Goal: Task Accomplishment & Management: Complete application form

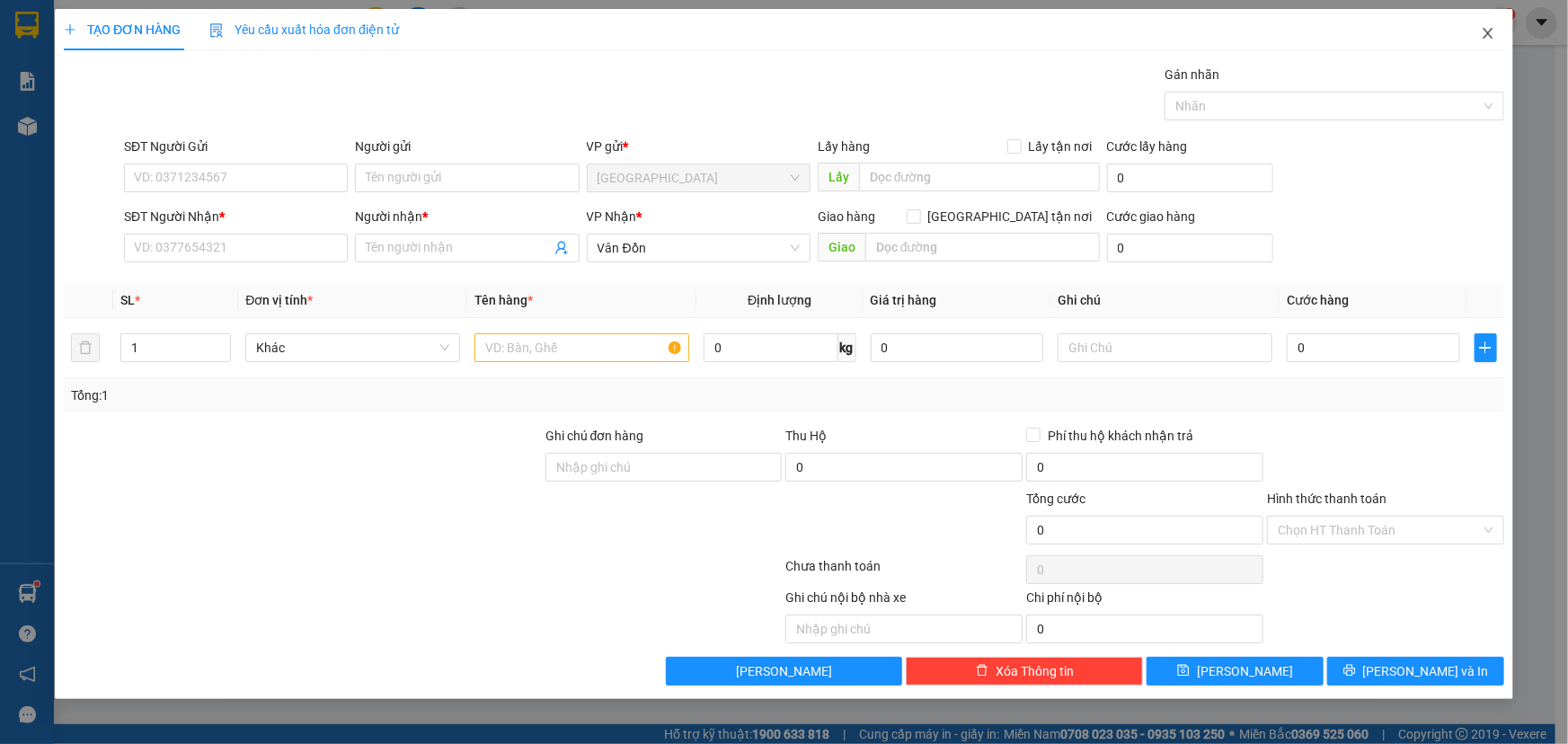
click at [1500, 39] on span "Close" at bounding box center [1487, 34] width 50 height 50
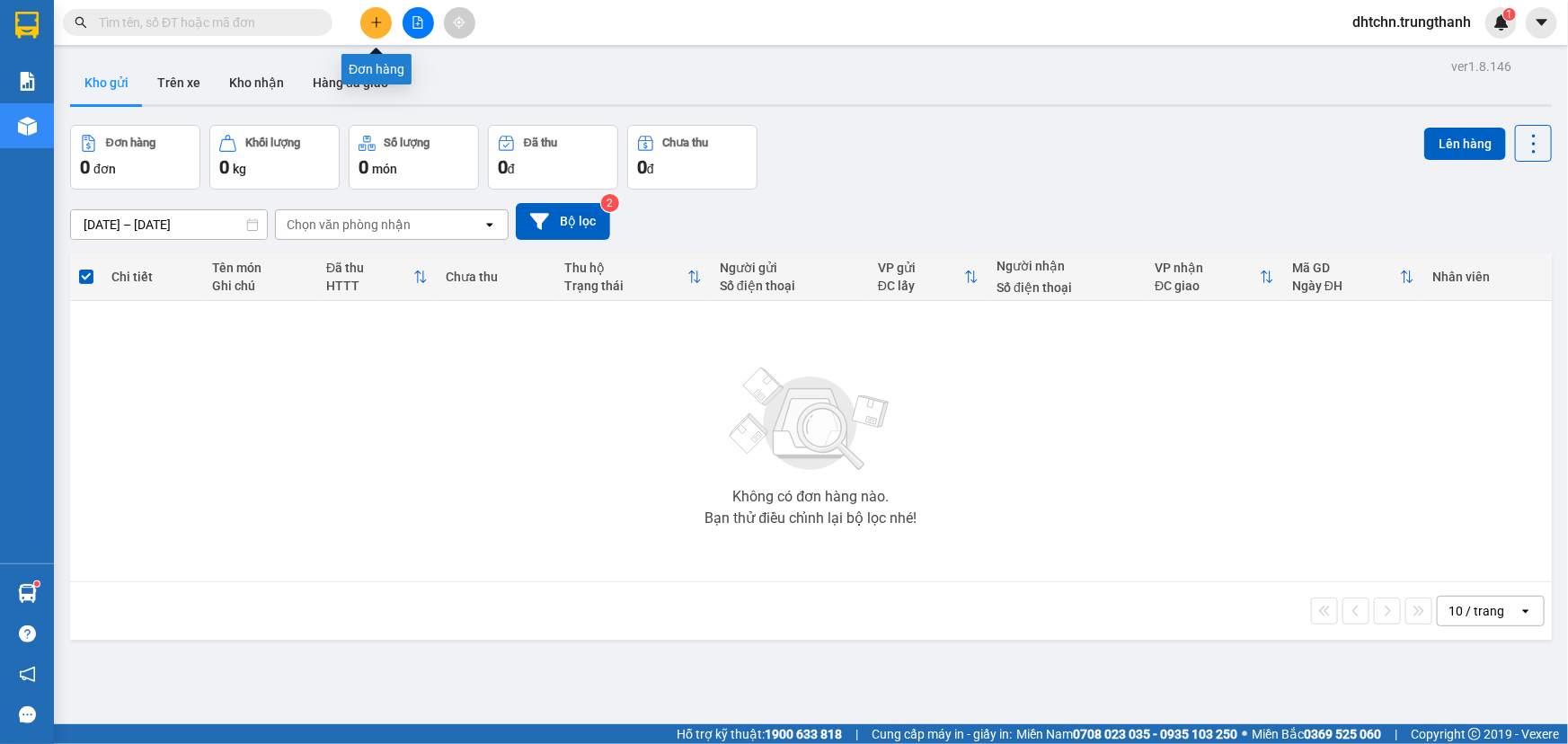
click at [373, 26] on icon "plus" at bounding box center [376, 22] width 13 height 13
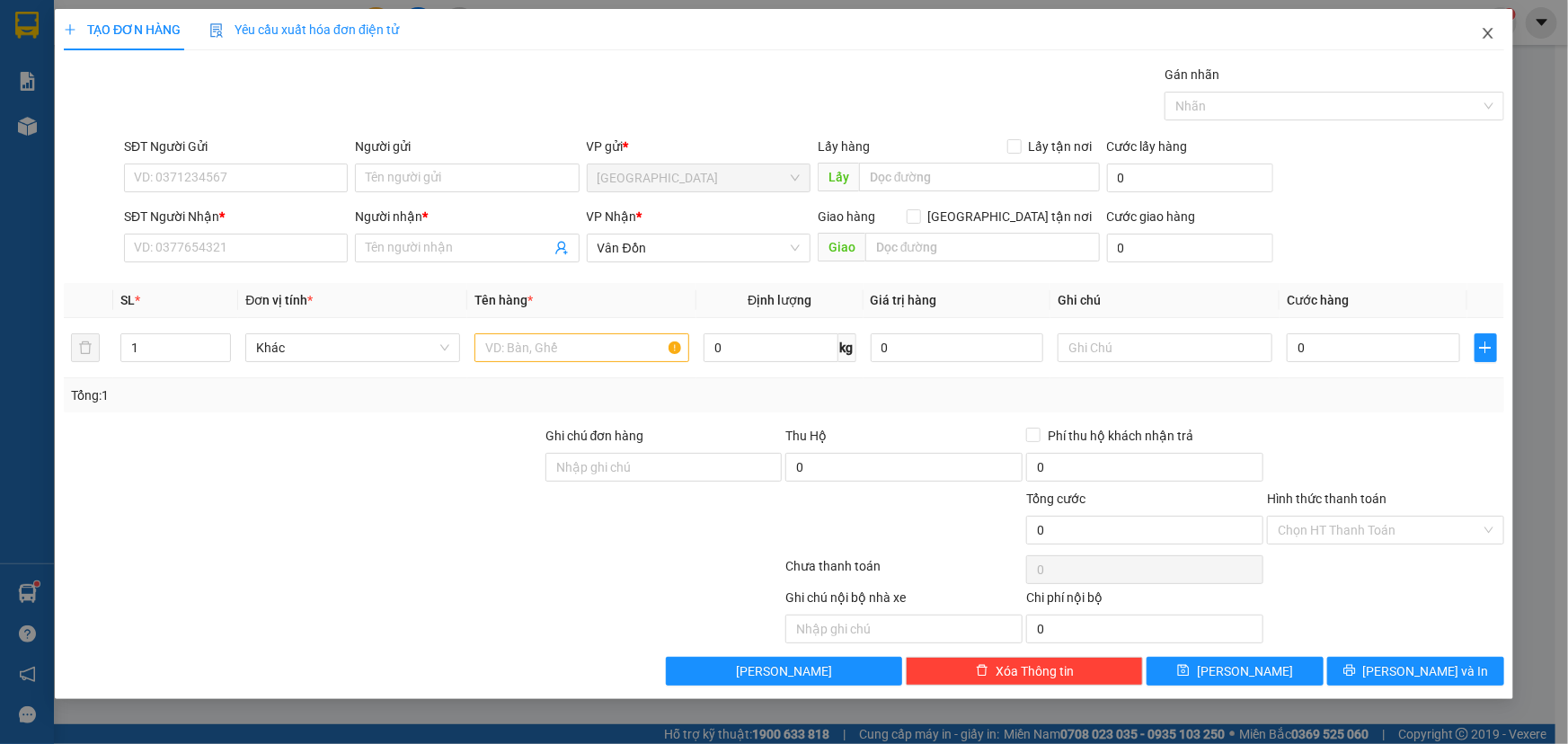
click at [1487, 35] on icon "close" at bounding box center [1487, 33] width 10 height 11
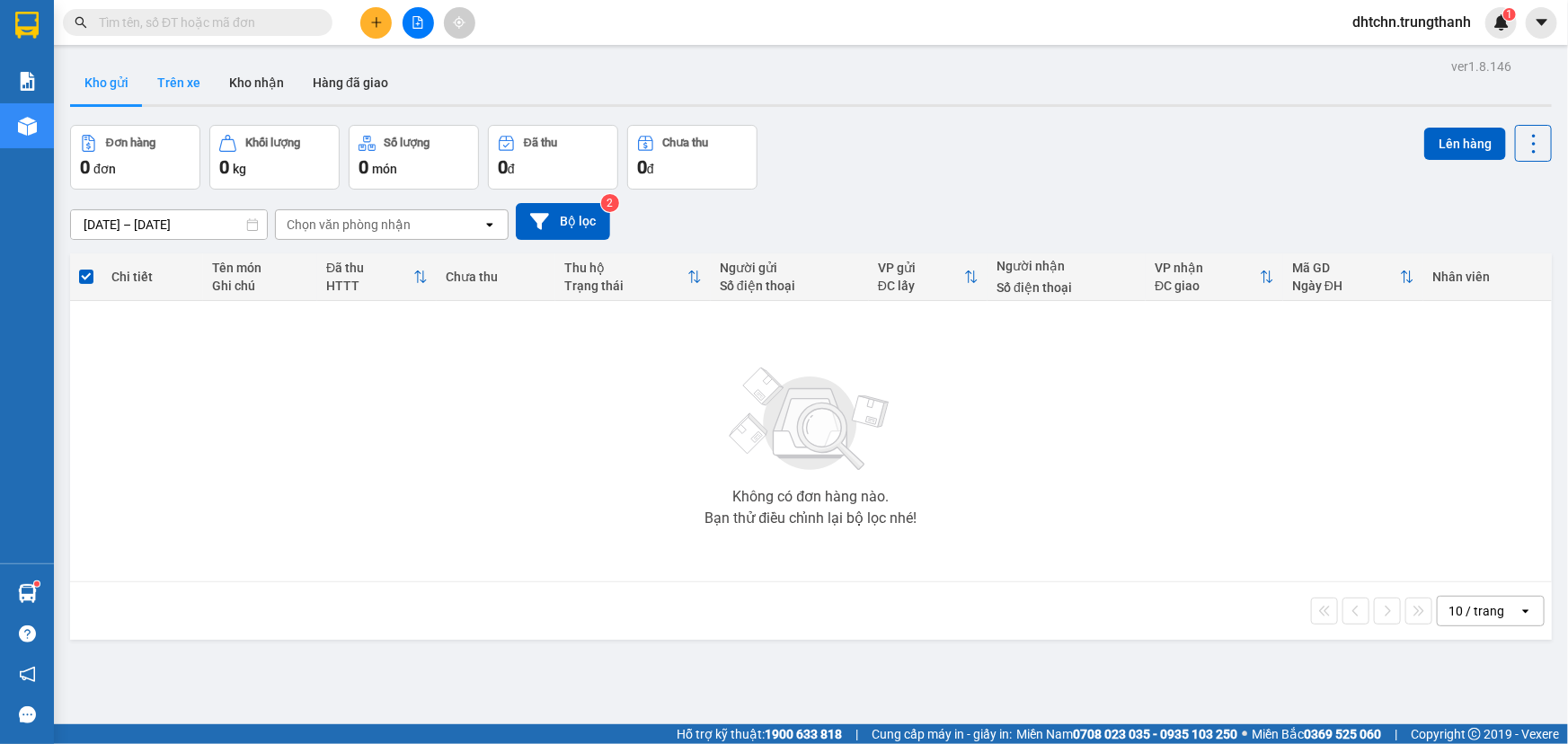
click at [184, 81] on button "Trên xe" at bounding box center [179, 83] width 72 height 43
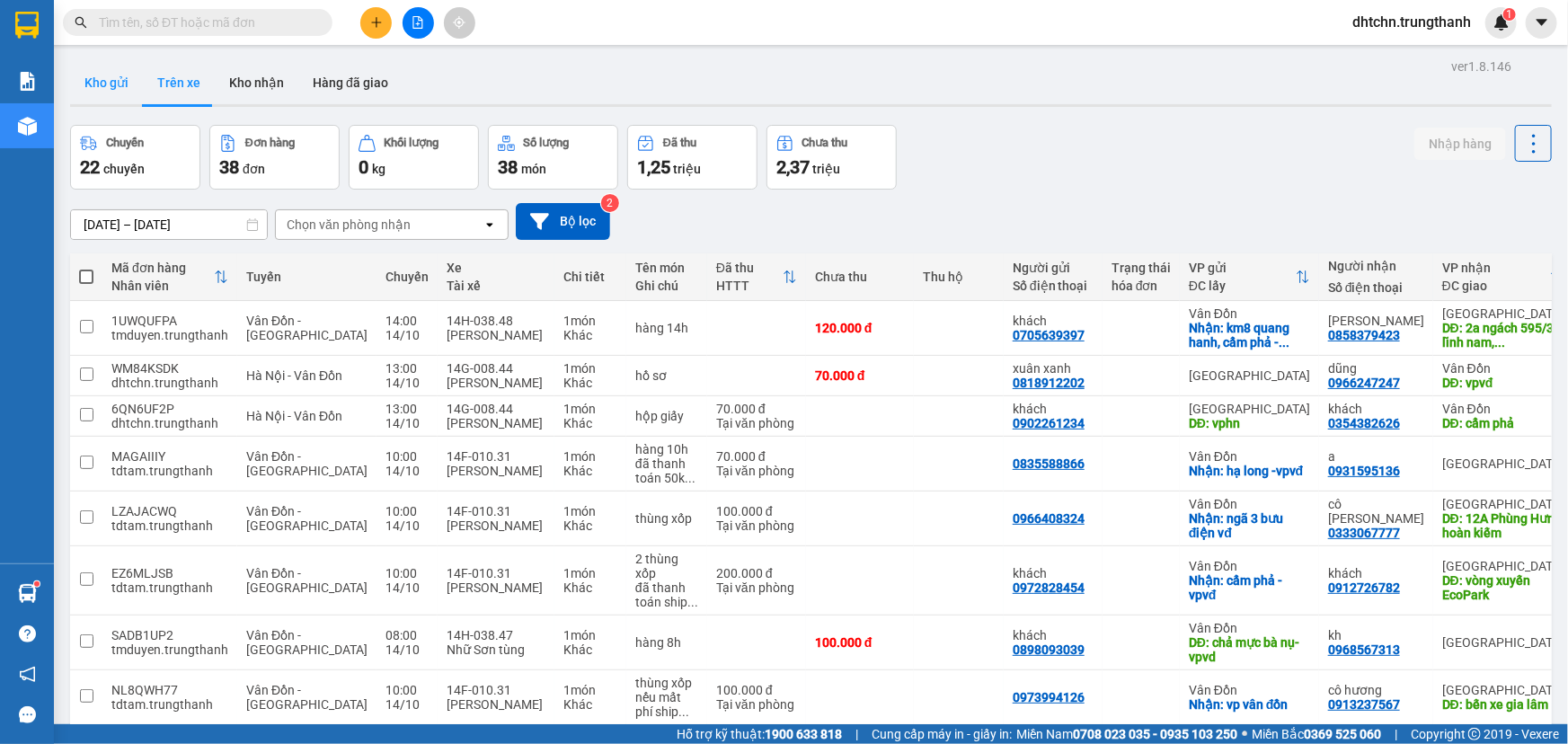
click at [123, 76] on button "Kho gửi" at bounding box center [107, 83] width 73 height 43
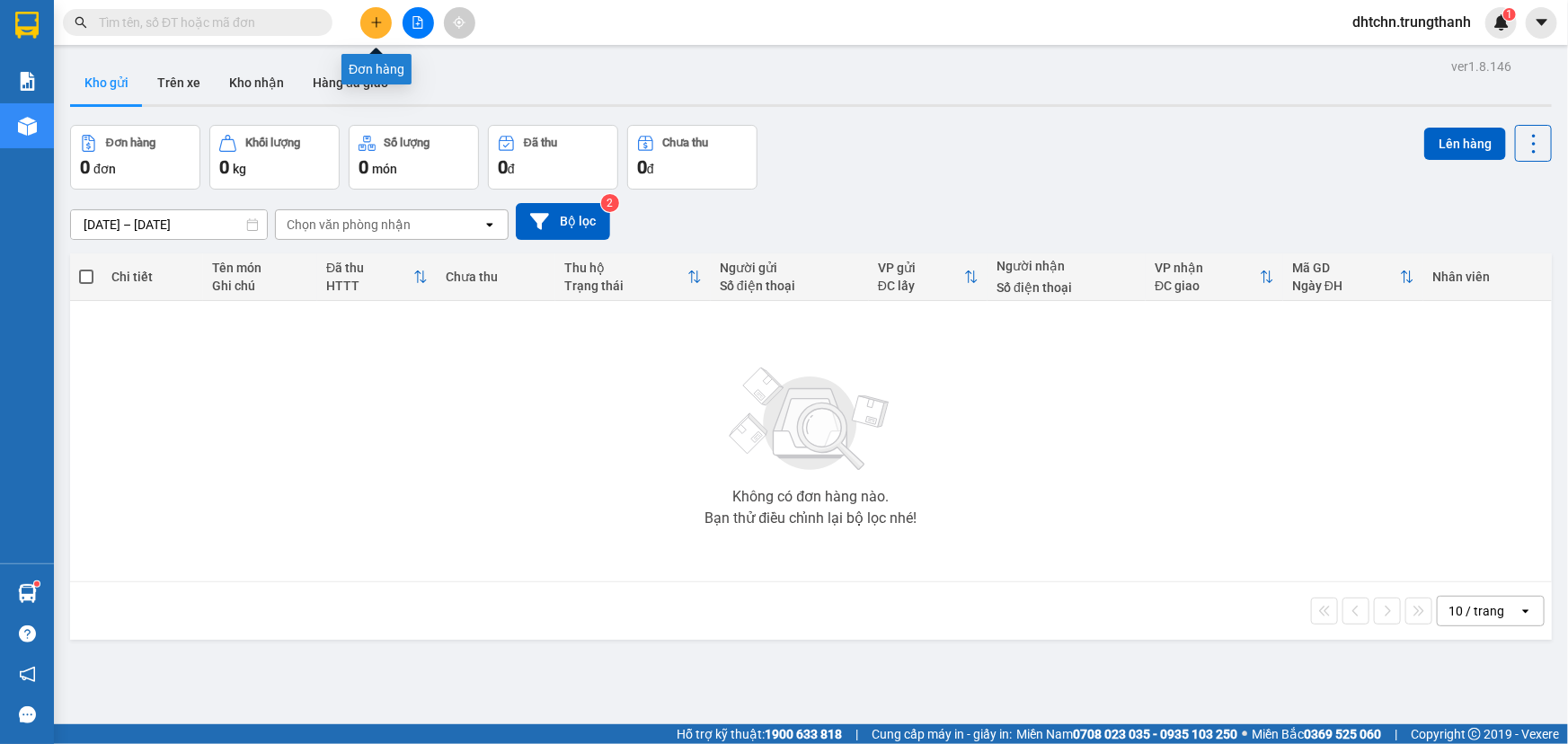
click at [370, 25] on icon "plus" at bounding box center [376, 22] width 13 height 13
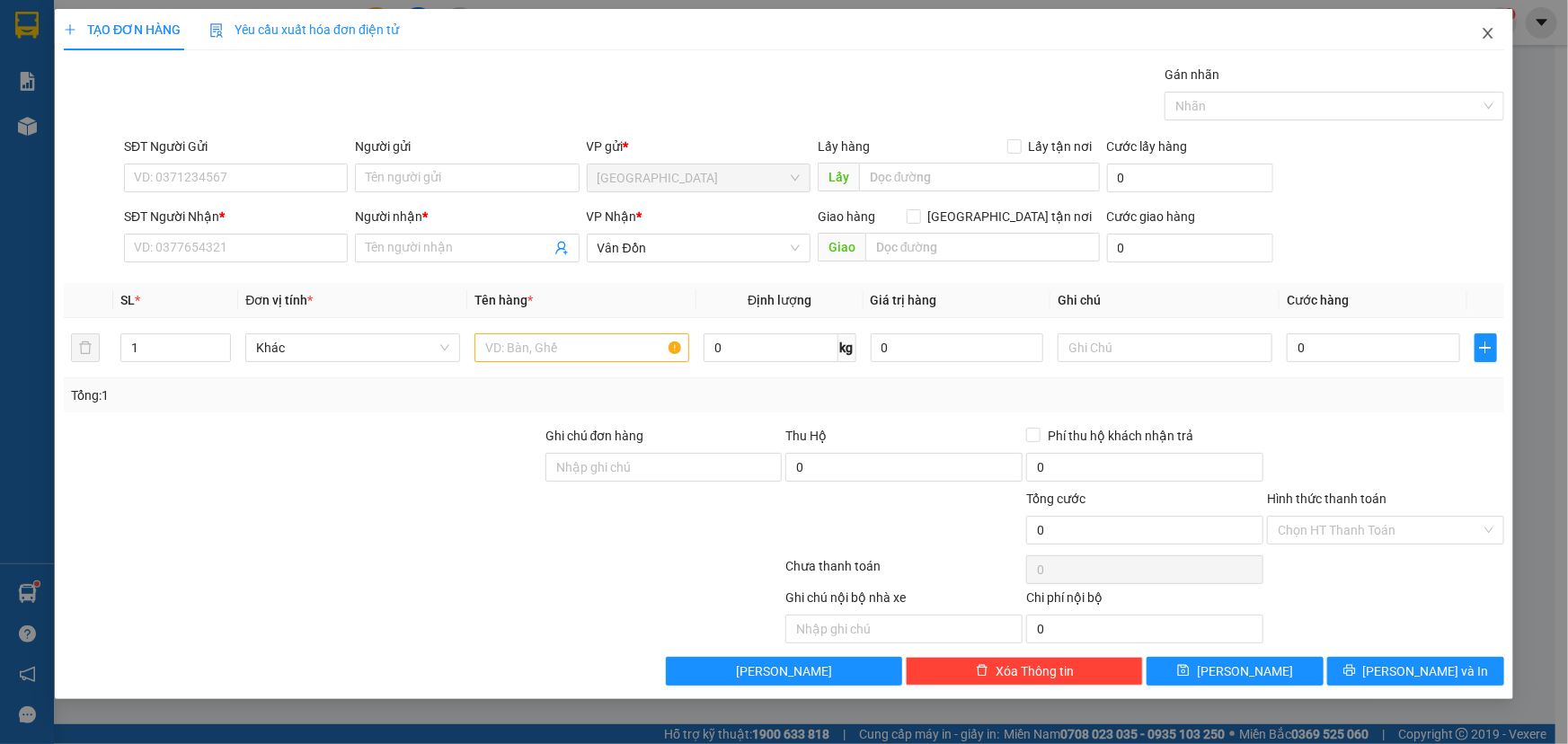
click at [1489, 33] on icon "close" at bounding box center [1487, 33] width 10 height 11
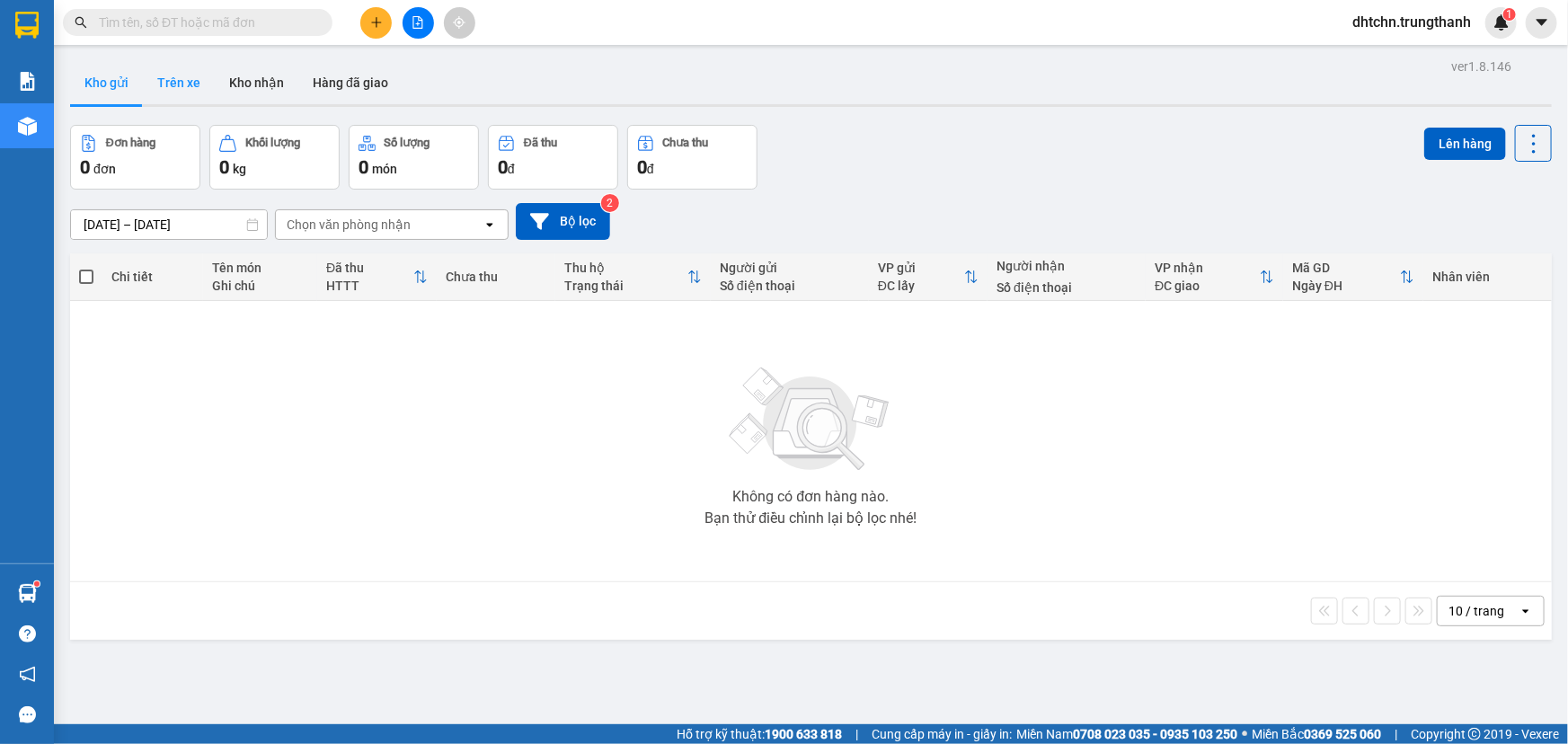
click at [186, 81] on button "Trên xe" at bounding box center [179, 83] width 72 height 43
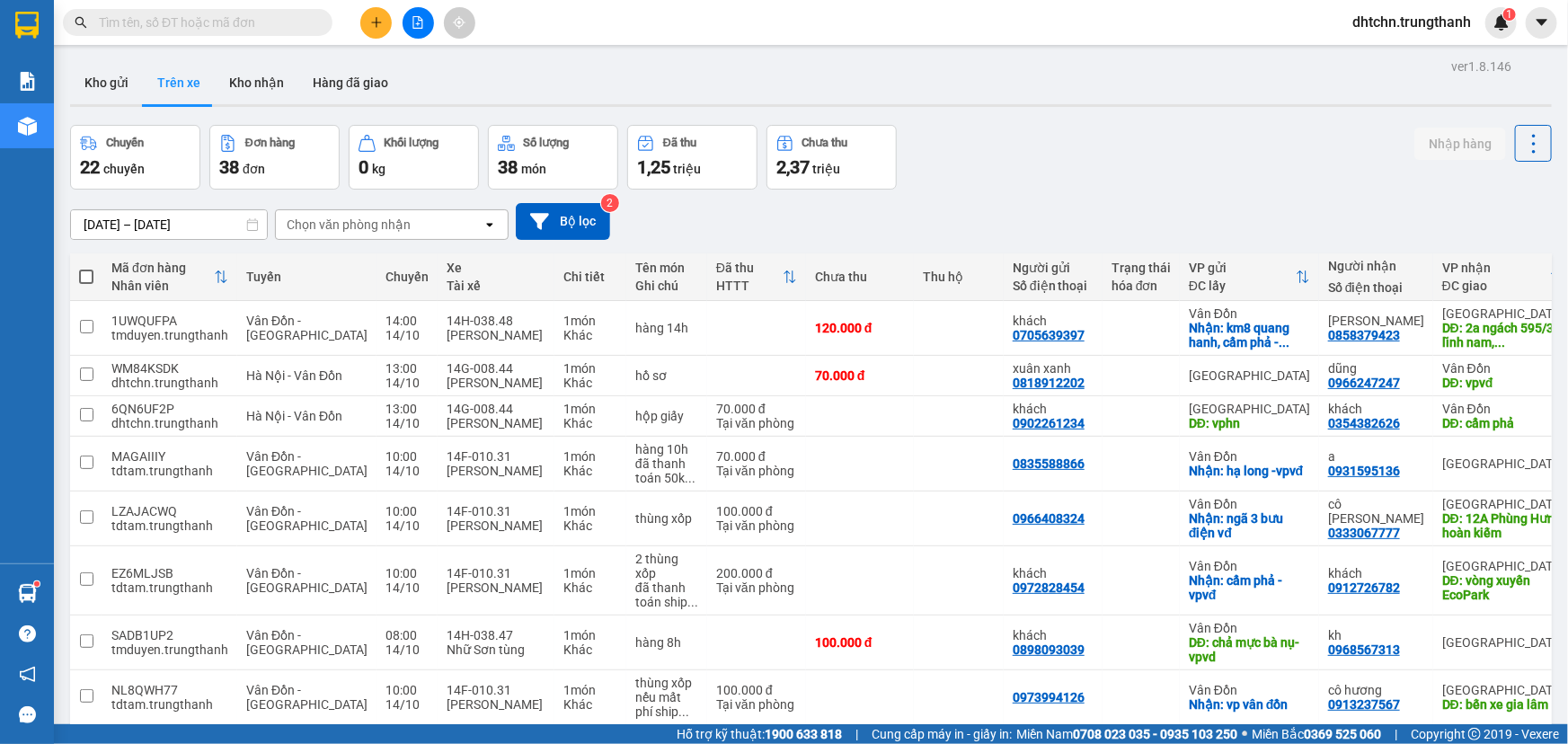
click at [317, 226] on div "Chọn văn phòng nhận" at bounding box center [349, 224] width 124 height 18
click at [311, 295] on span "Vân Đồn" at bounding box center [314, 295] width 52 height 18
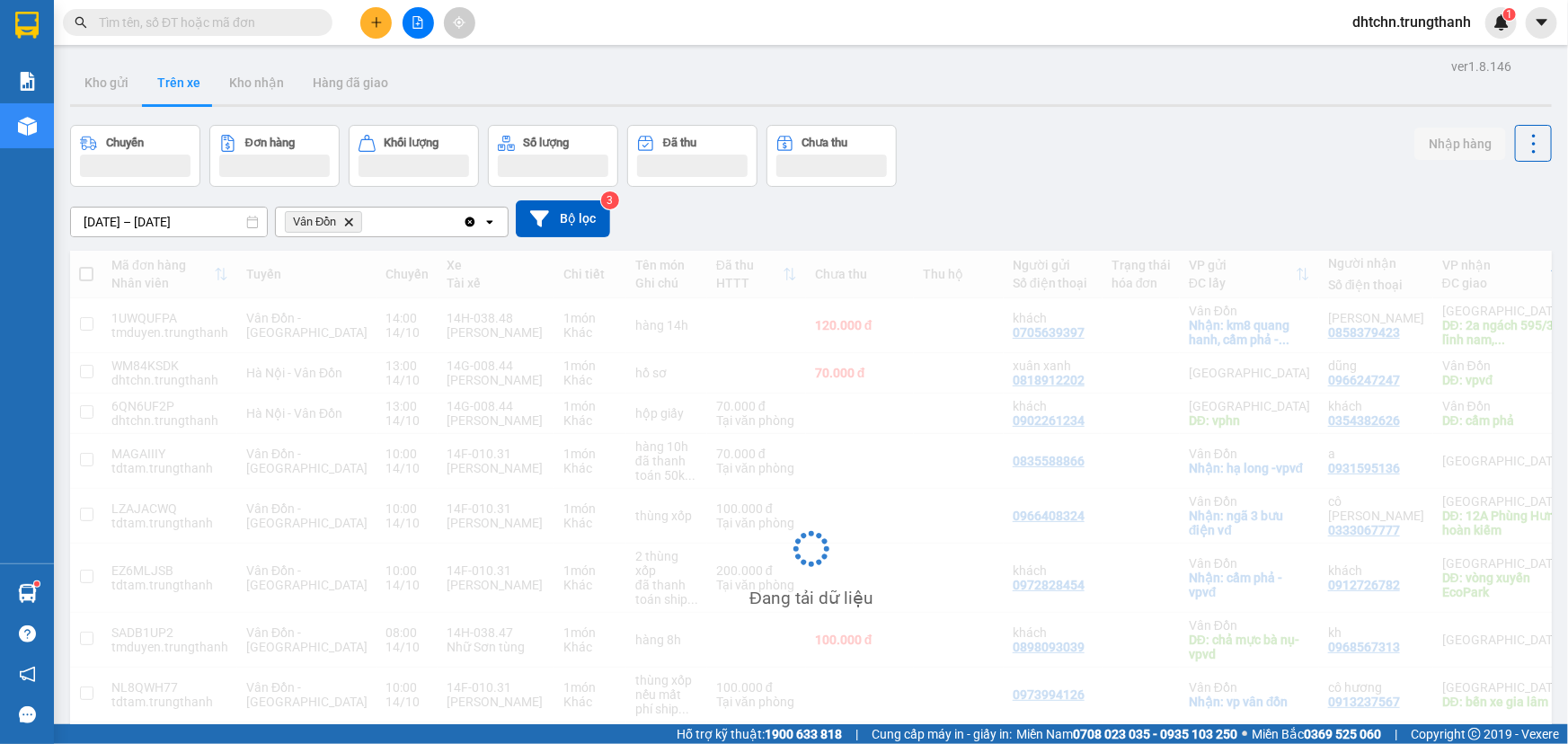
click at [348, 222] on icon "Delete" at bounding box center [349, 221] width 11 height 11
click at [396, 221] on div "Chọn văn phòng nhận" at bounding box center [349, 222] width 124 height 18
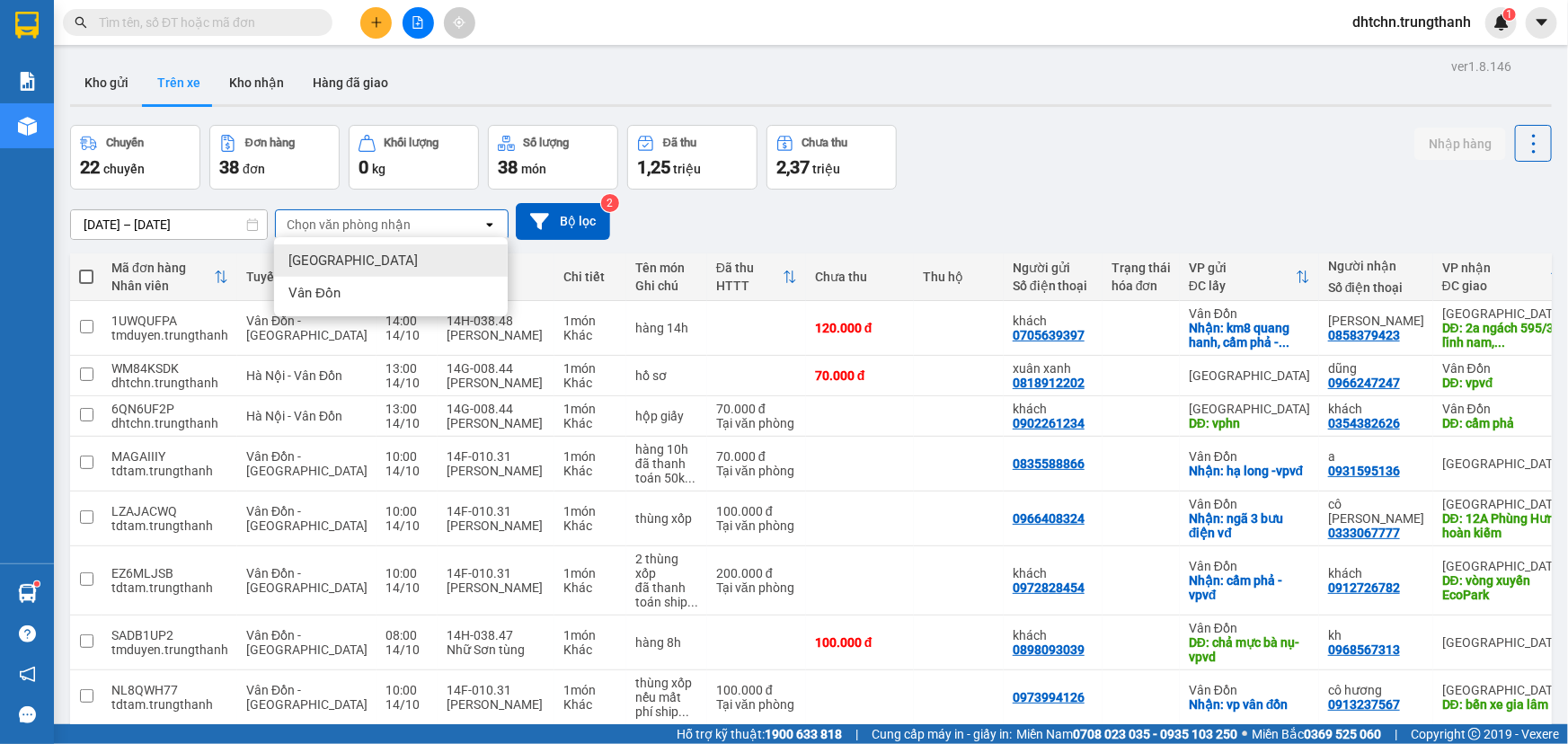
click at [349, 263] on div "[GEOGRAPHIC_DATA]" at bounding box center [391, 260] width 234 height 33
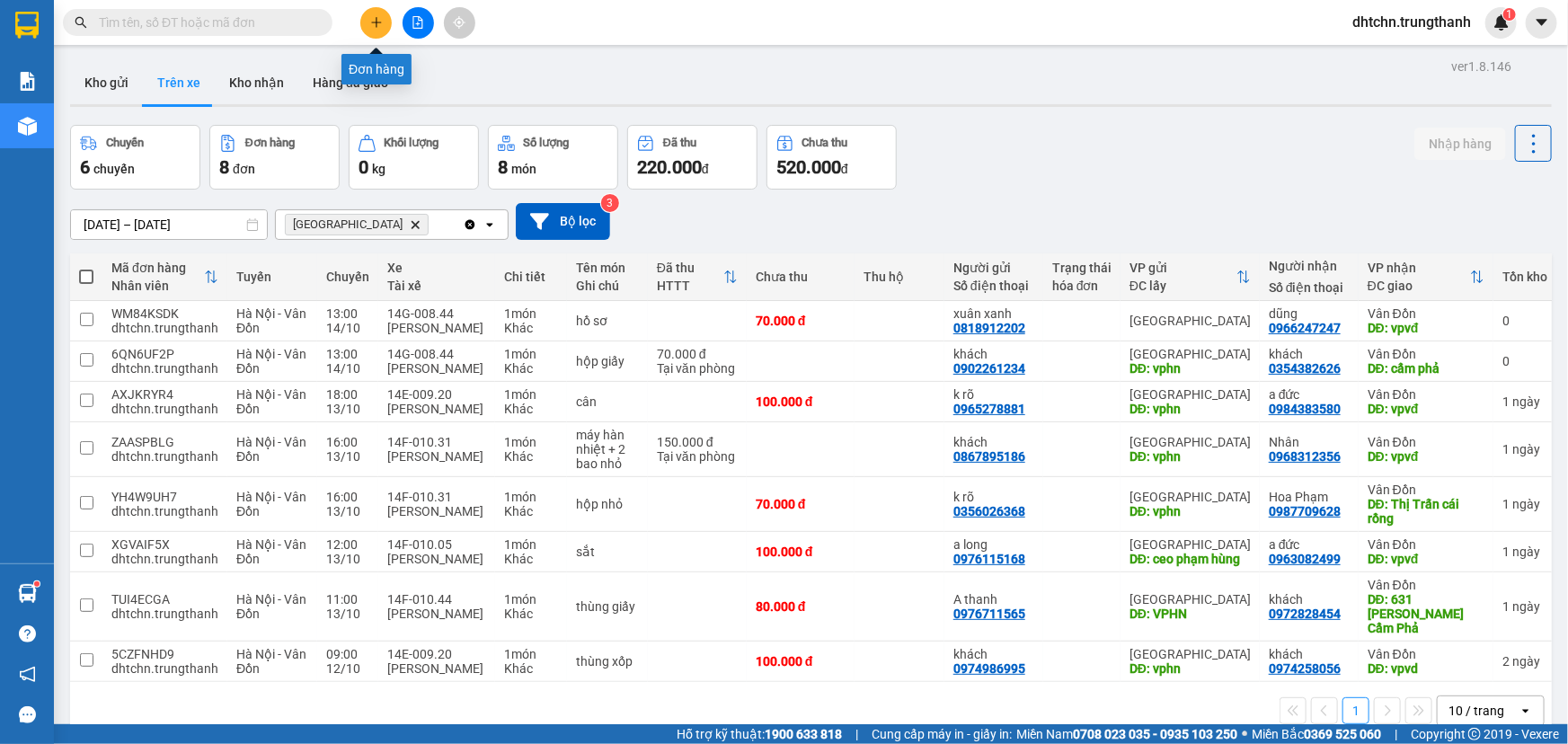
click at [370, 23] on icon "plus" at bounding box center [376, 22] width 13 height 13
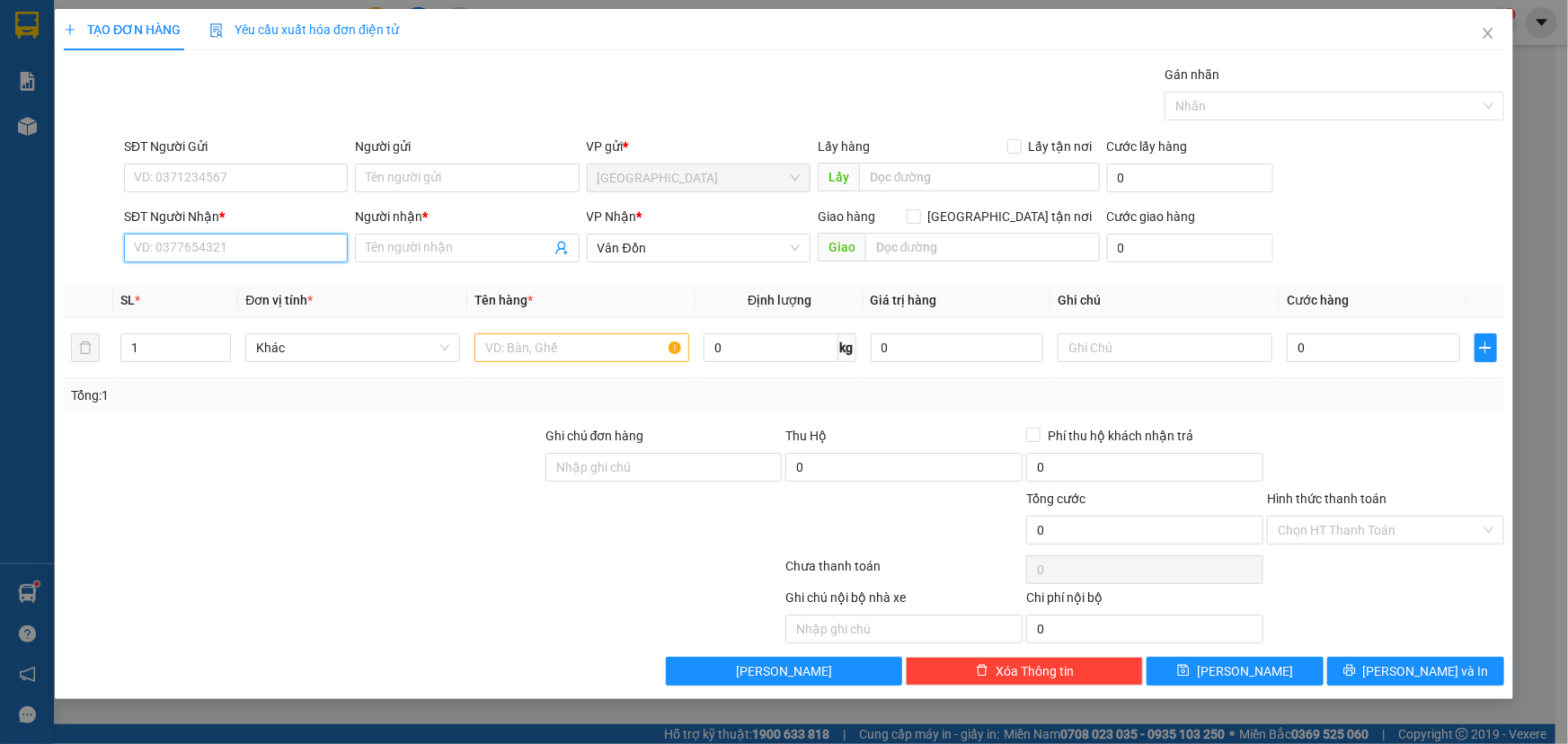
click at [196, 247] on input "SĐT Người Nhận *" at bounding box center [236, 248] width 224 height 29
click at [216, 288] on div "0328365988 - k rõ" at bounding box center [235, 285] width 202 height 20
type input "0328365988"
type input "k rõ"
type input "điện máy HC cẩm phả"
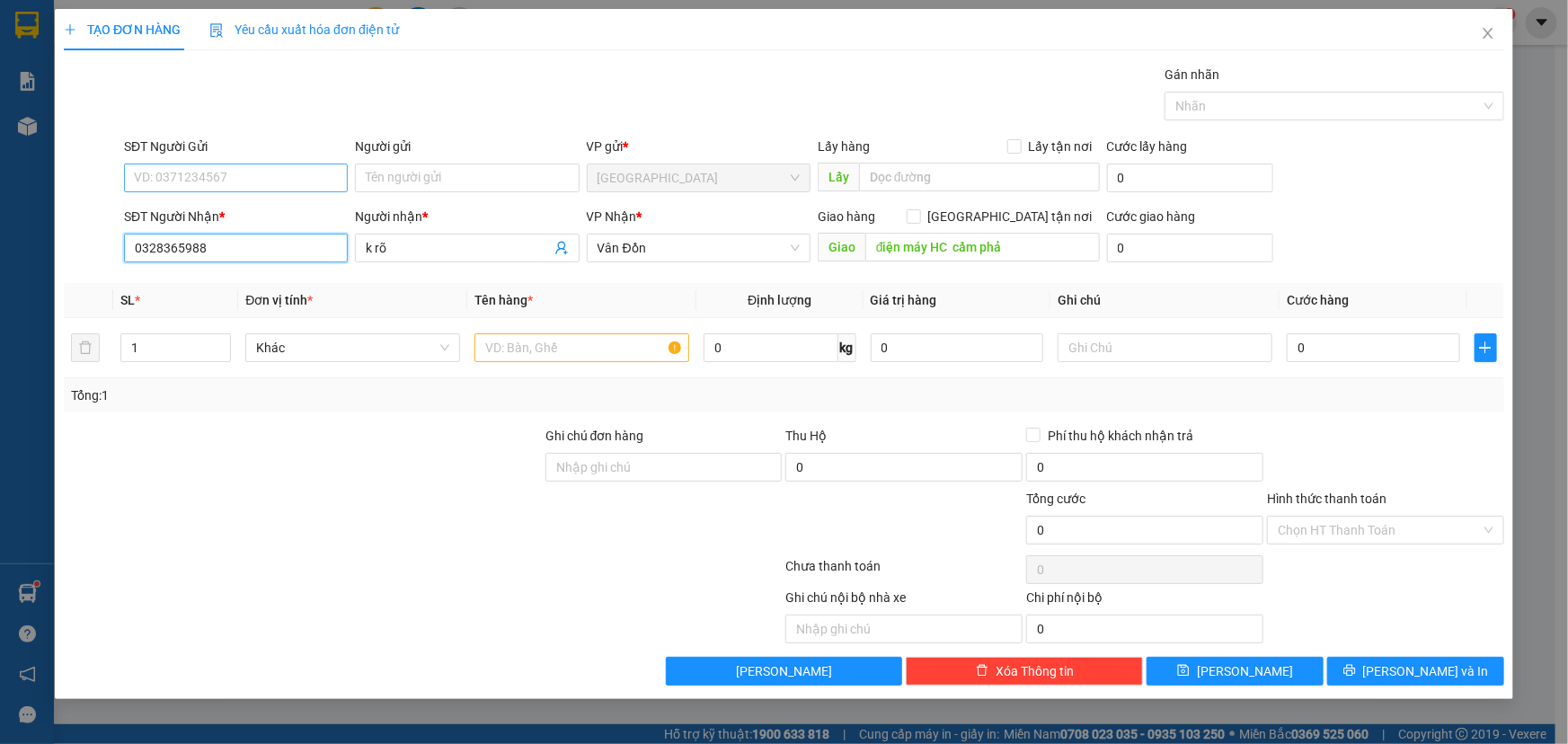
type input "0328365988"
click at [216, 184] on input "SĐT Người Gửi" at bounding box center [236, 178] width 224 height 29
click at [240, 214] on div "0916850566 - k rõ" at bounding box center [235, 214] width 202 height 20
type input "0916850566"
type input "k rõ"
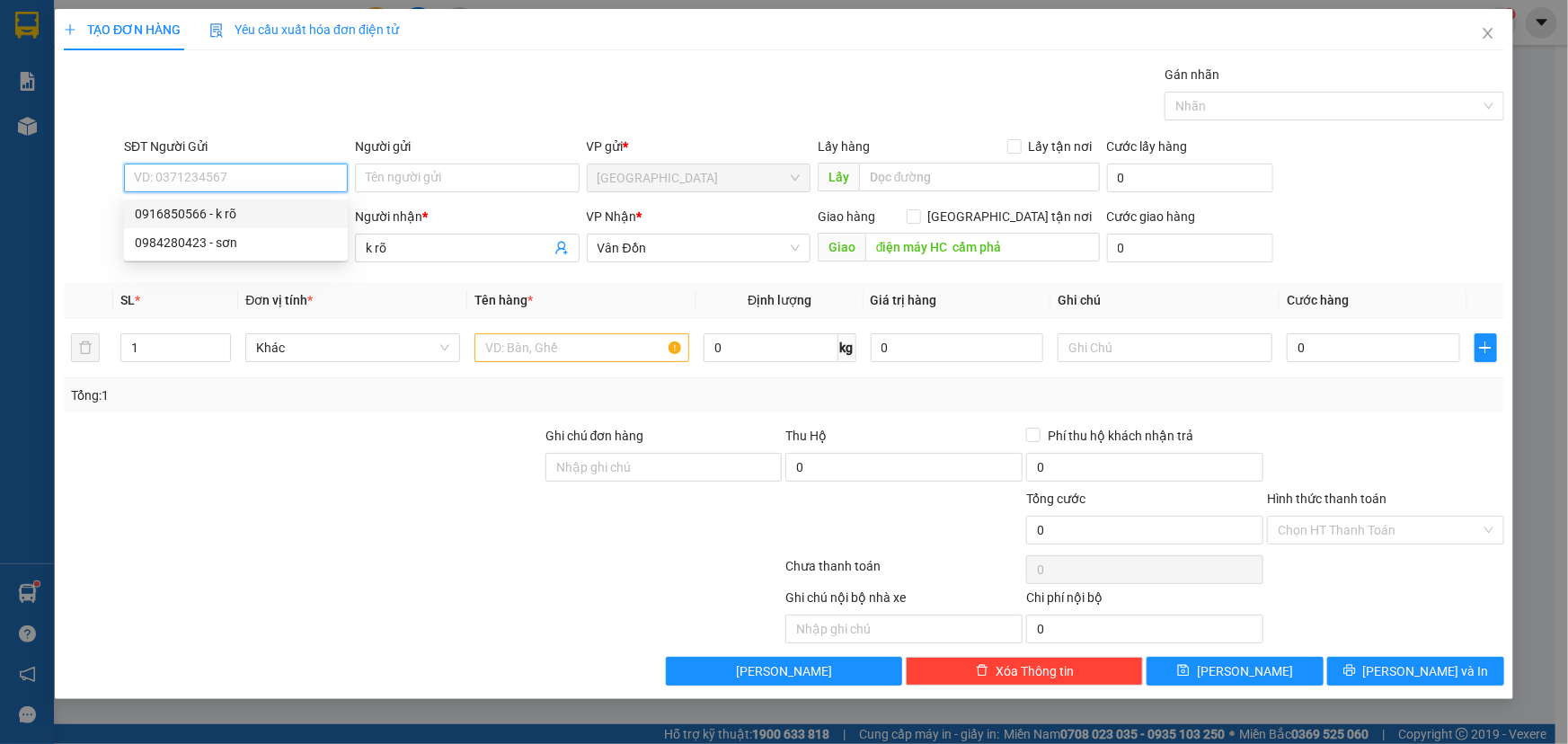
type input "g3 green bay"
click at [241, 172] on input "0916850566" at bounding box center [236, 178] width 224 height 29
click at [356, 279] on div "Transit Pickup Surcharge Ids Transit Deliver Surcharge Ids Transit Deliver Surc…" at bounding box center [784, 375] width 1441 height 621
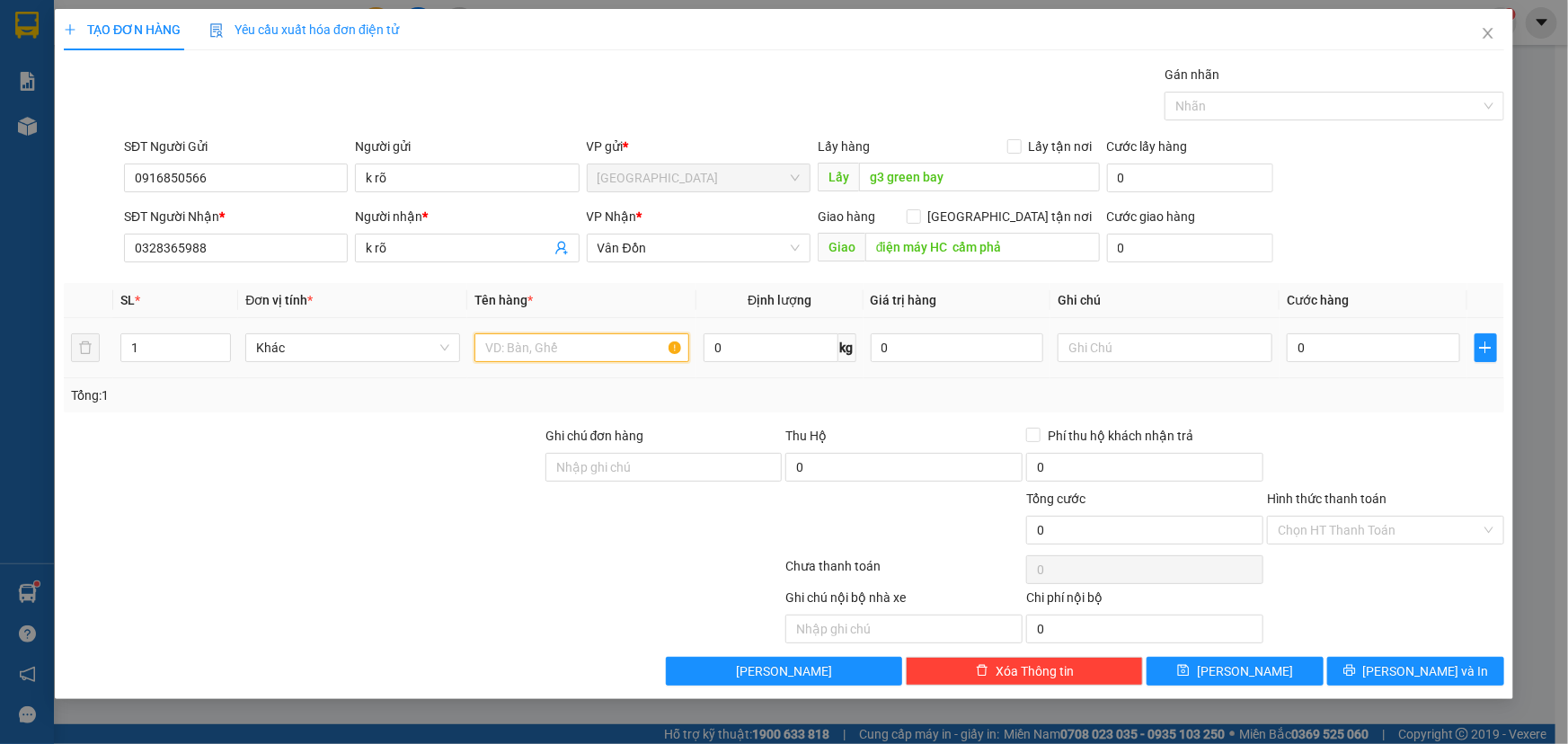
click at [574, 345] on input "text" at bounding box center [581, 348] width 214 height 29
type input "biển số"
type input "7"
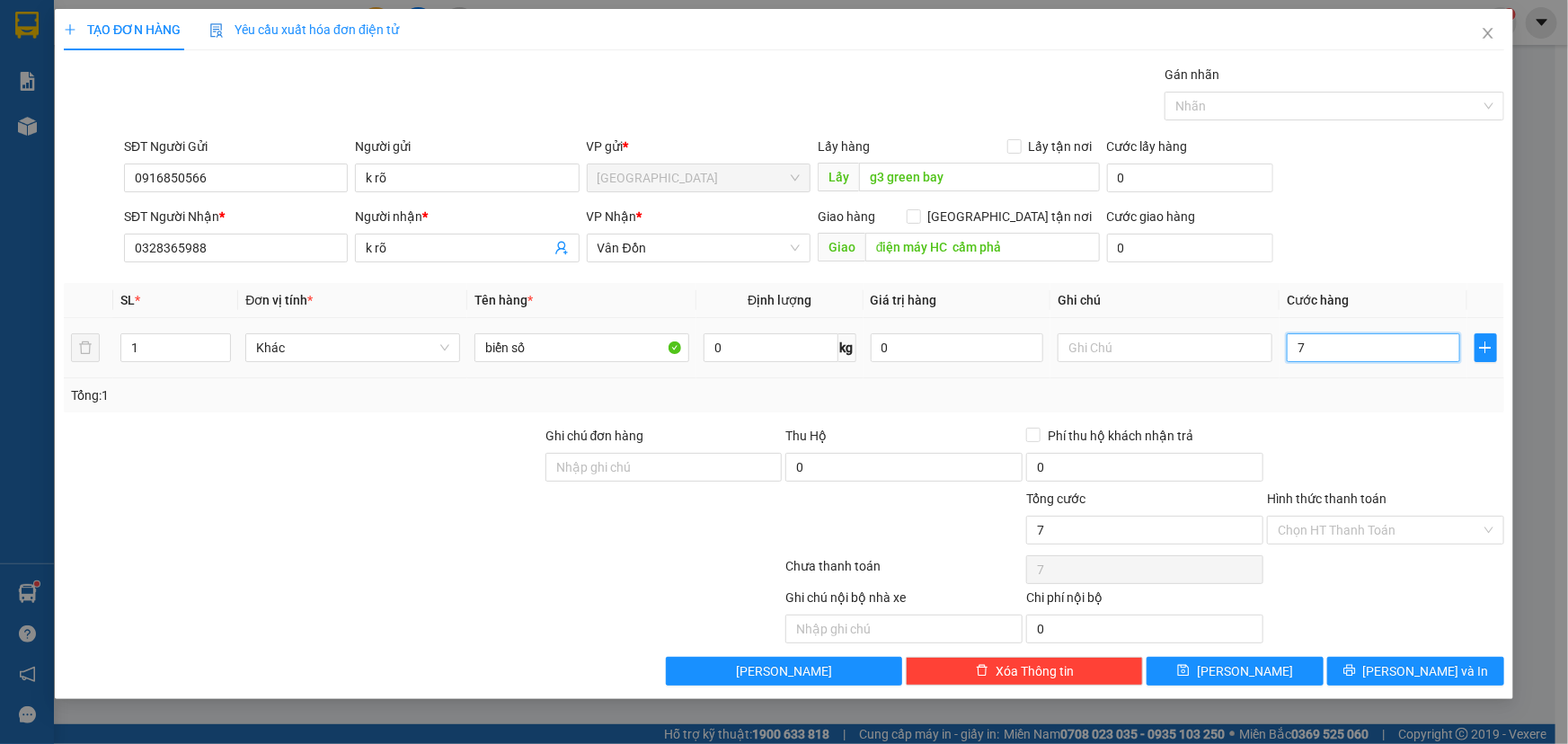
type input "70"
type input "700"
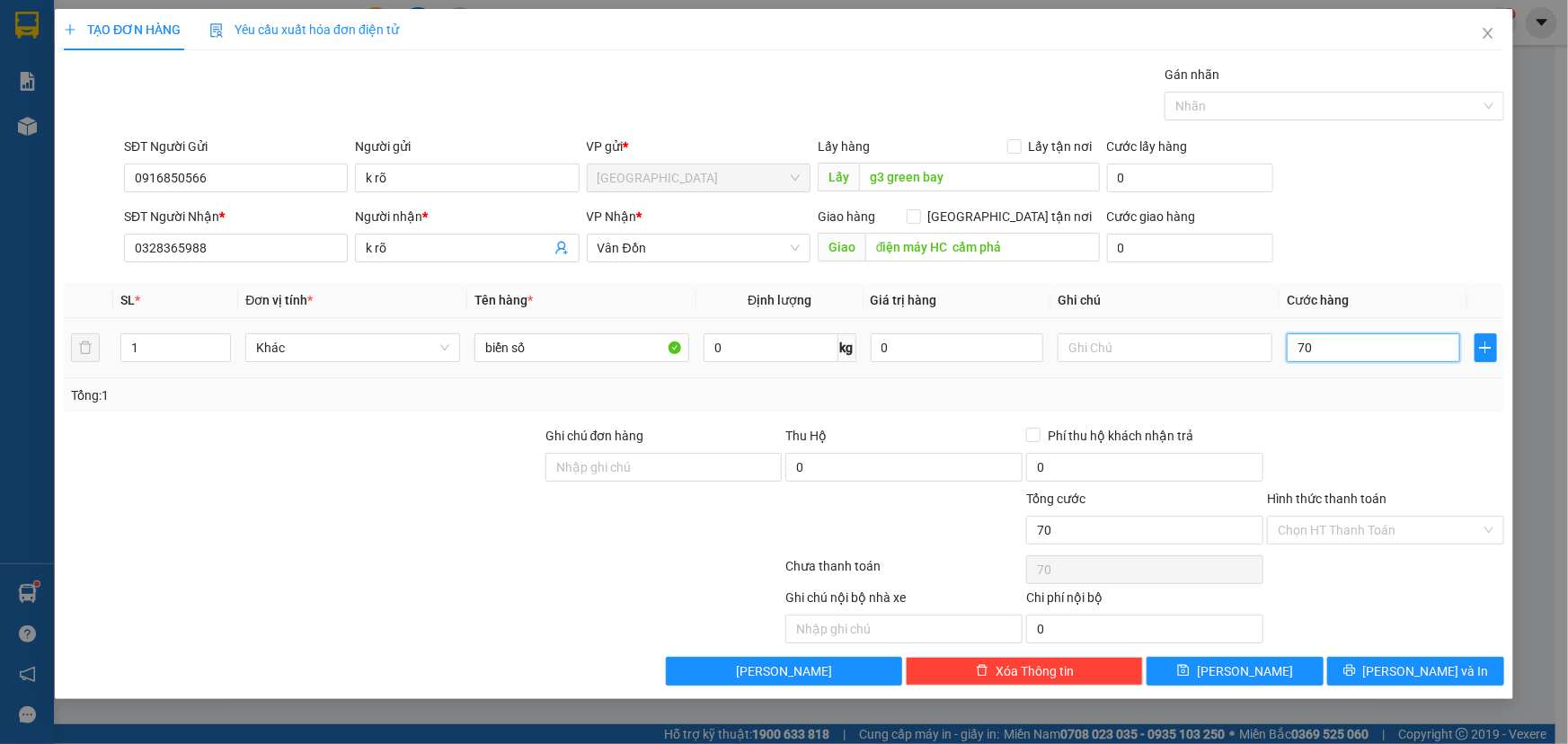
type input "700"
type input "7.000"
type input "70.000"
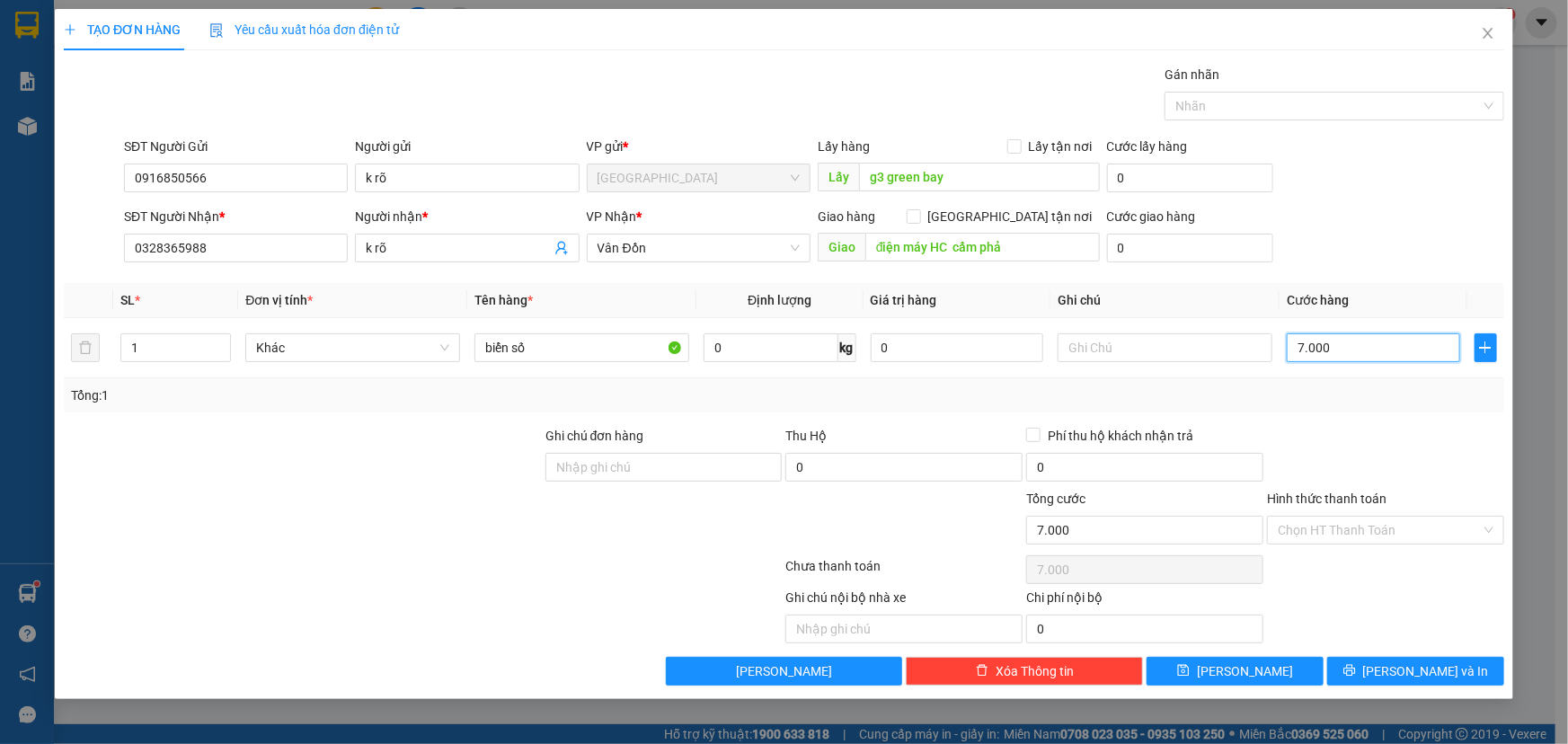
type input "70.000"
click at [1276, 675] on button "[PERSON_NAME]" at bounding box center [1234, 671] width 177 height 29
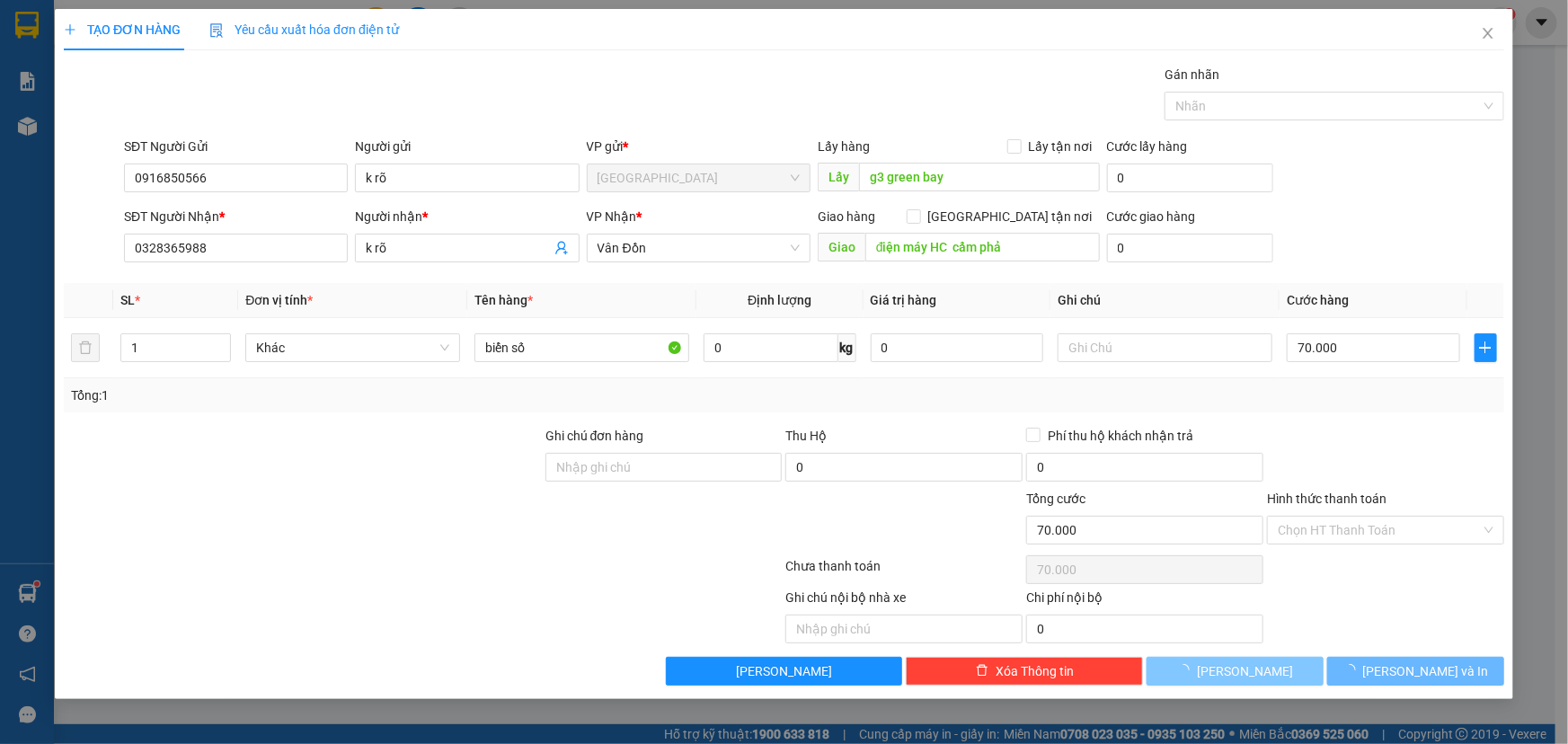
type input "0"
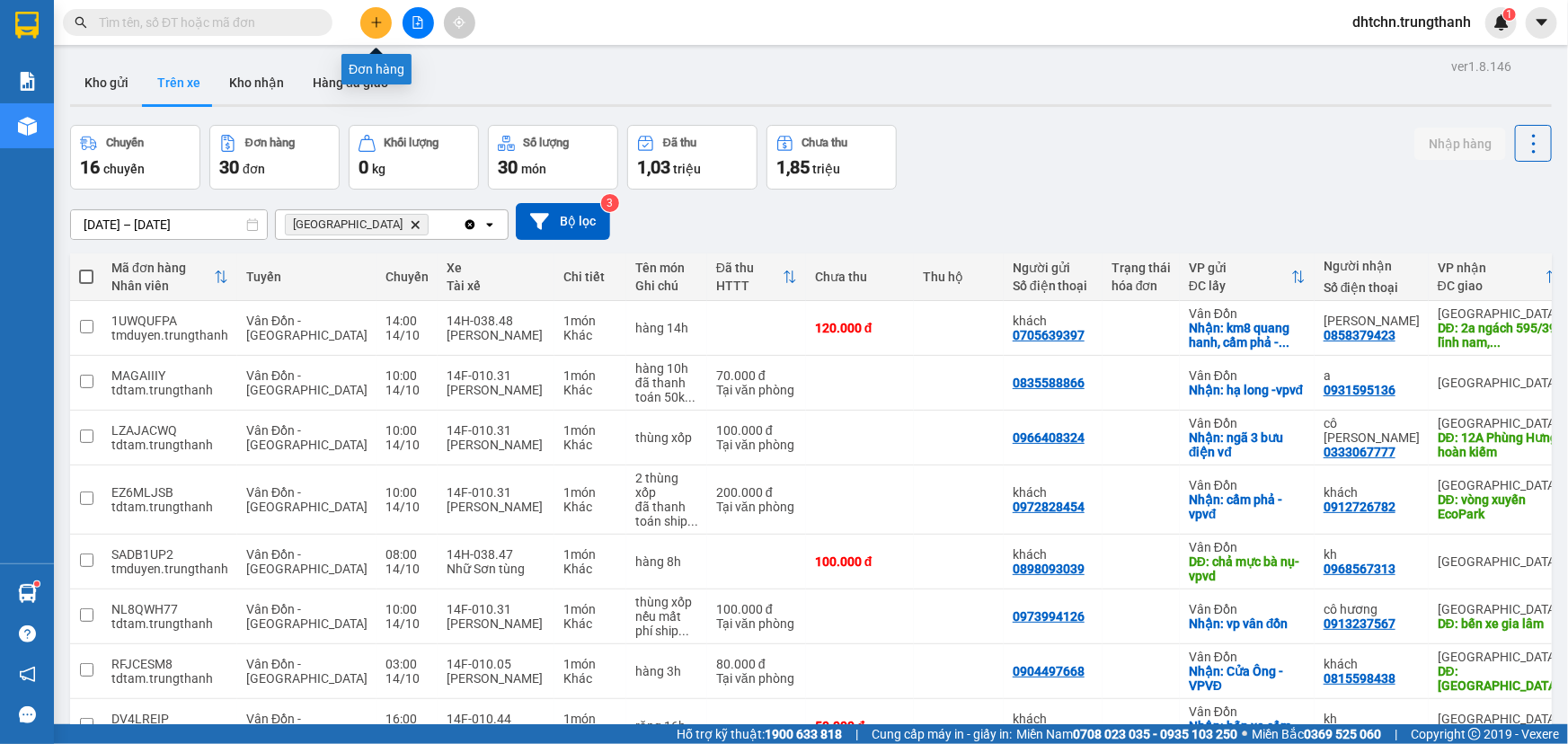
click at [374, 18] on icon "plus" at bounding box center [376, 22] width 13 height 13
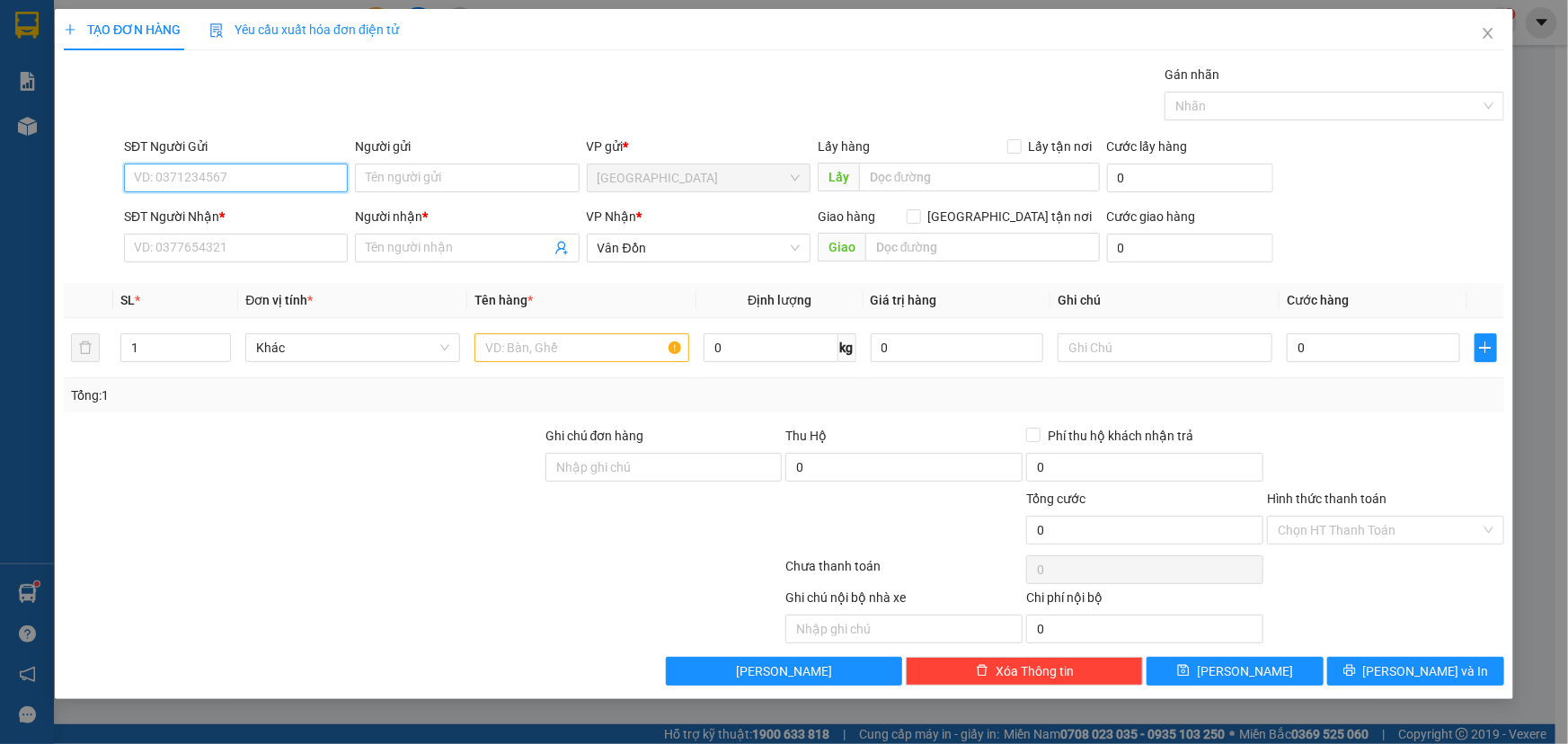
click at [202, 187] on input "SĐT Người Gửi" at bounding box center [236, 178] width 224 height 29
click at [234, 302] on div "0988733959 - a minh" at bounding box center [235, 300] width 202 height 20
type input "0988733959"
type input "a minh"
type input "vphn"
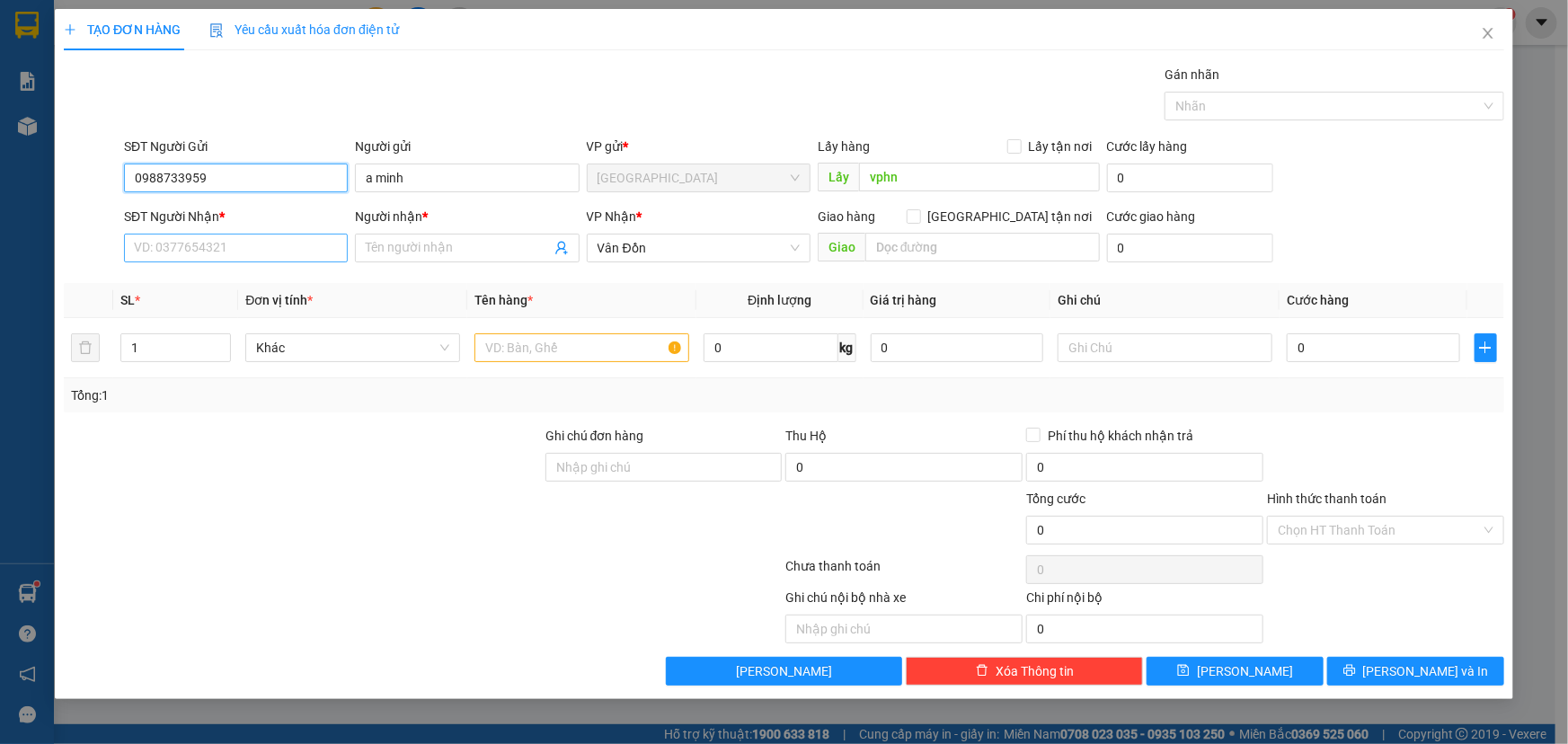
type input "0988733959"
click at [248, 253] on input "SĐT Người Nhận *" at bounding box center [236, 248] width 224 height 29
type input "0376369749"
click at [438, 242] on input "Người nhận *" at bounding box center [457, 248] width 185 height 20
type input "sâm"
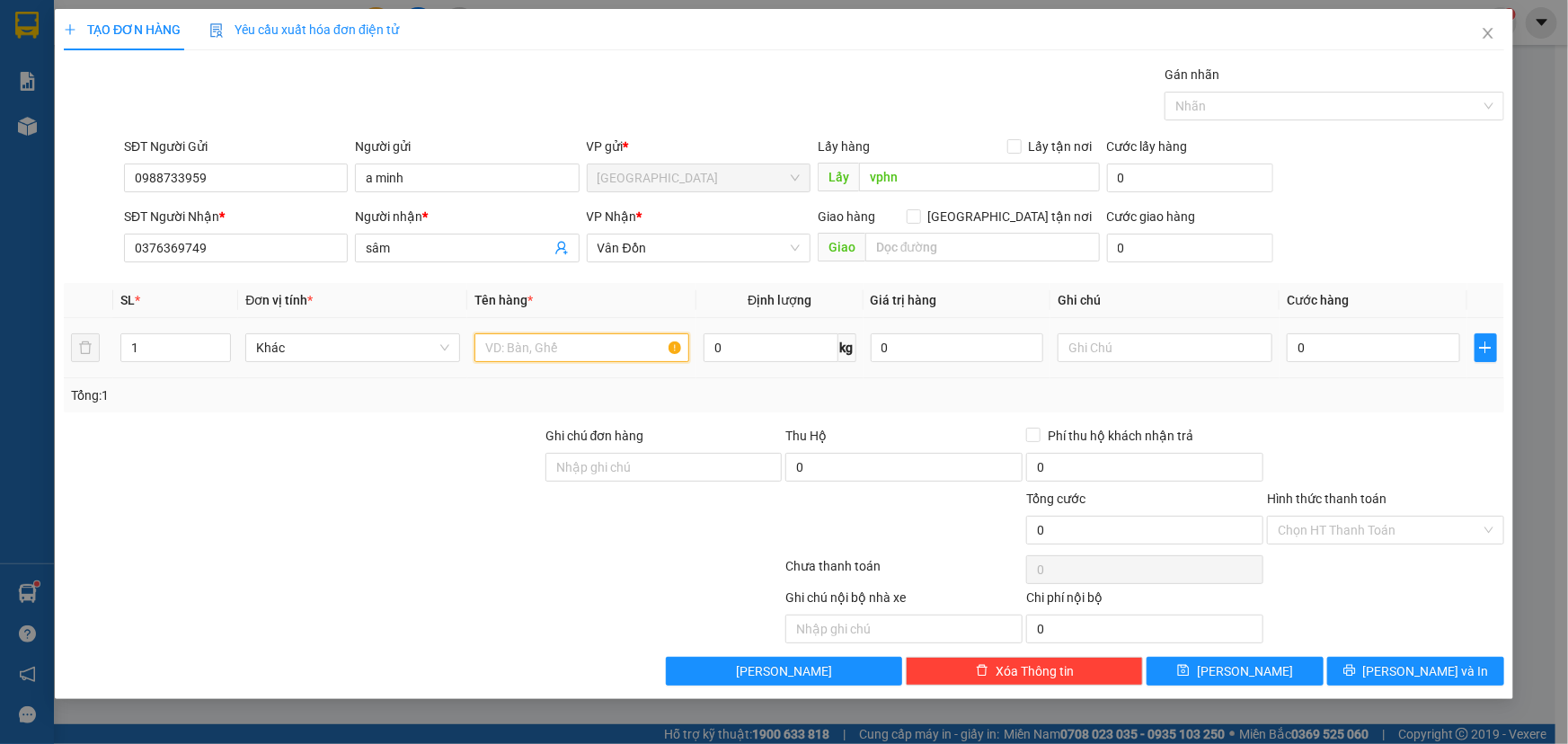
click at [548, 342] on input "text" at bounding box center [581, 348] width 214 height 29
type input "da"
click at [1330, 342] on input "0" at bounding box center [1373, 348] width 174 height 29
type input "1"
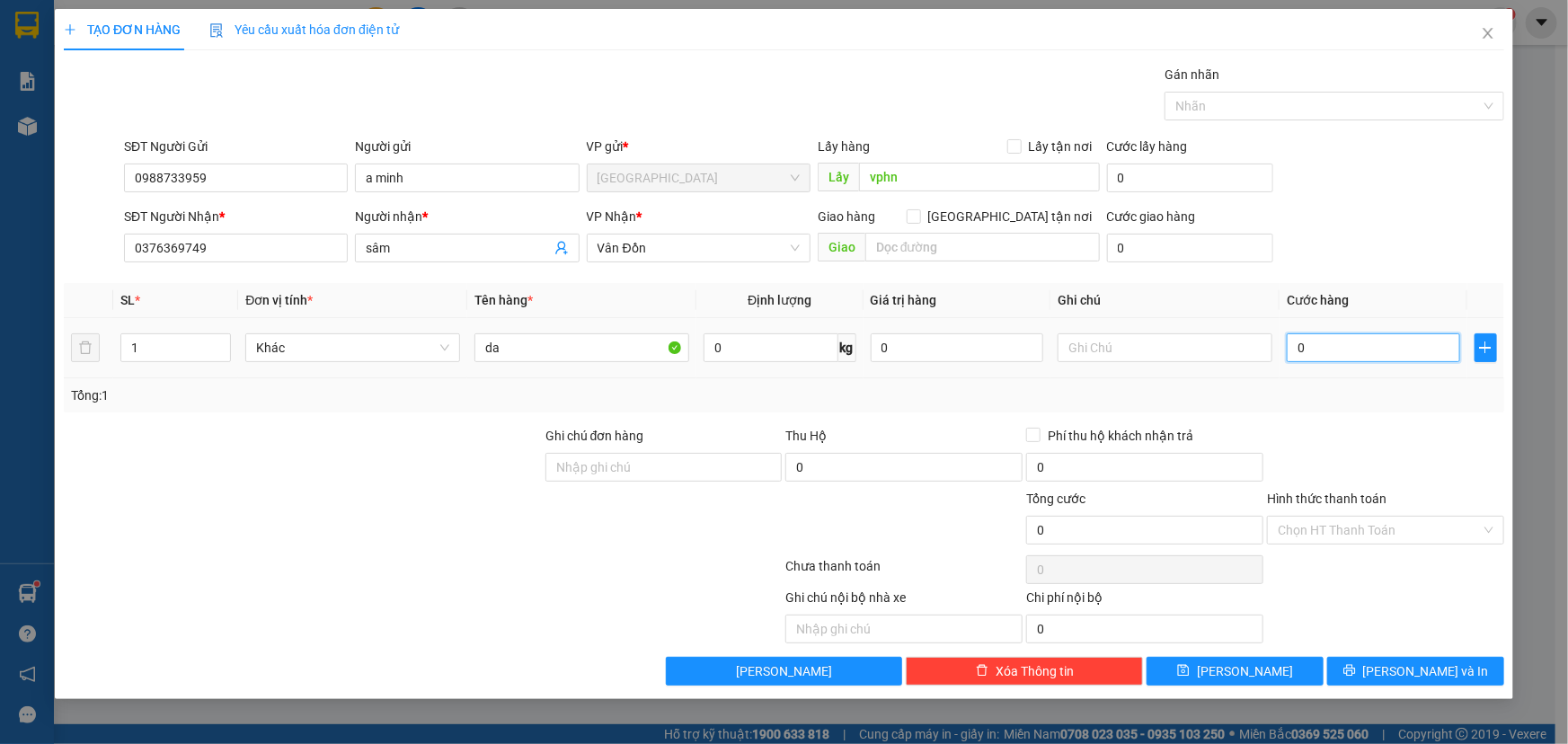
type input "1"
type input "10"
type input "100"
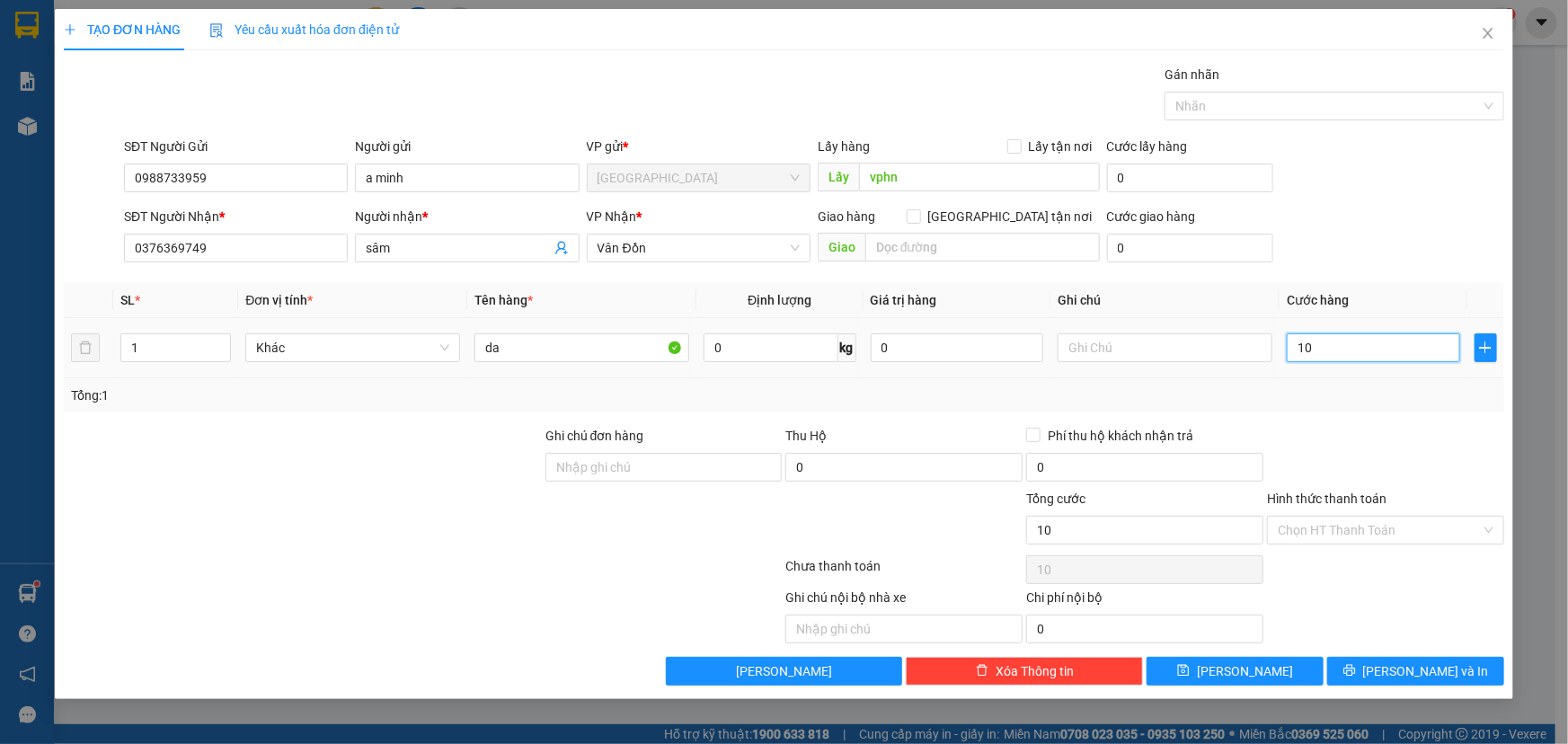
type input "100"
type input "1.000"
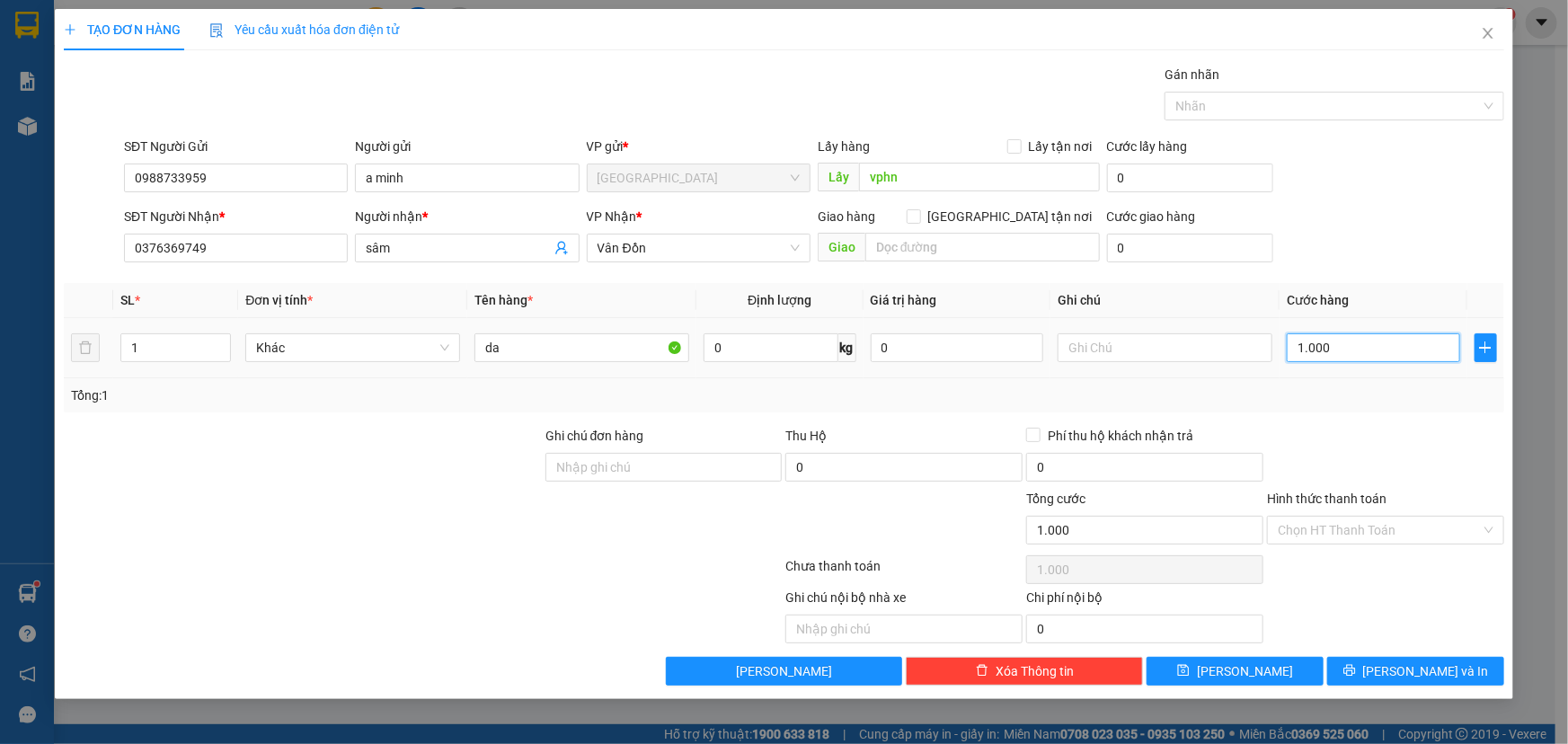
type input "10.000"
type input "100.000"
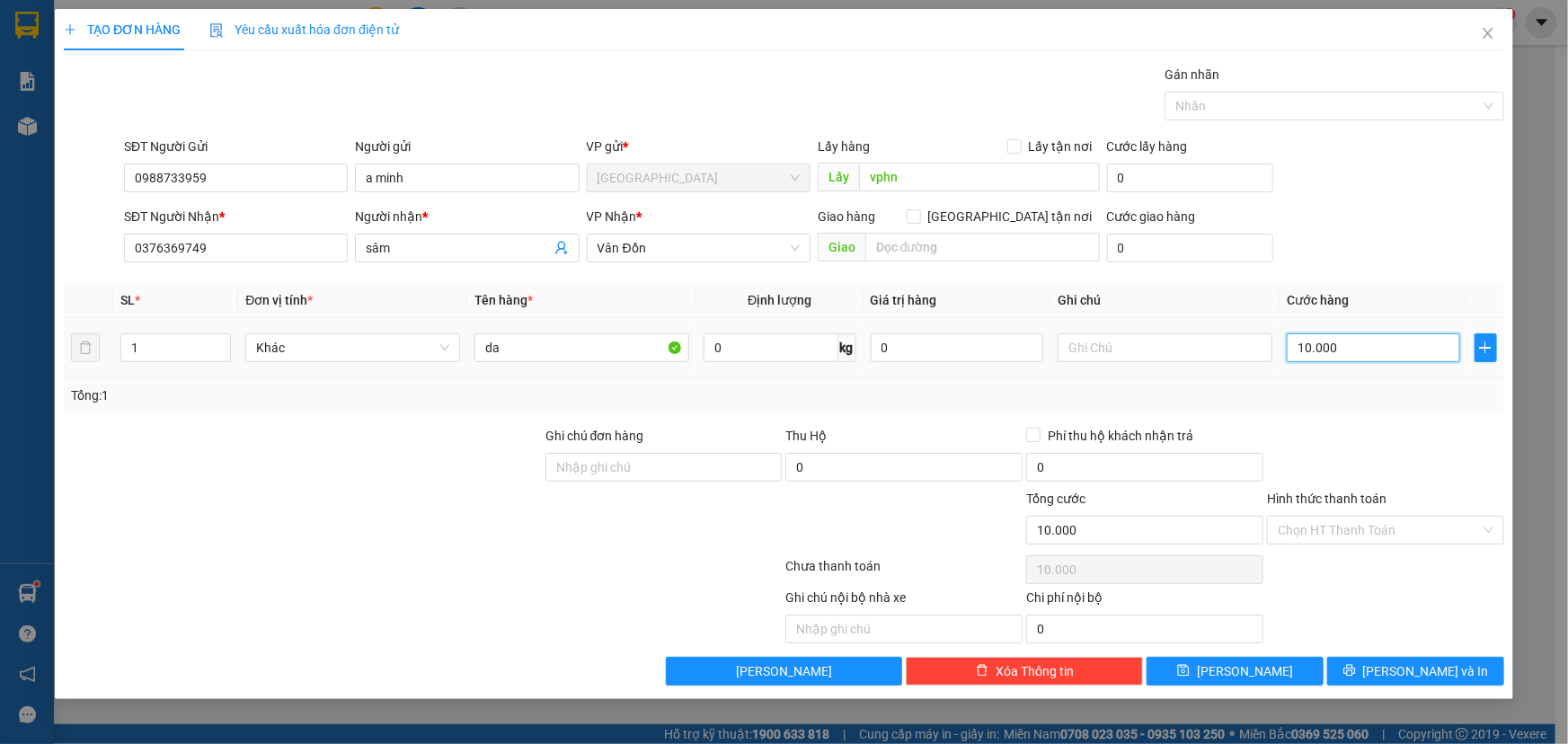
type input "100.000"
click at [1007, 246] on input "text" at bounding box center [981, 247] width 234 height 29
type input "c"
click at [884, 238] on input "text" at bounding box center [981, 247] width 234 height 29
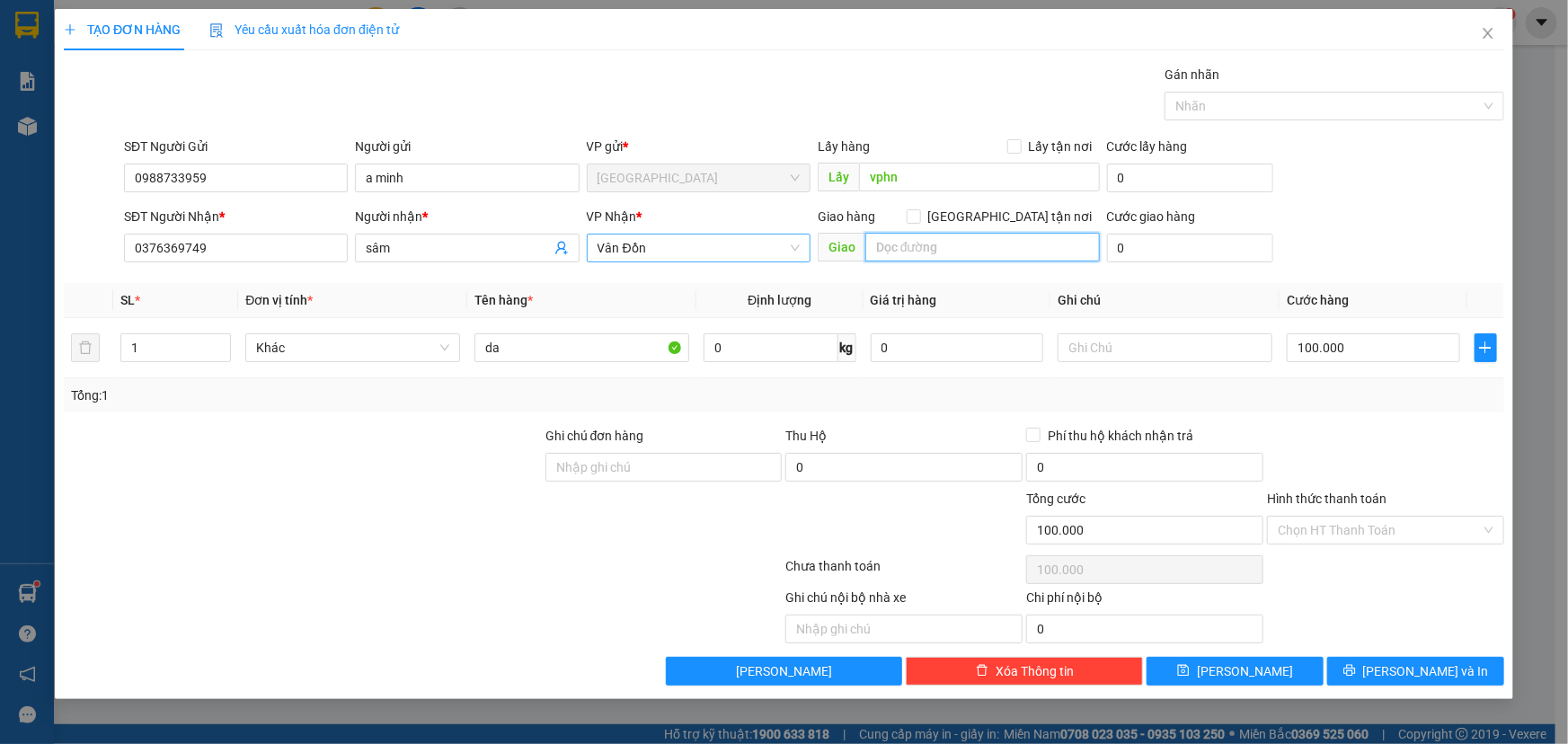
click at [713, 254] on span "Vân Đồn" at bounding box center [698, 247] width 202 height 27
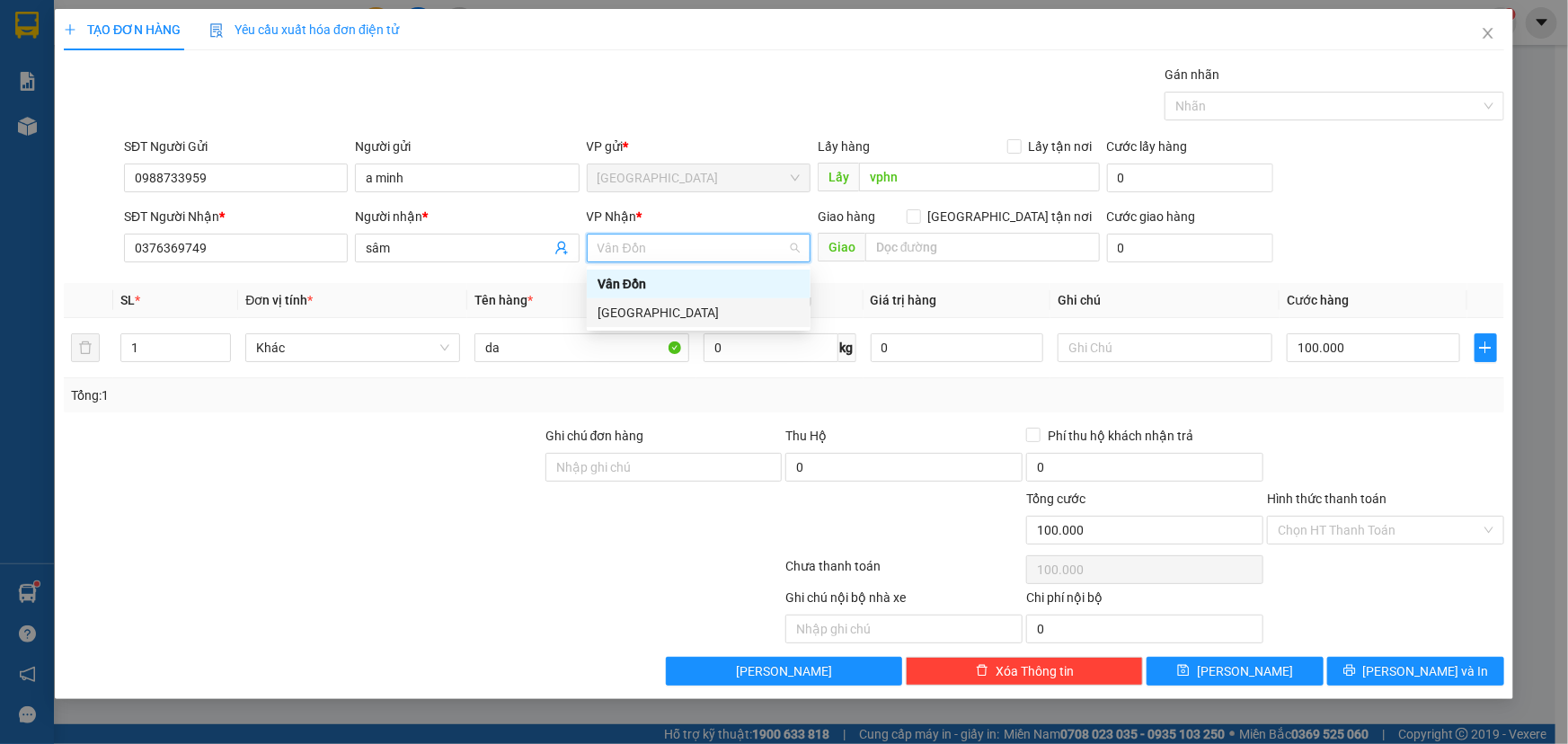
click at [775, 421] on div "Transit Pickup Surcharge Ids Transit Deliver Surcharge Ids Transit Deliver Surc…" at bounding box center [784, 375] width 1441 height 621
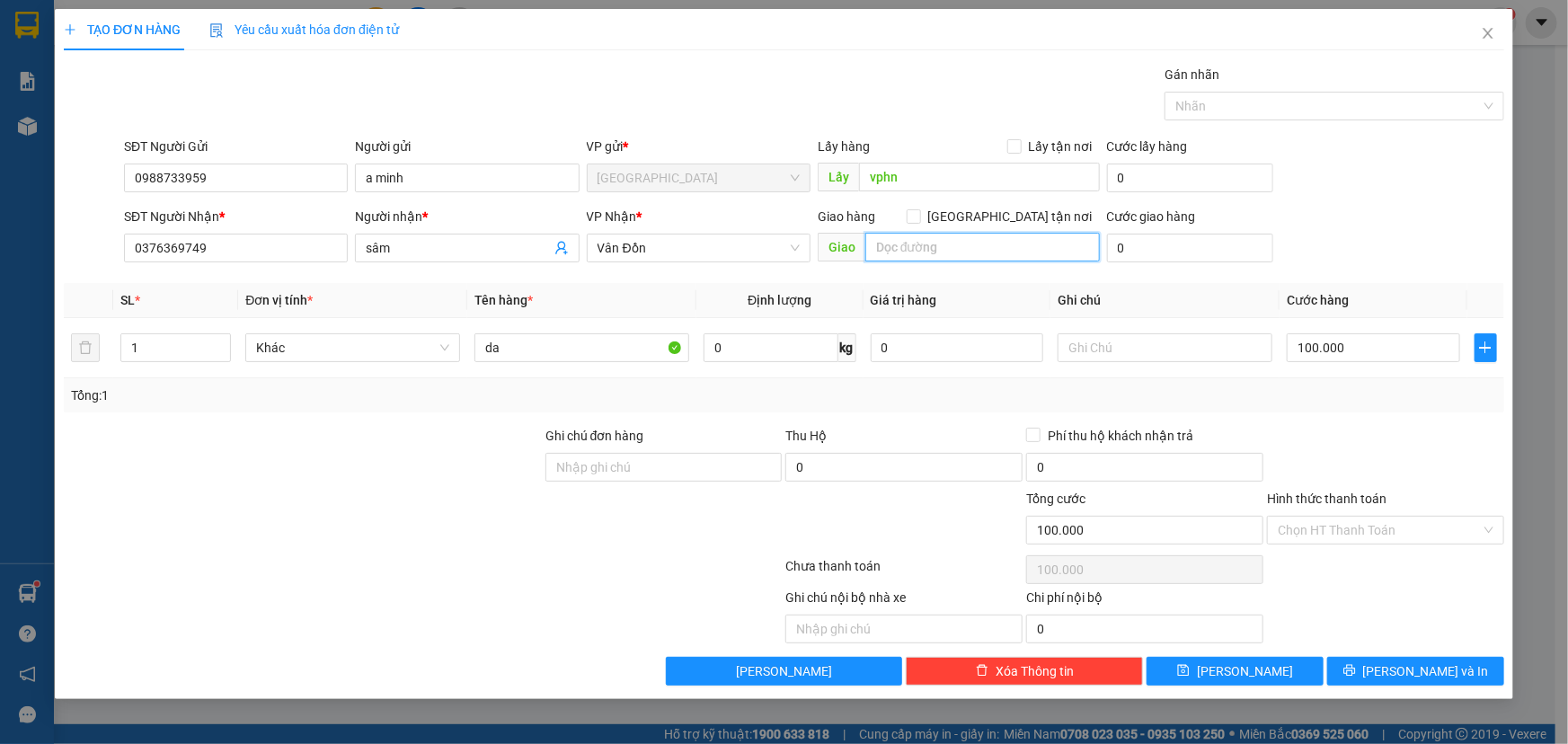
click at [919, 252] on input "text" at bounding box center [981, 247] width 234 height 29
click at [962, 261] on div "Giao" at bounding box center [959, 248] width 282 height 29
click at [957, 244] on input "text" at bounding box center [981, 247] width 234 height 29
click at [938, 251] on input "text" at bounding box center [981, 247] width 234 height 29
type input "vòng xuyến đài truyền hình"
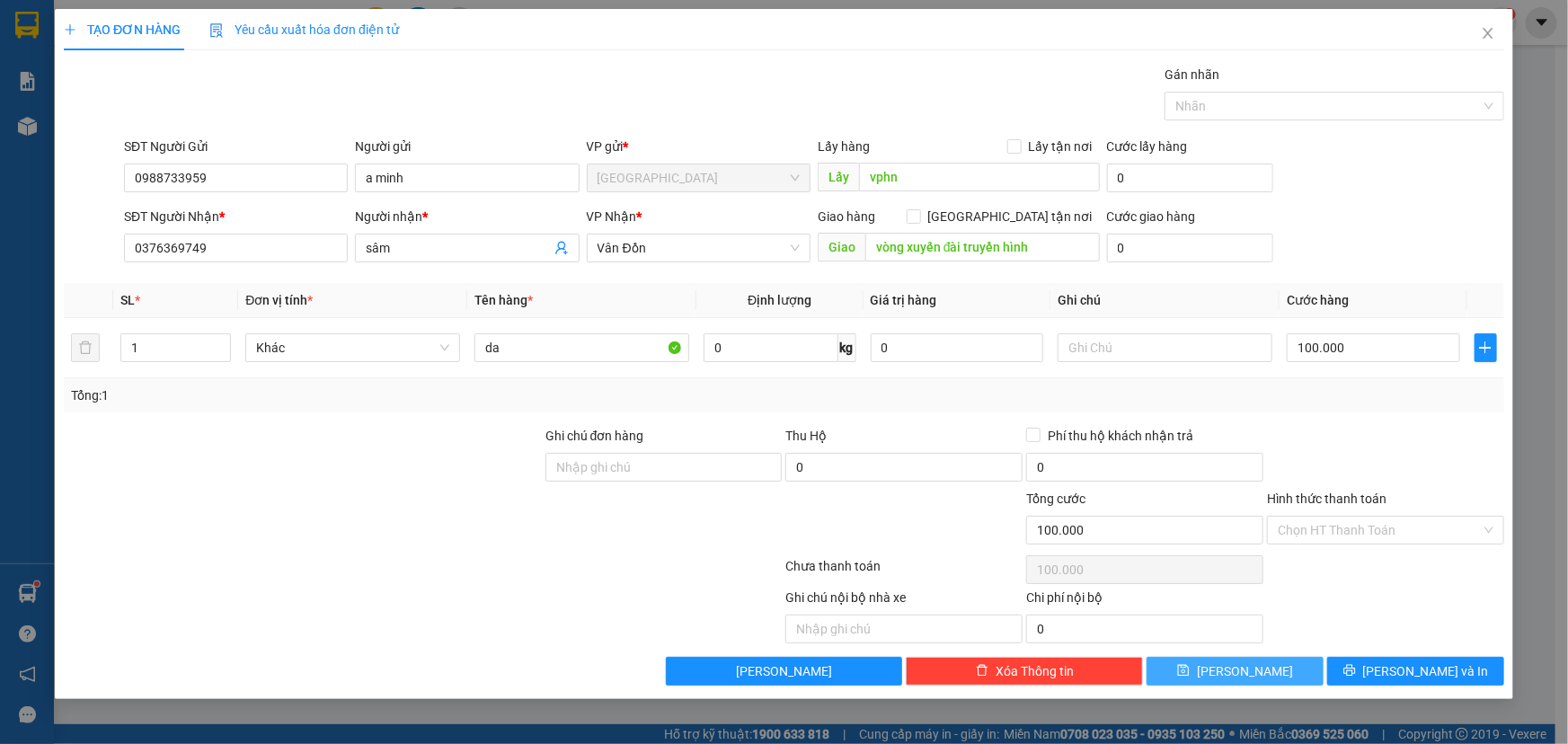
click at [1190, 672] on icon "save" at bounding box center [1183, 670] width 13 height 13
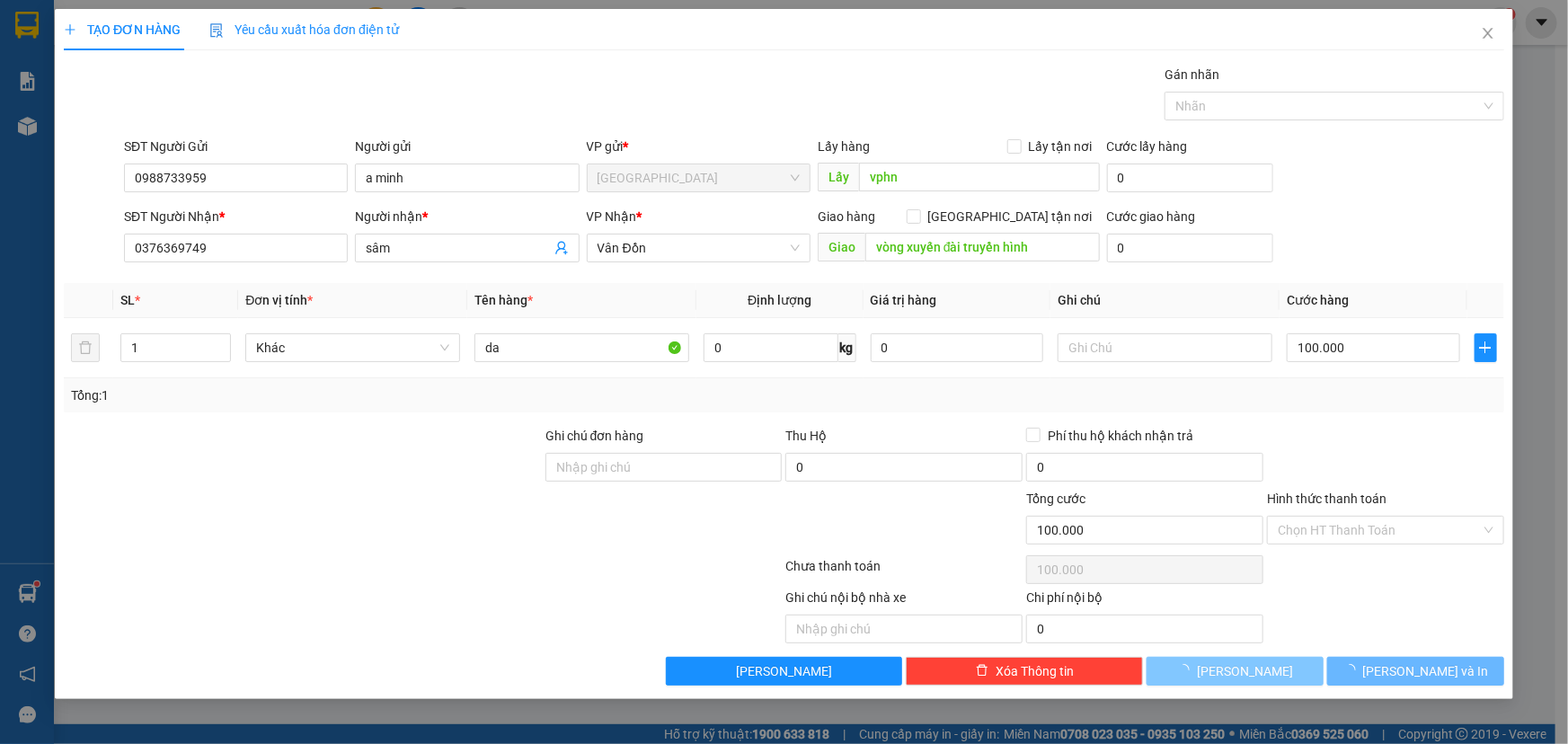
type input "0"
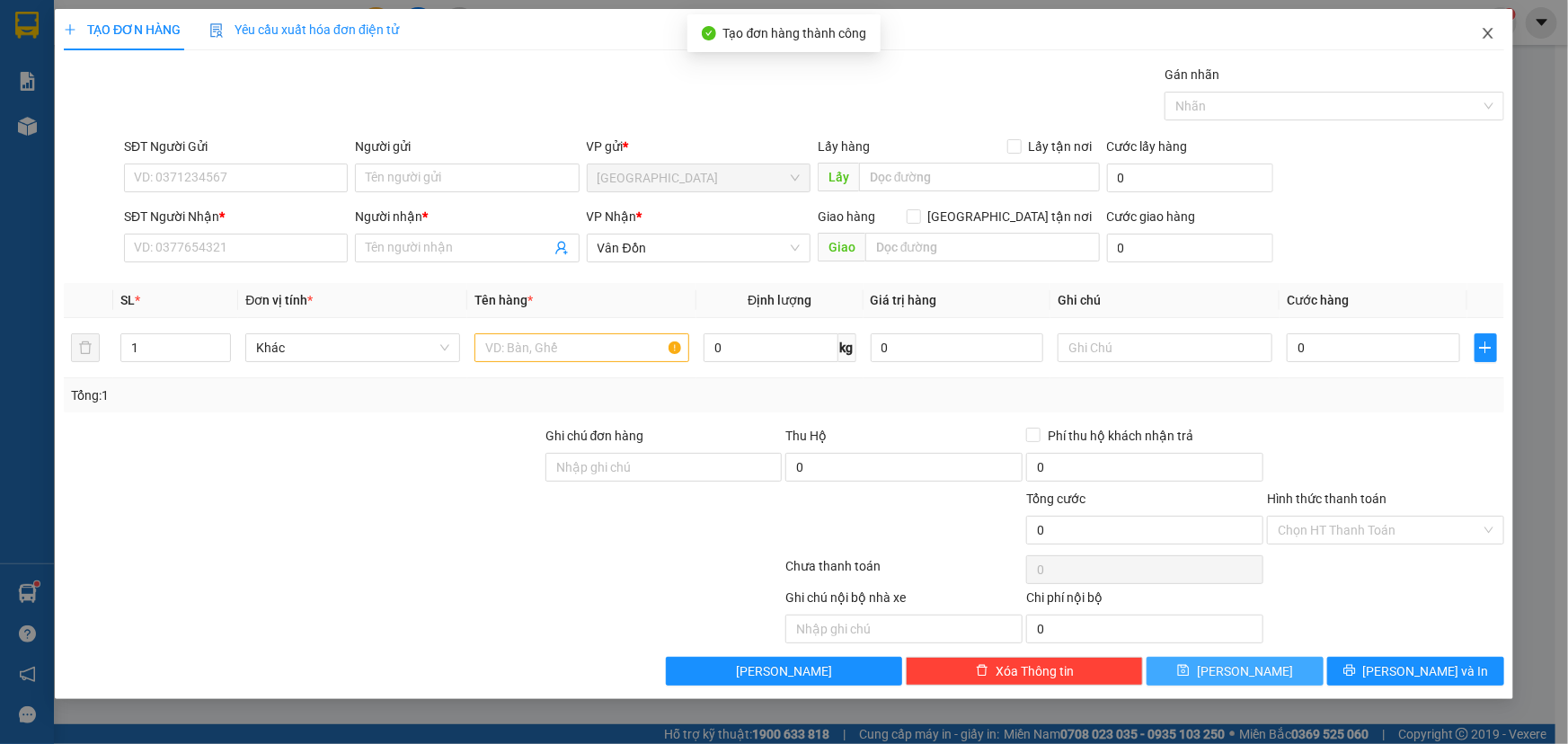
click at [1496, 36] on span "Close" at bounding box center [1487, 34] width 50 height 50
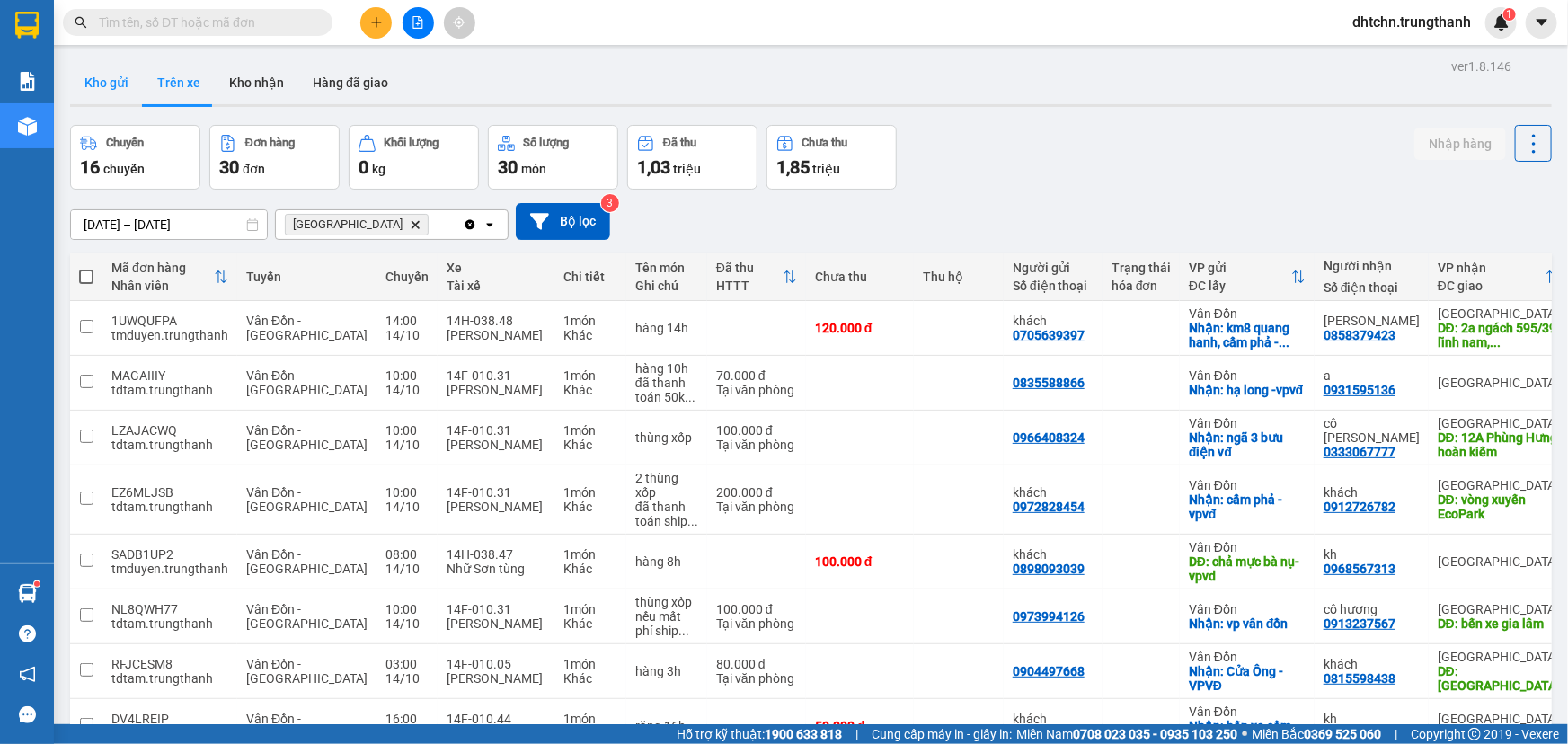
click at [112, 81] on button "Kho gửi" at bounding box center [107, 83] width 73 height 43
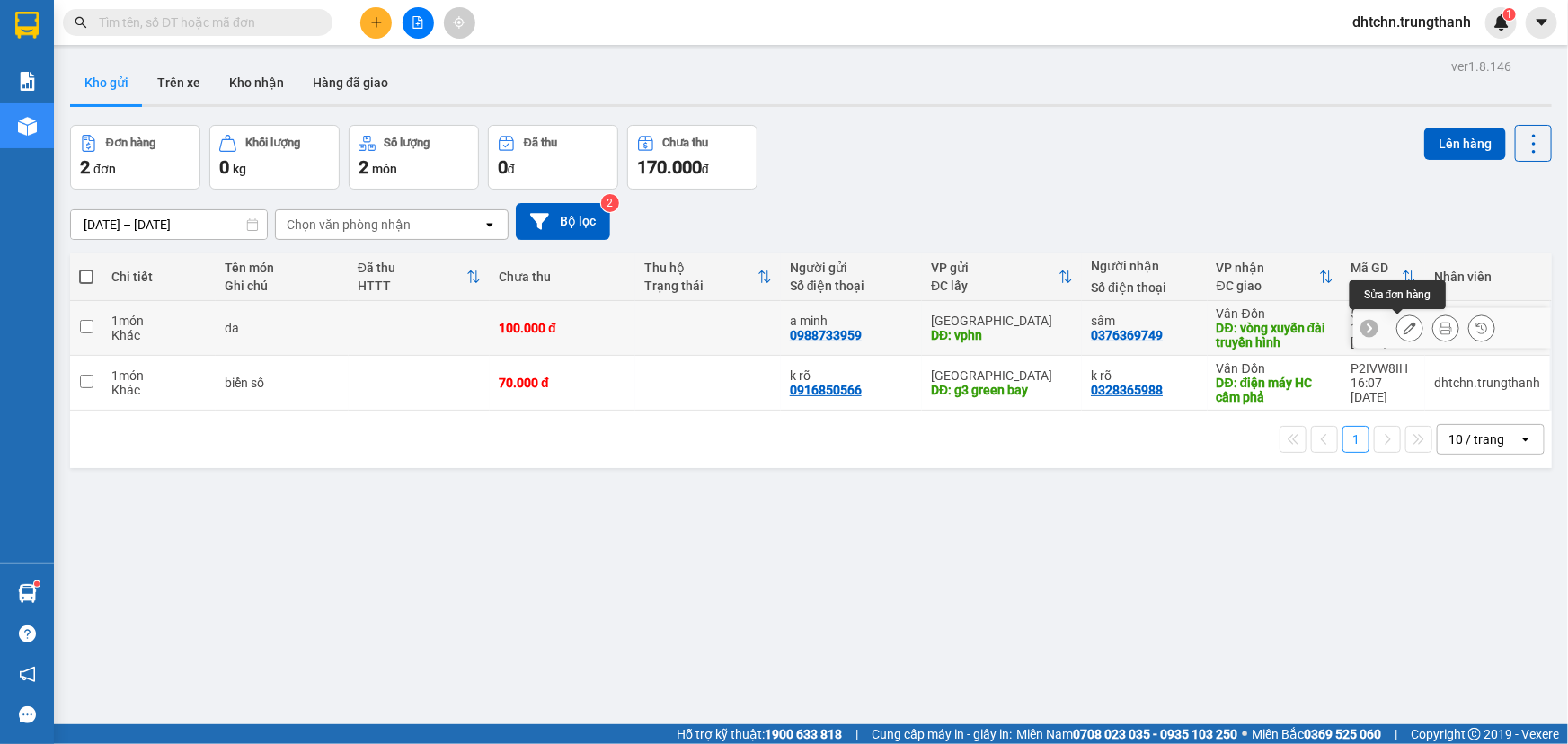
click at [1403, 332] on icon at bounding box center [1409, 328] width 13 height 13
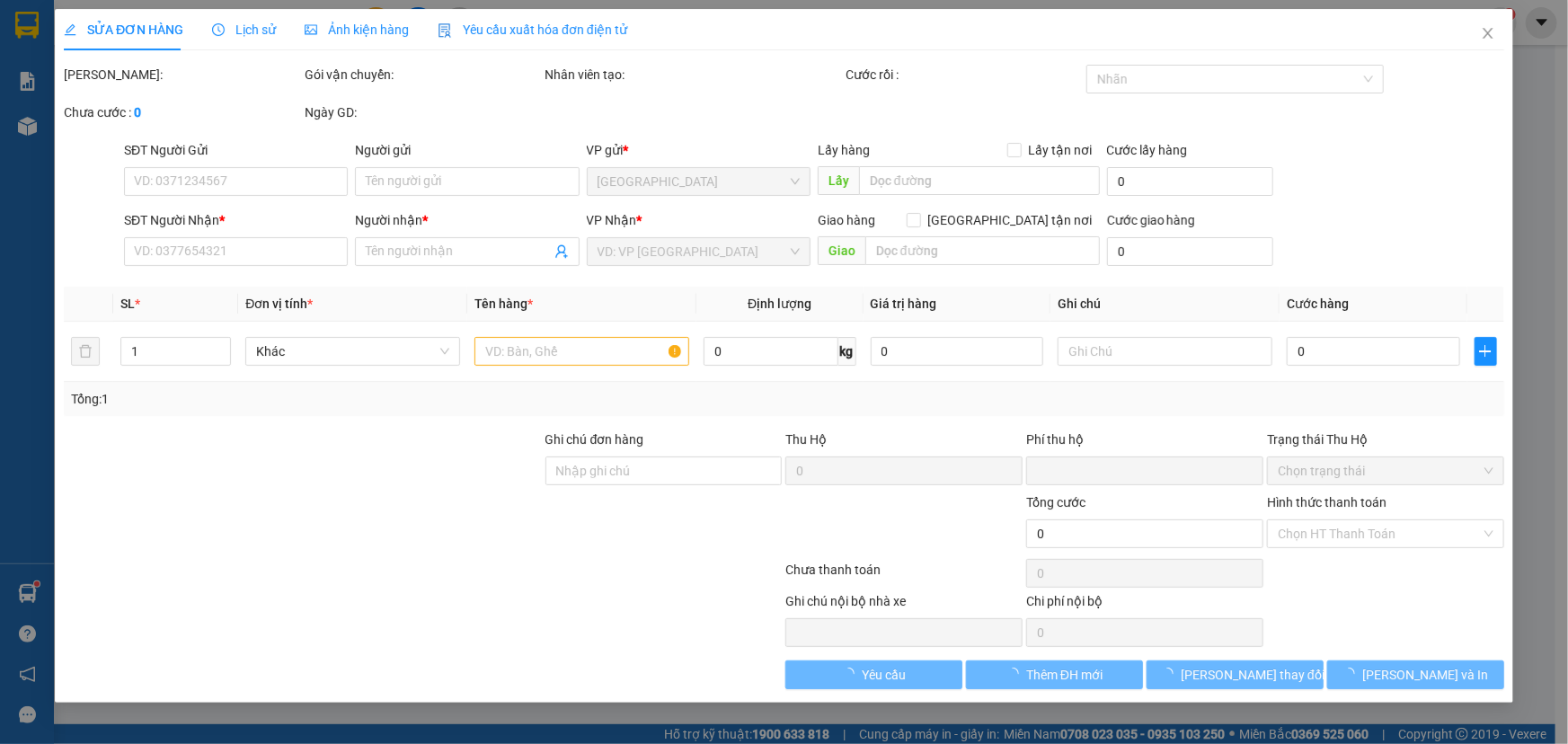
type input "0988733959"
type input "a minh"
type input "vphn"
type input "0376369749"
type input "sâm"
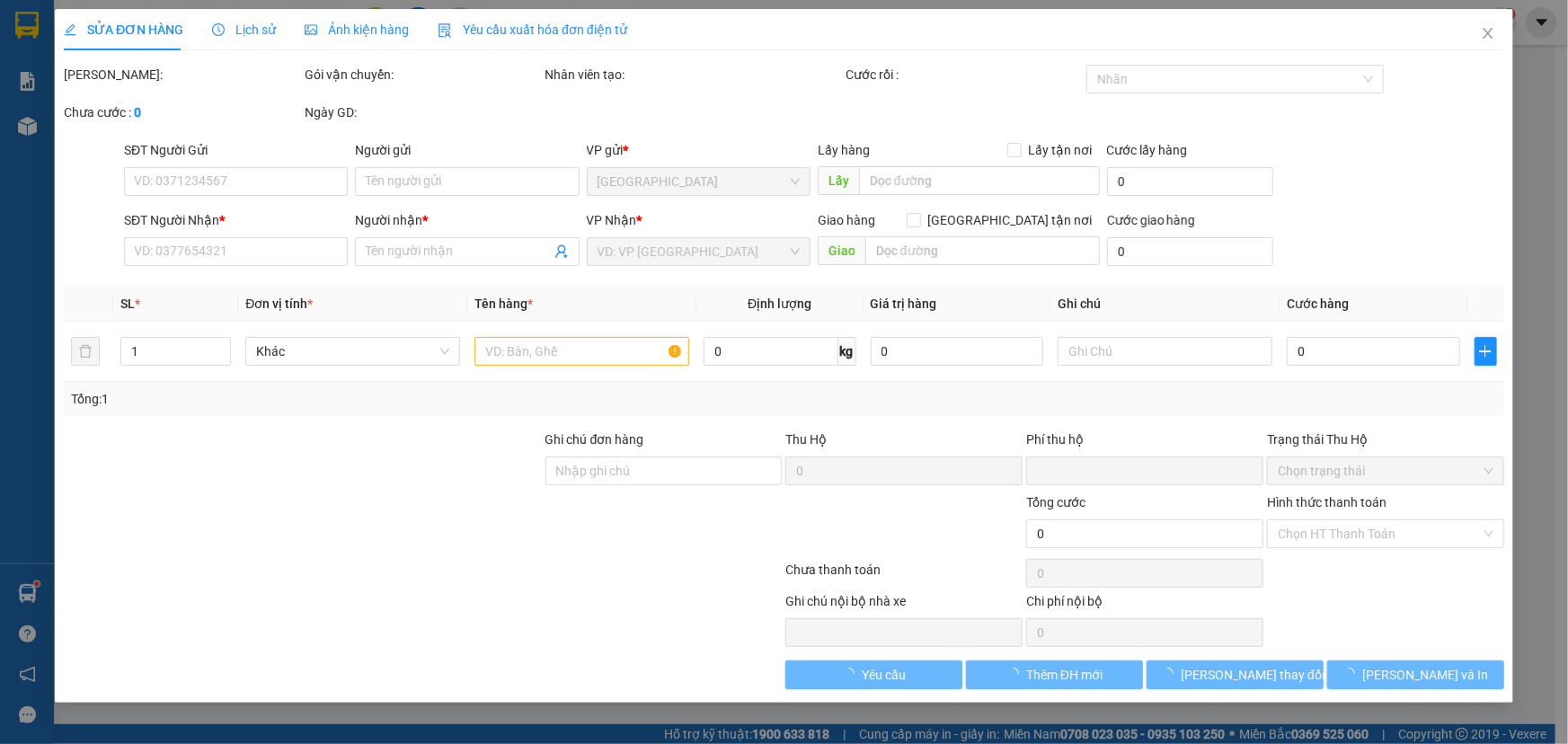
type input "vòng xuyến đài truyền hình"
type input "0"
type input "100.000"
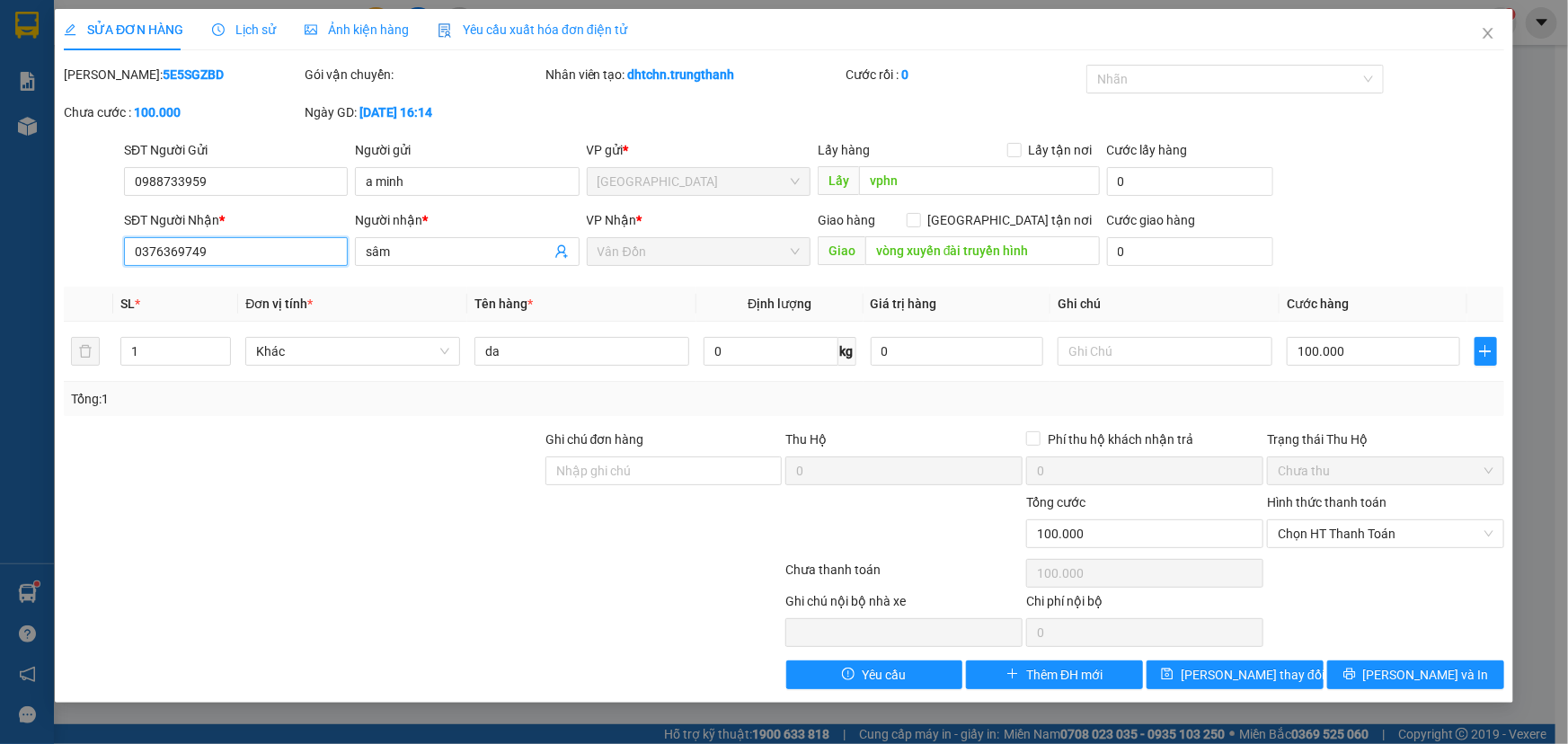
drag, startPoint x: 249, startPoint y: 253, endPoint x: 41, endPoint y: 253, distance: 208.0
click at [41, 253] on div "SỬA ĐƠN HÀNG Lịch sử Ảnh kiện hàng Yêu cầu xuất hóa đơn điện tử Total Paid Fee …" at bounding box center [784, 372] width 1568 height 744
type input "0979338118"
drag, startPoint x: 432, startPoint y: 254, endPoint x: 11, endPoint y: 276, distance: 421.6
click at [11, 276] on div "SỬA ĐƠN HÀNG Lịch sử Ảnh kiện hàng Yêu cầu xuất hóa đơn điện tử Total Paid Fee …" at bounding box center [784, 372] width 1568 height 744
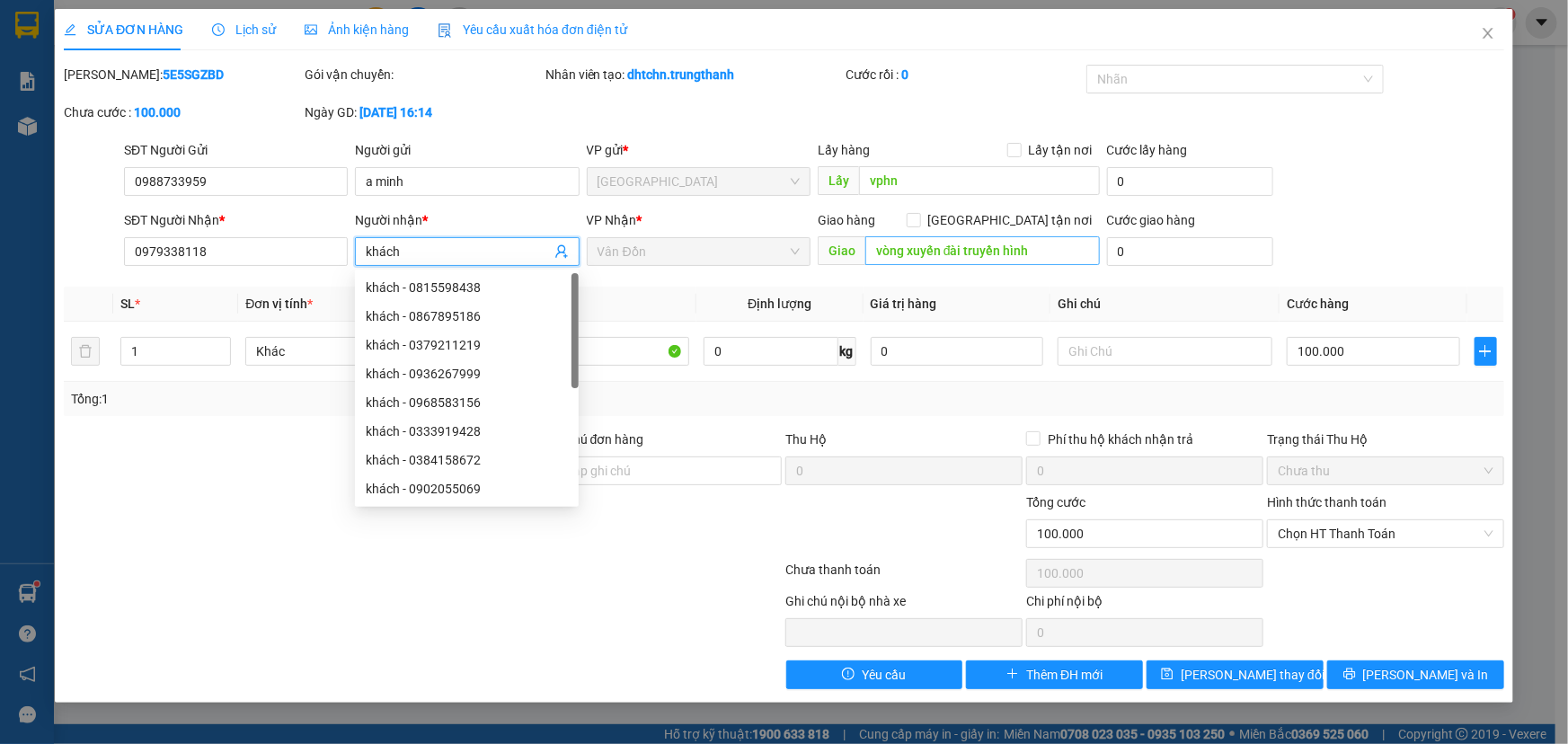
type input "khách"
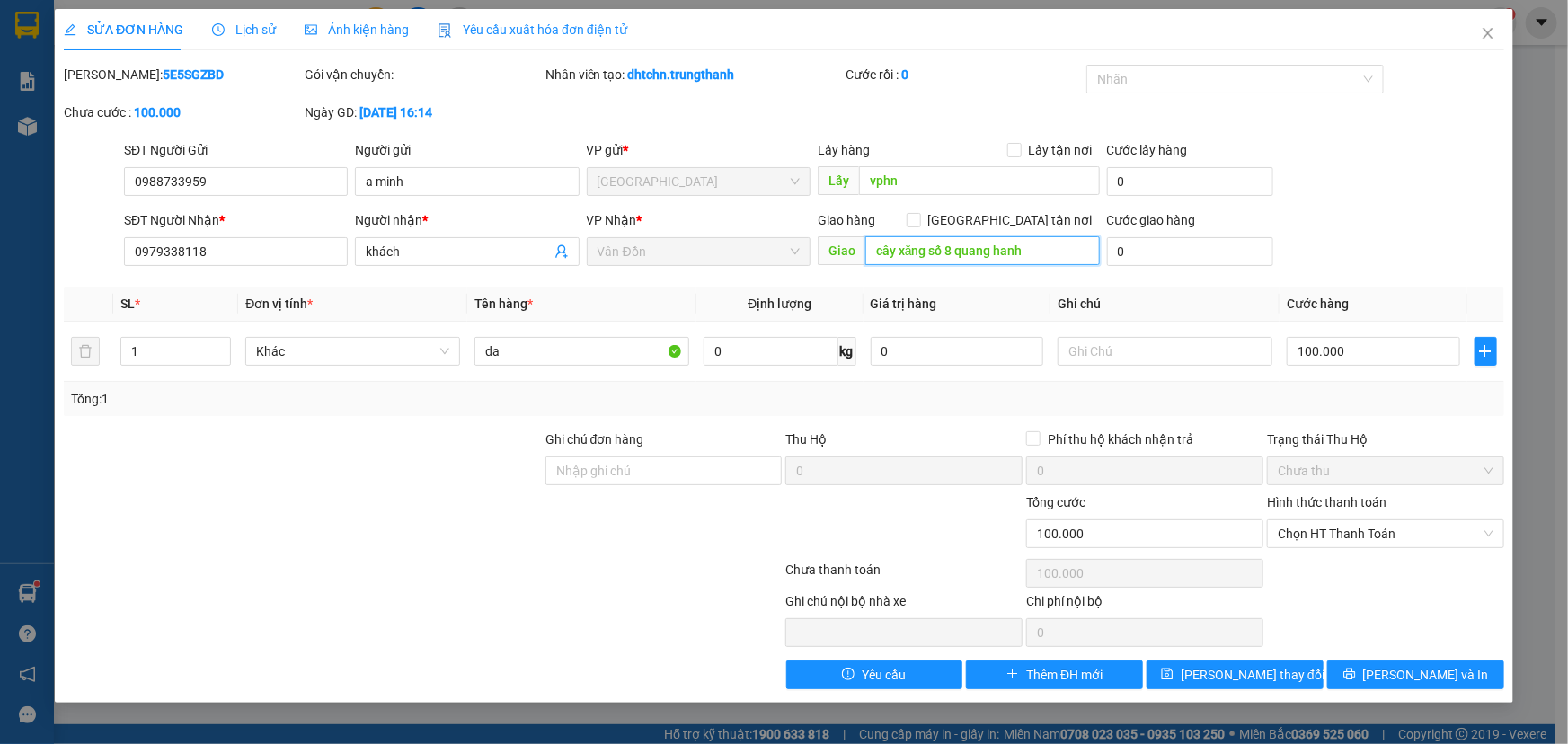
type input "cây xăng số 8 quang hanh"
click at [1236, 678] on span "[PERSON_NAME] thay đổi" at bounding box center [1253, 675] width 144 height 20
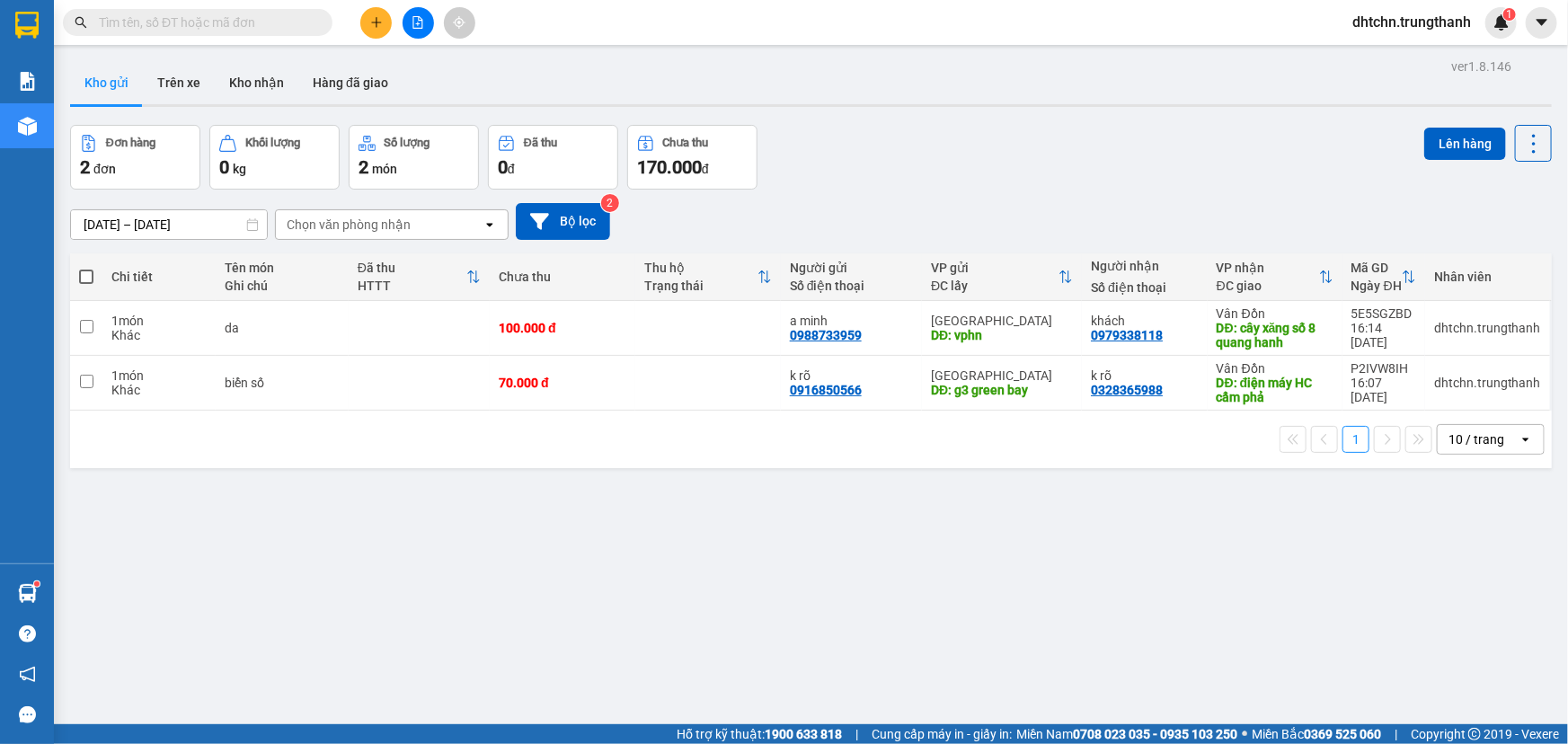
scroll to position [82, 0]
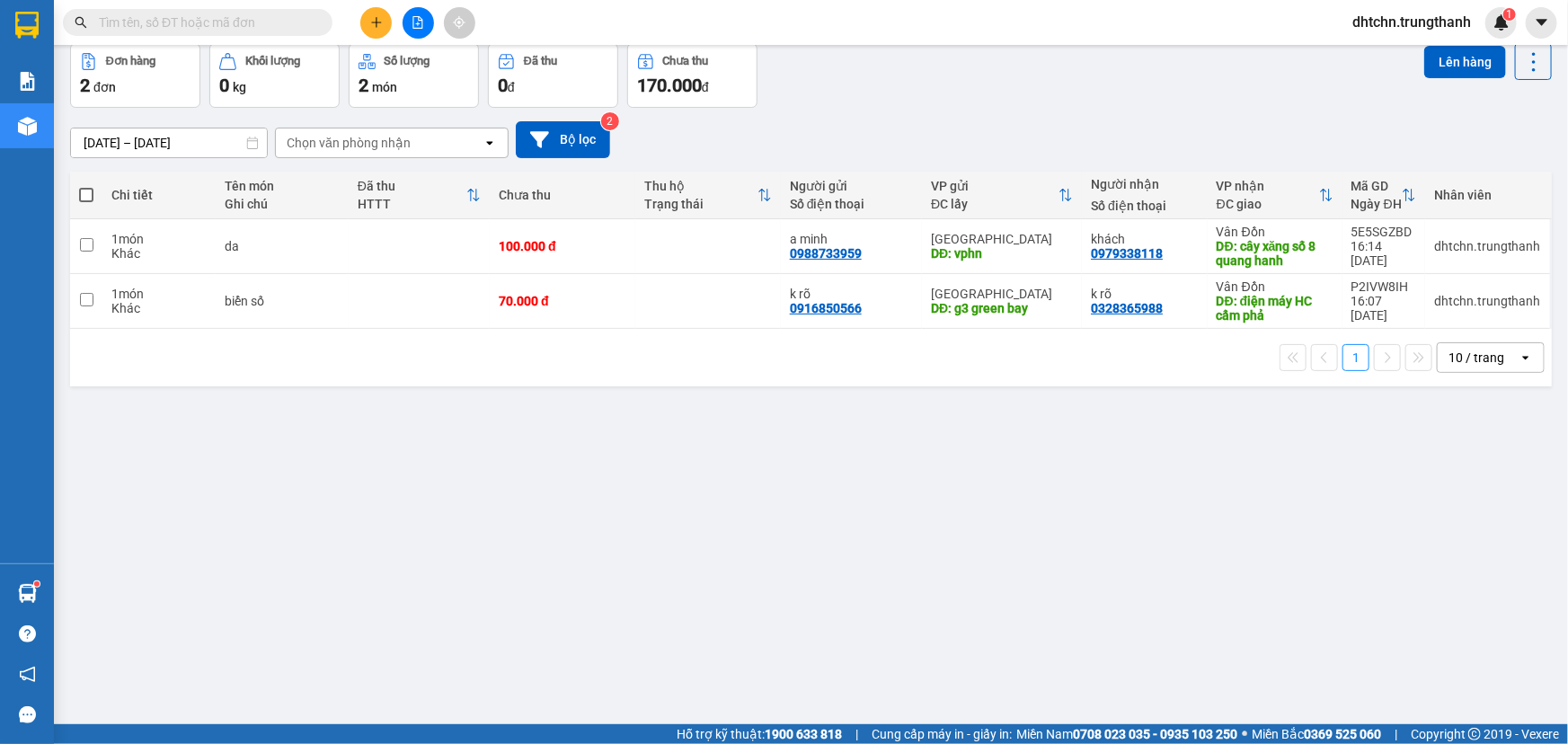
click at [412, 25] on icon "file-add" at bounding box center [418, 22] width 13 height 13
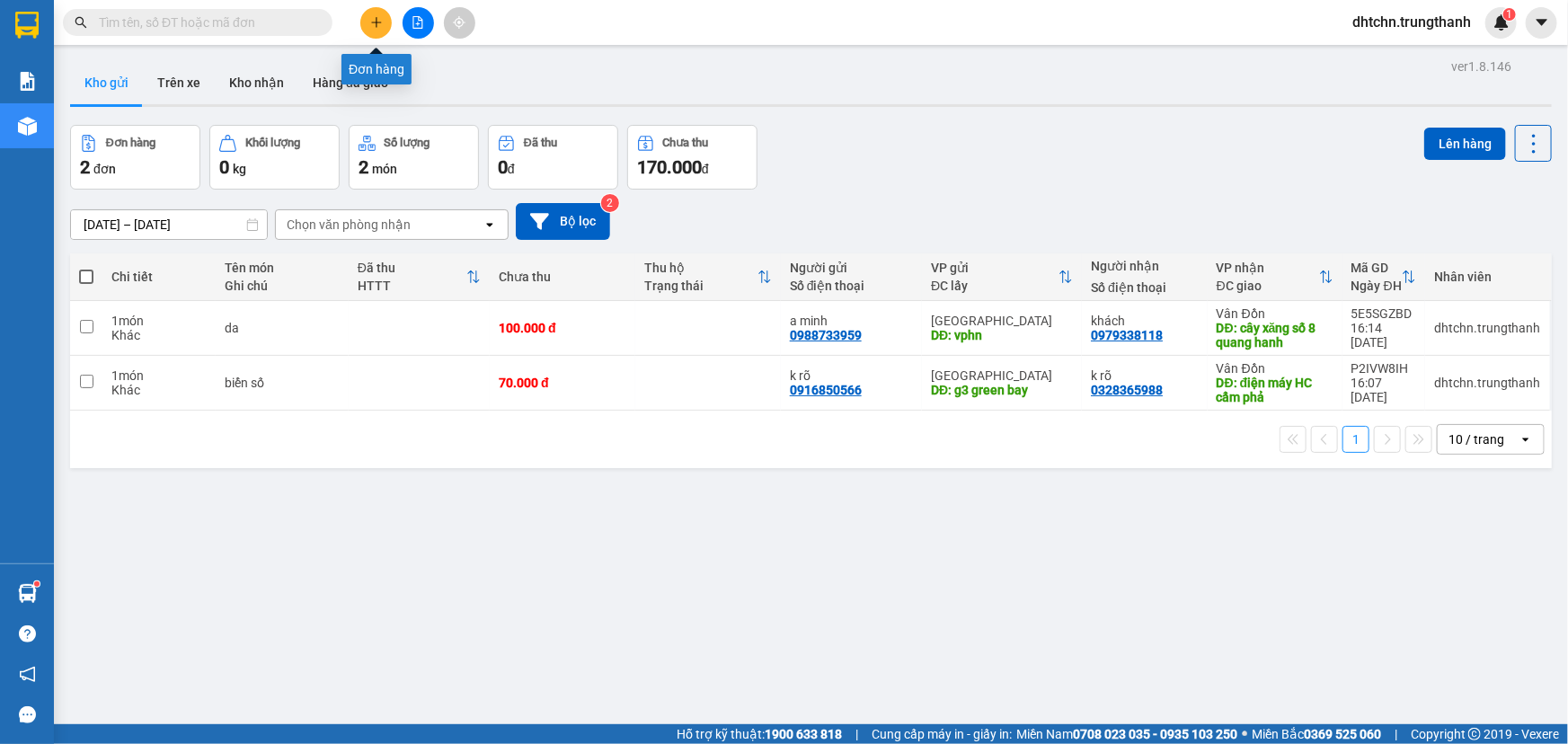
click at [375, 24] on icon "plus" at bounding box center [375, 22] width 1 height 10
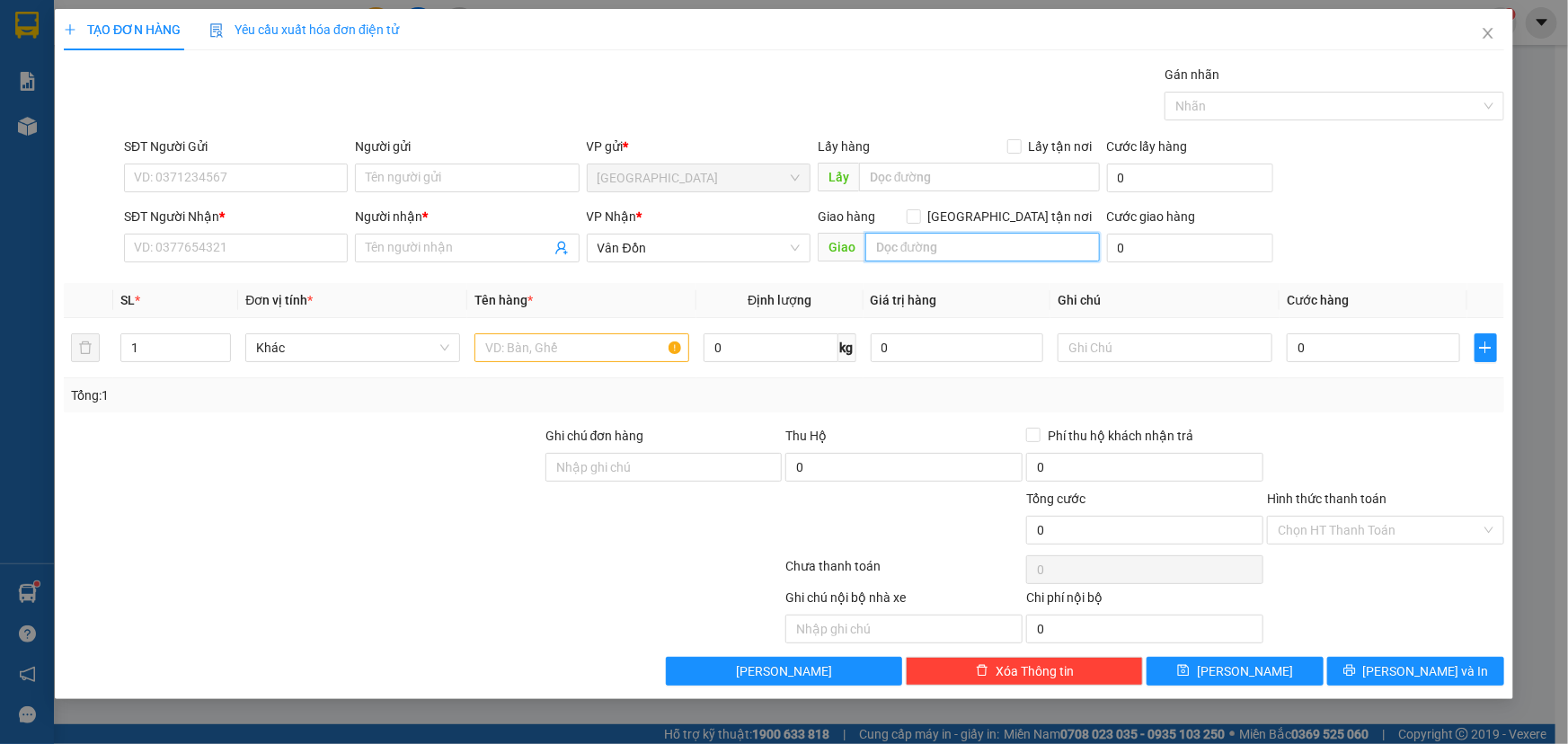
paste input "Ngõ 428 [PERSON_NAME]"
type input "Ngõ 428 [PERSON_NAME]"
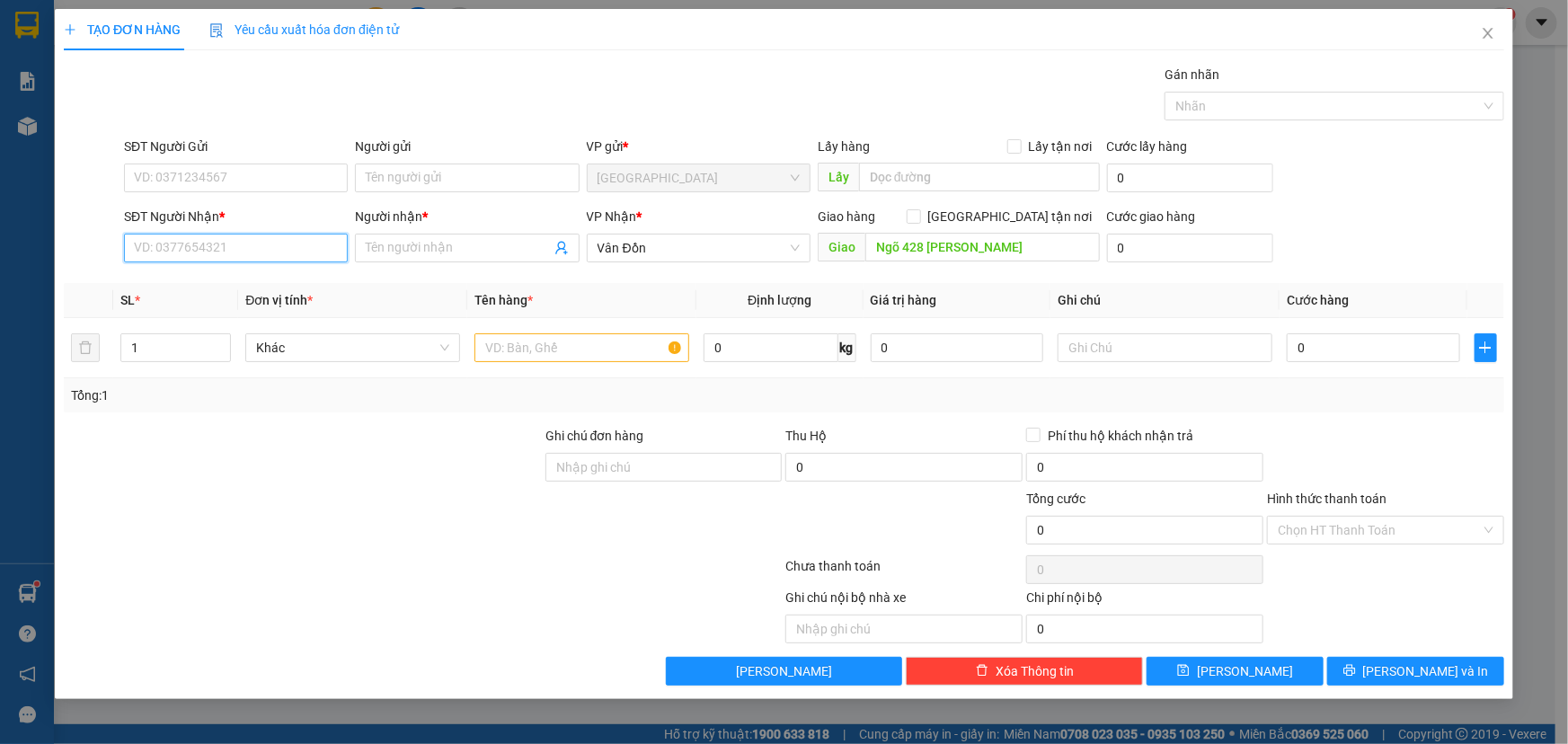
paste input "035 4011567"
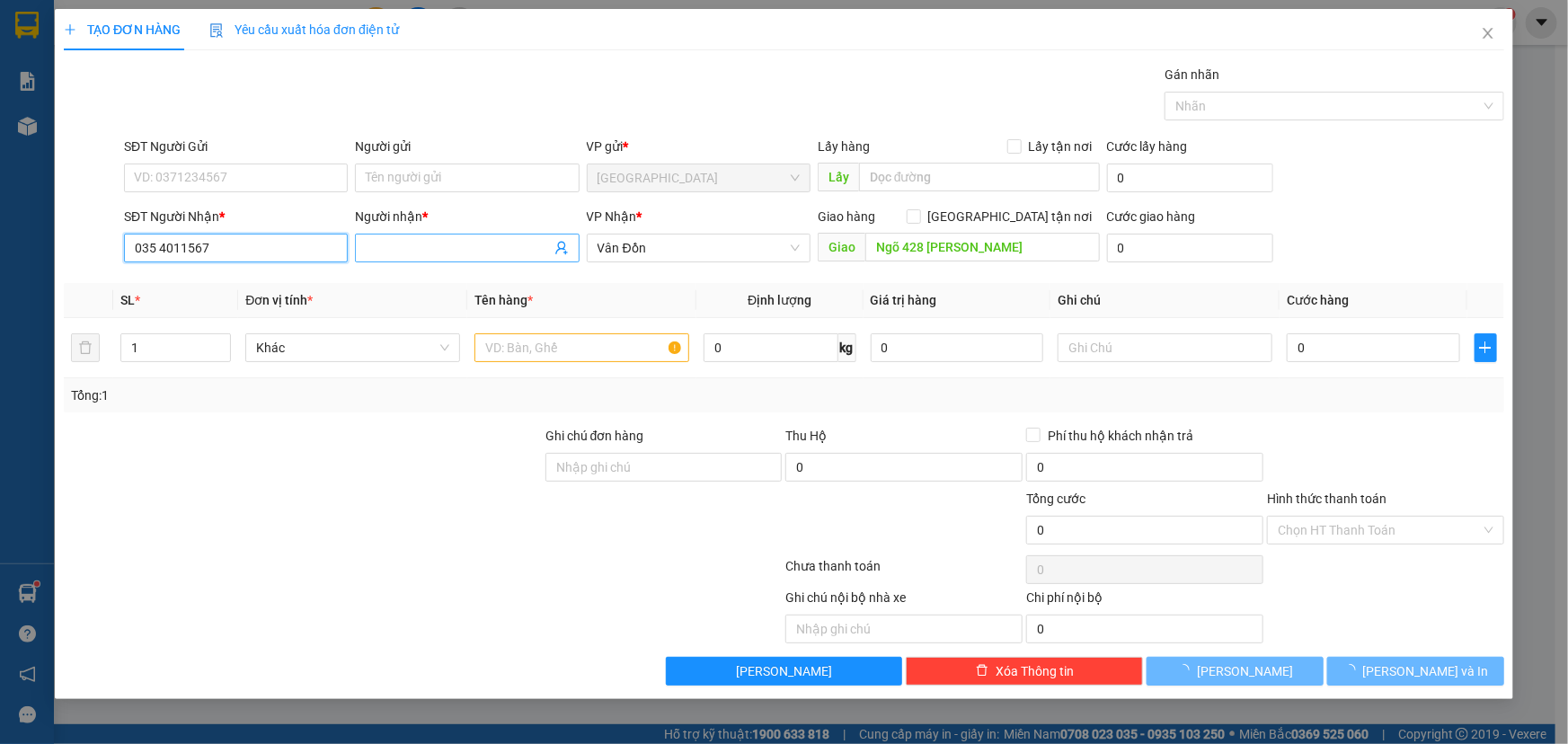
type input "035 4011567"
click at [475, 248] on input "Người nhận *" at bounding box center [457, 248] width 185 height 20
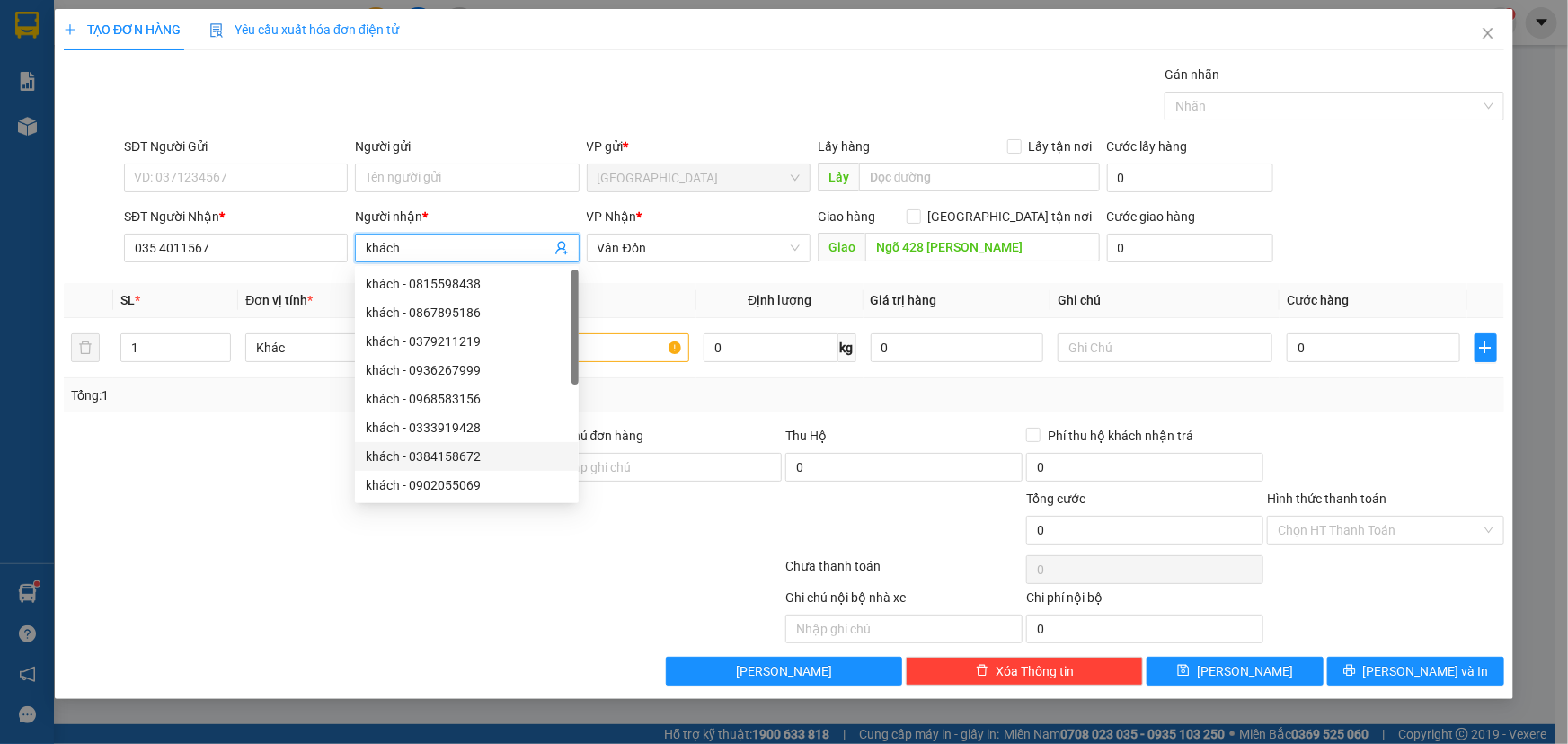
type input "khách"
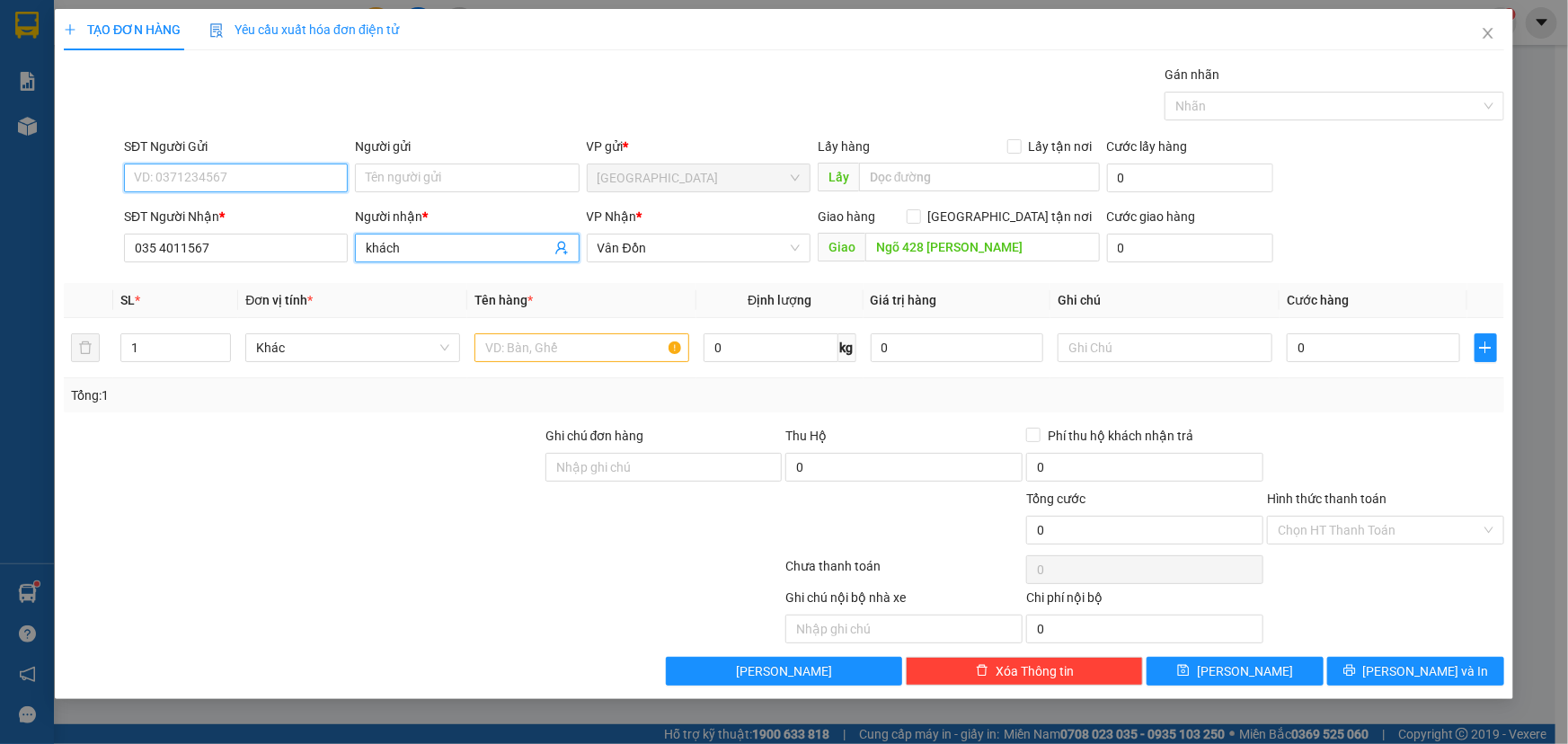
click at [214, 172] on input "SĐT Người Gửi" at bounding box center [236, 178] width 224 height 29
paste input "0338336388"
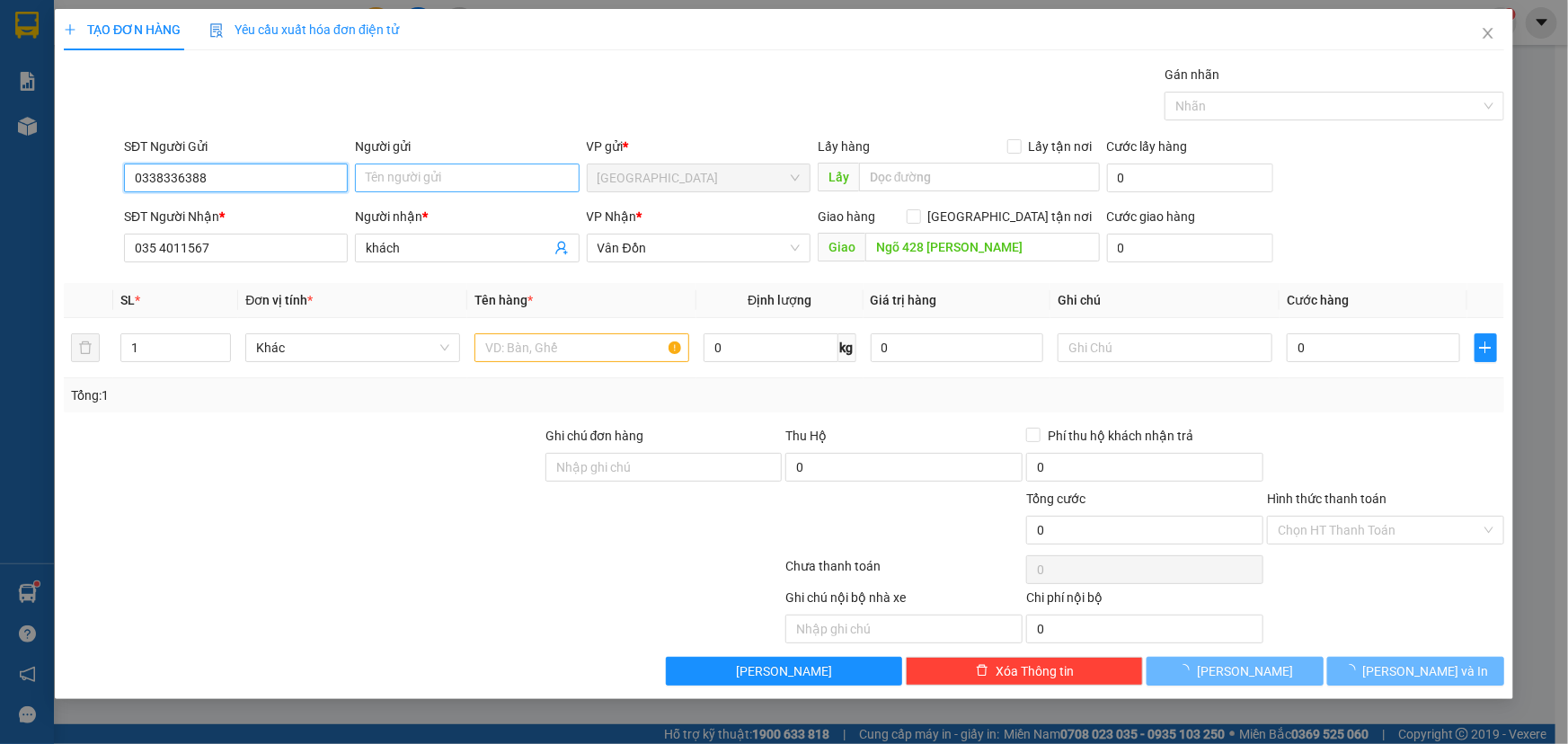
type input "0338336388"
click at [400, 179] on input "Người gửi" at bounding box center [466, 178] width 224 height 29
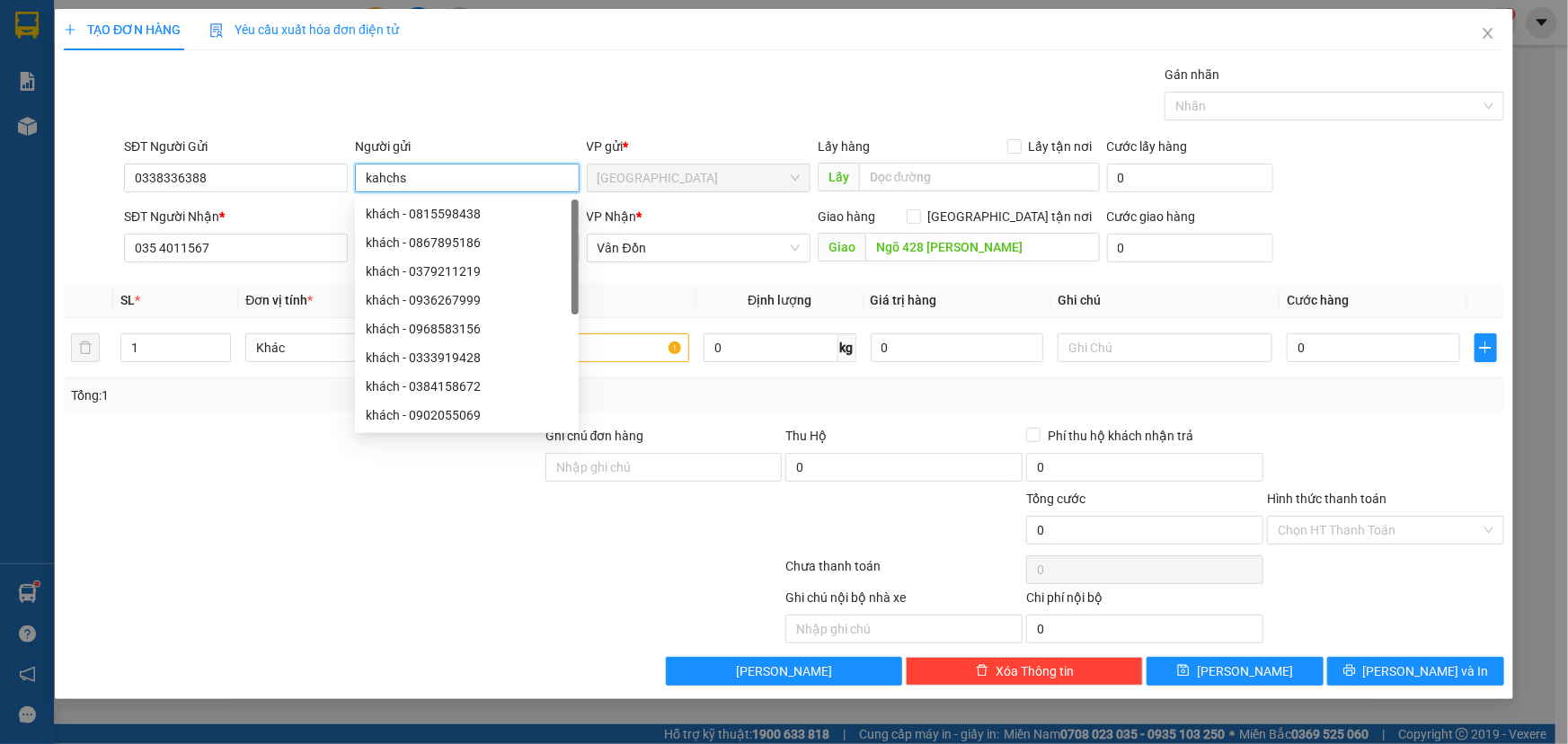
type input "kahchs"
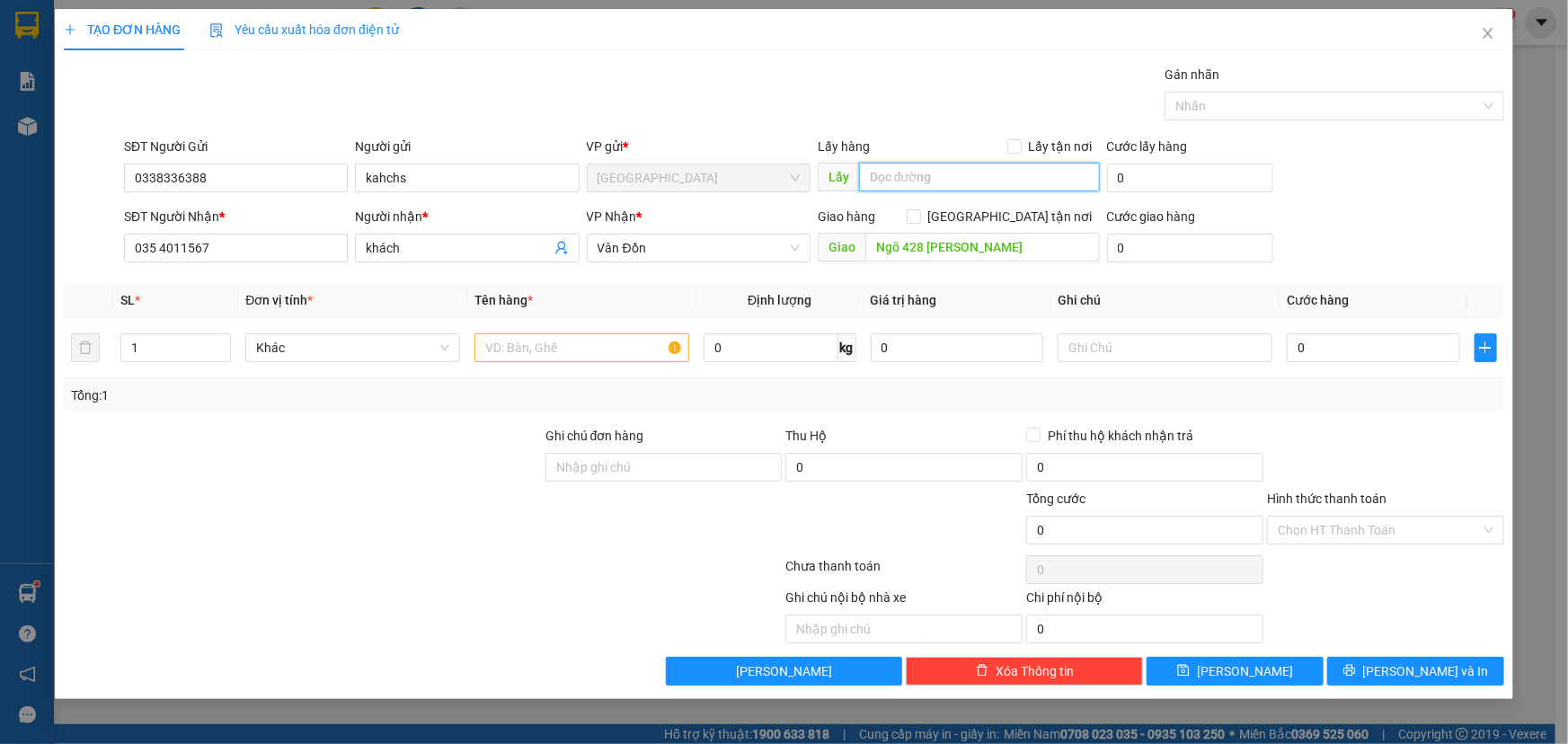
click at [907, 177] on input "text" at bounding box center [980, 177] width 241 height 29
type input "vphn"
click at [701, 254] on span "Vân Đồn" at bounding box center [698, 247] width 202 height 27
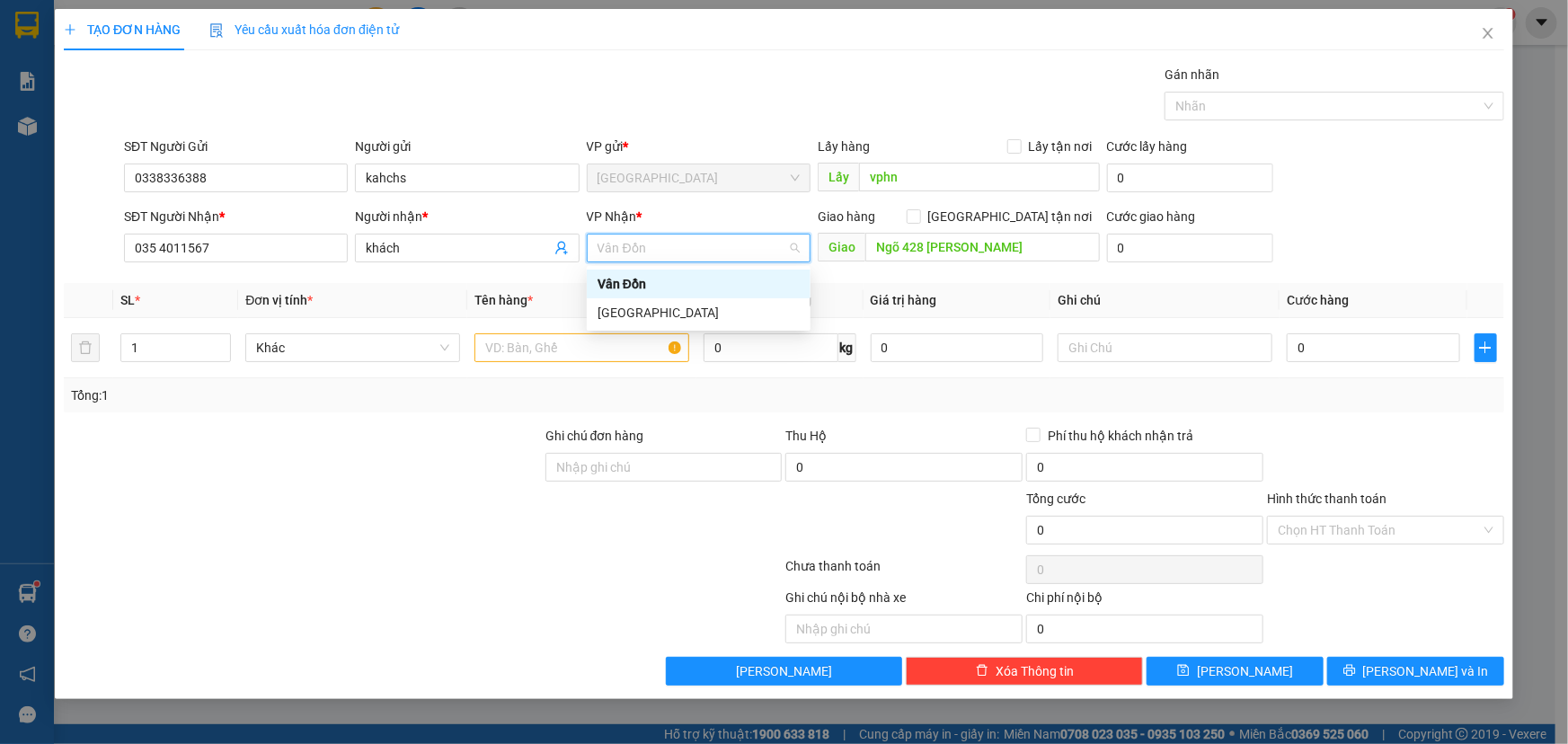
click at [1025, 261] on div "[PERSON_NAME] 428 [PERSON_NAME]" at bounding box center [959, 248] width 282 height 29
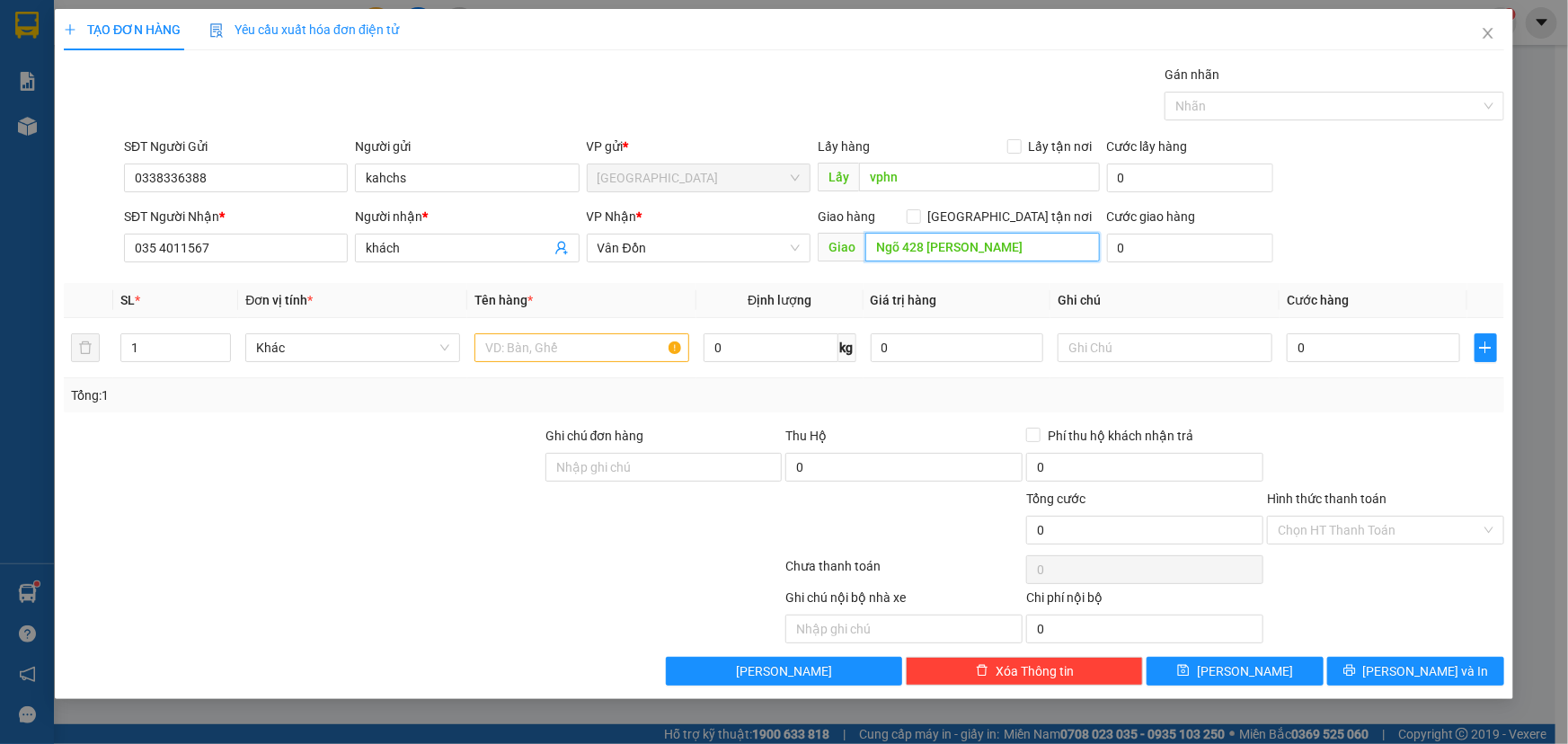
click at [1033, 255] on input "Ngõ 428 [PERSON_NAME]" at bounding box center [981, 247] width 234 height 29
click at [1176, 251] on input "0" at bounding box center [1190, 248] width 166 height 29
click at [547, 351] on input "text" at bounding box center [581, 348] width 214 height 29
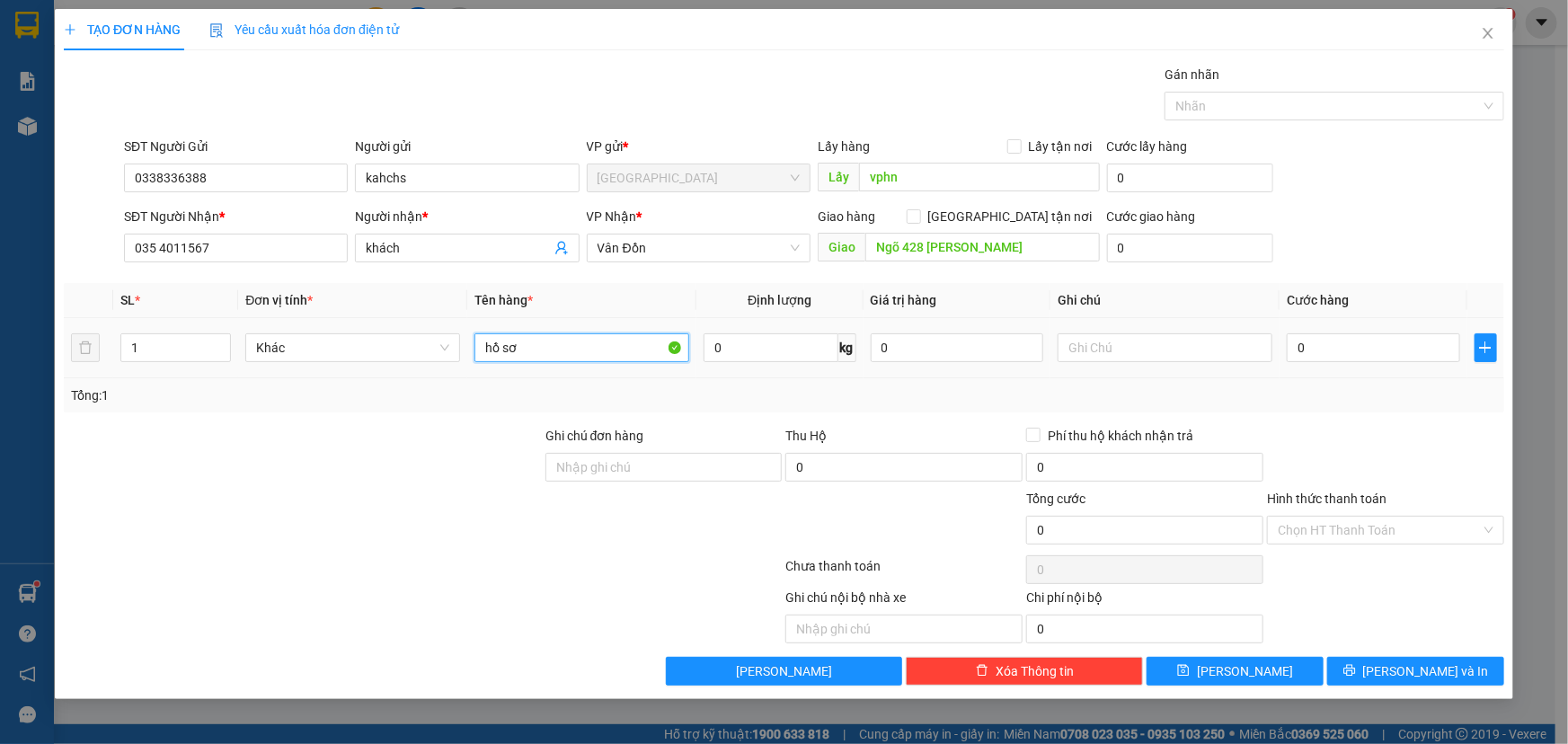
type input "hồ sơ"
type input "7"
type input "70"
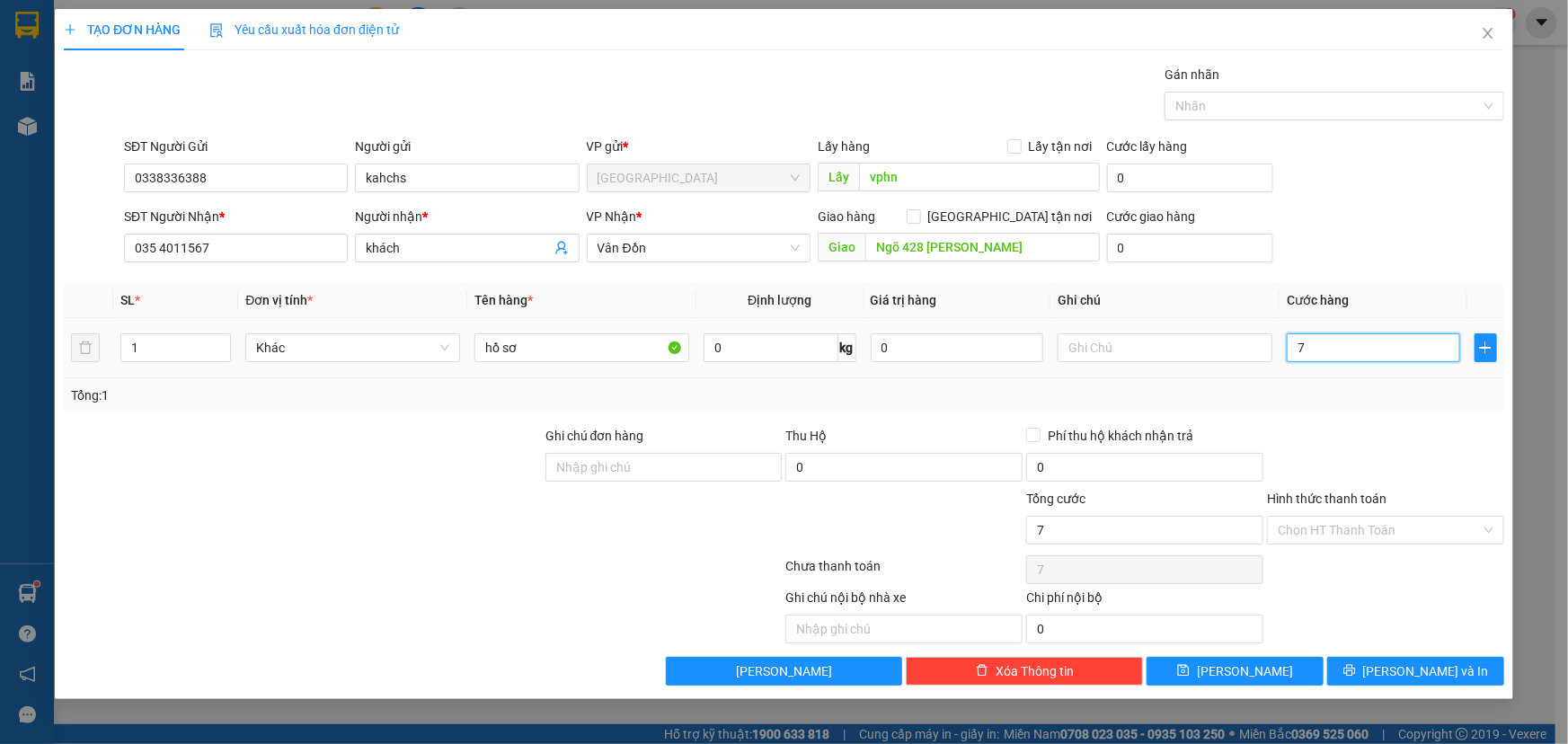
type input "70"
type input "700"
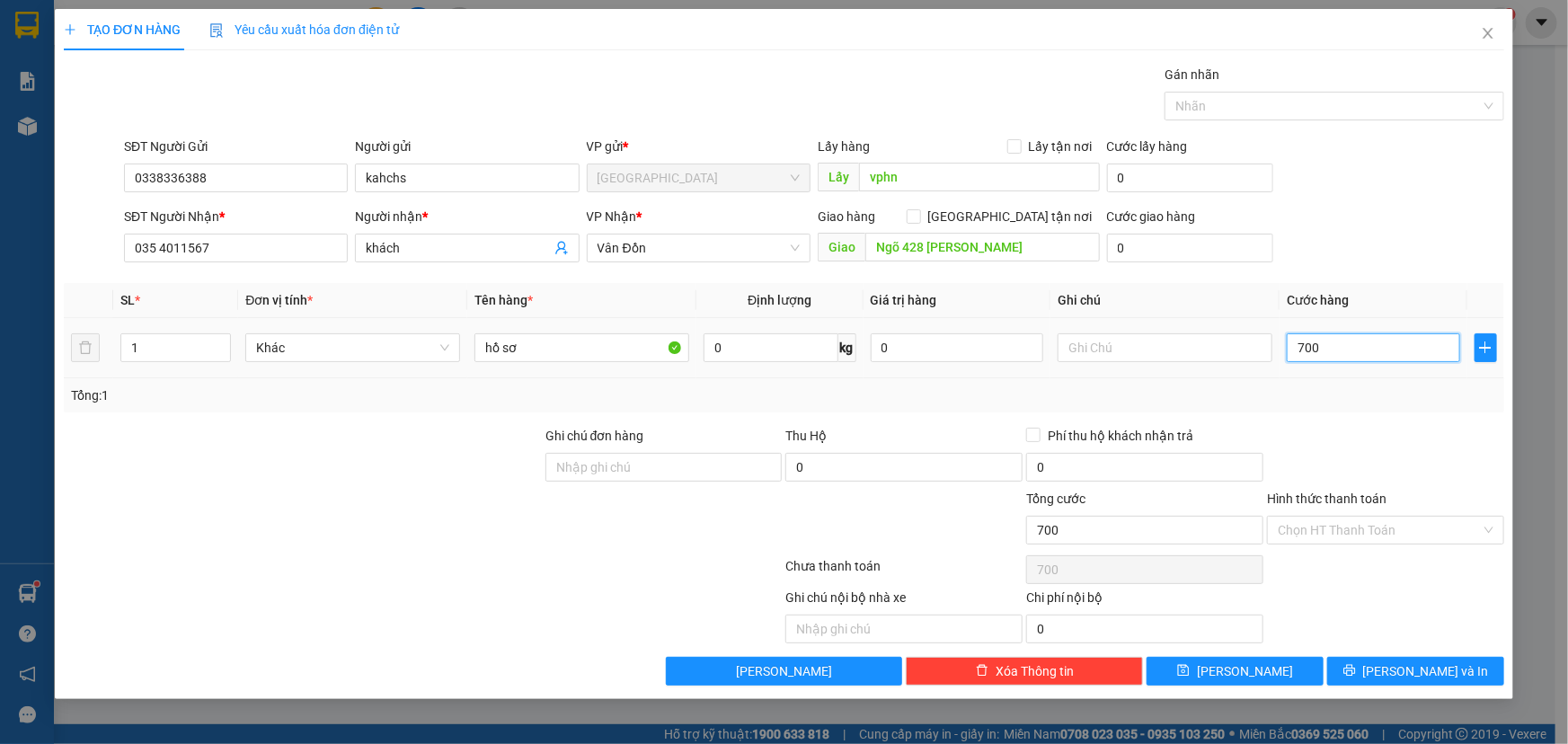
type input "7.000"
type input "70.000"
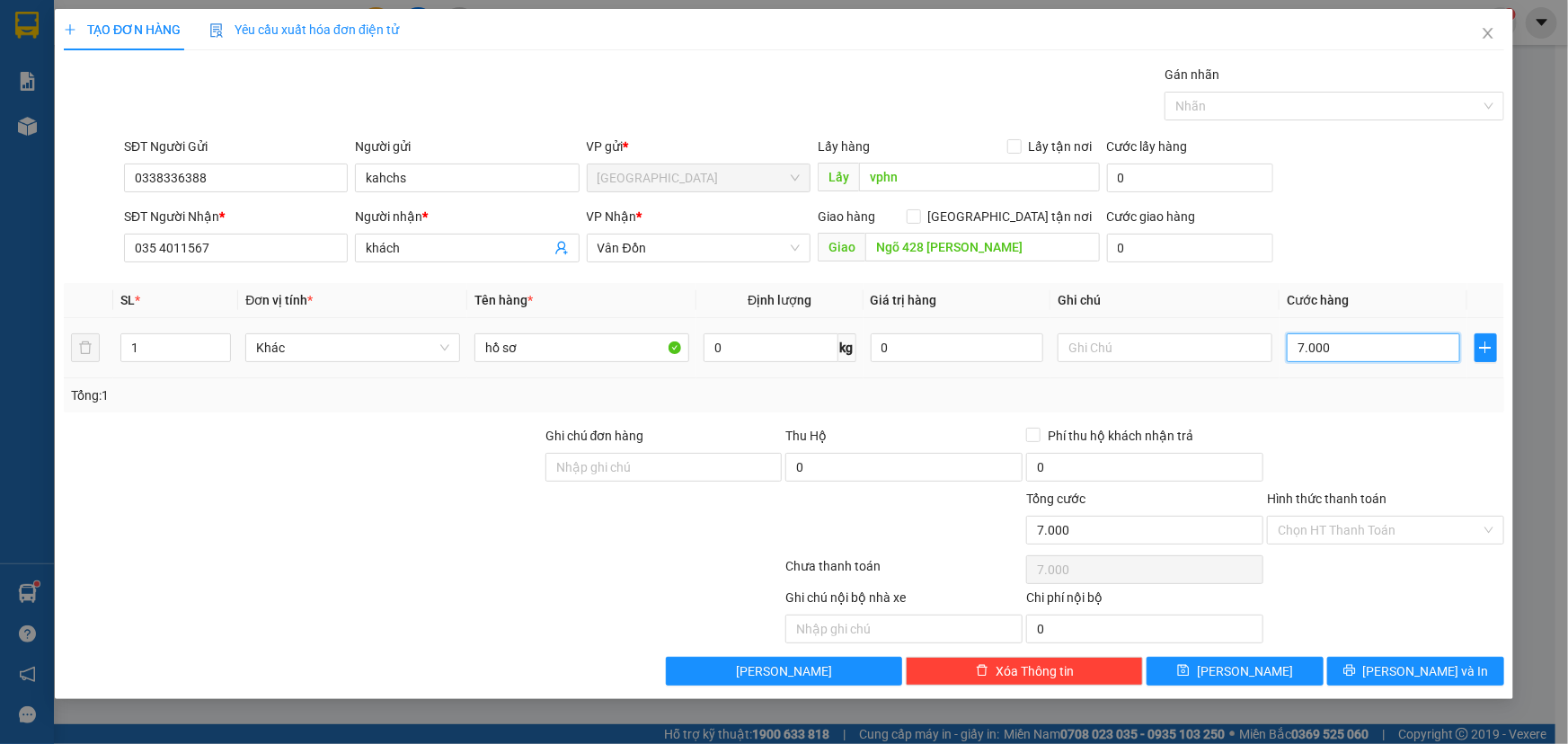
type input "70.000"
click at [1249, 674] on span "[PERSON_NAME]" at bounding box center [1244, 672] width 96 height 20
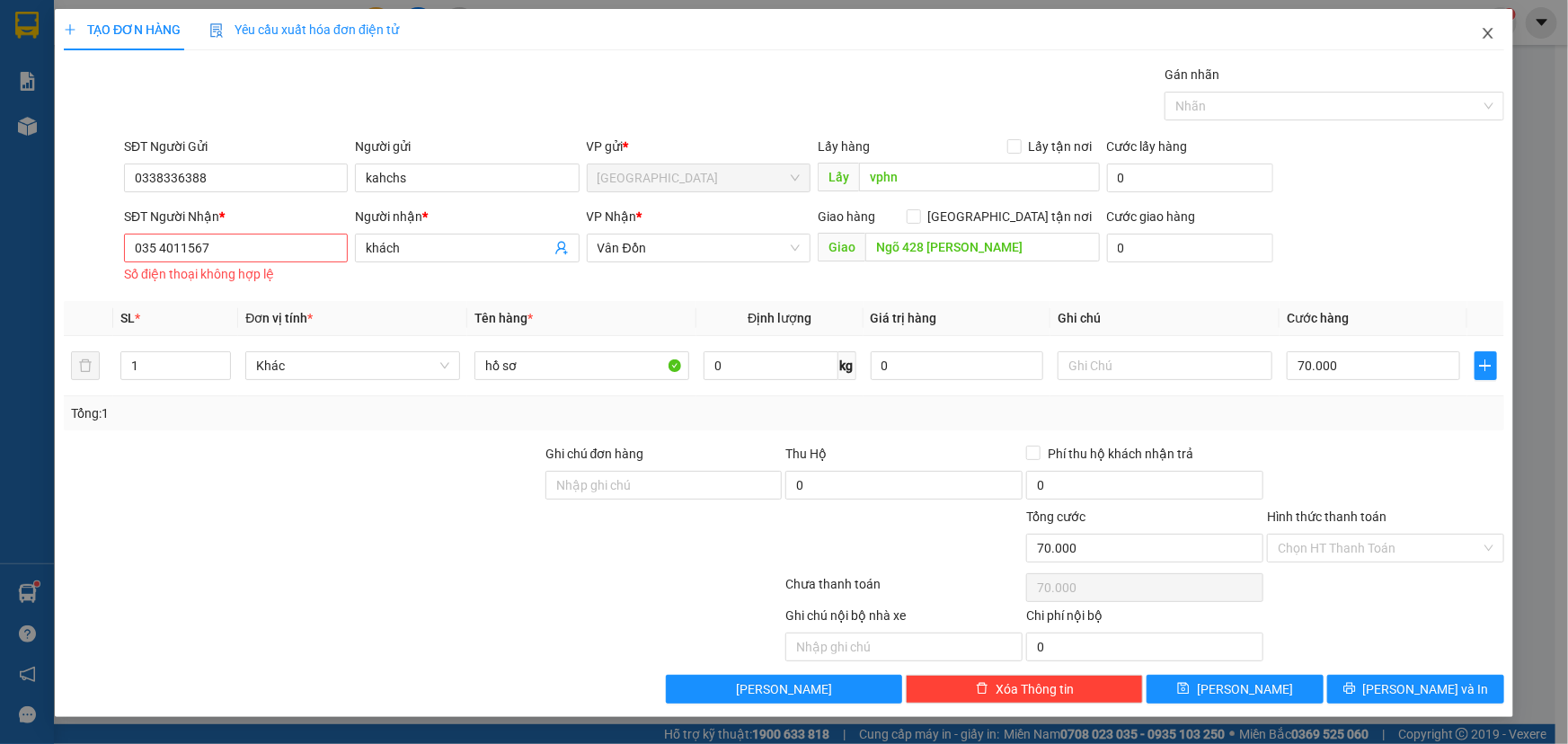
click at [1489, 31] on icon "close" at bounding box center [1487, 33] width 15 height 15
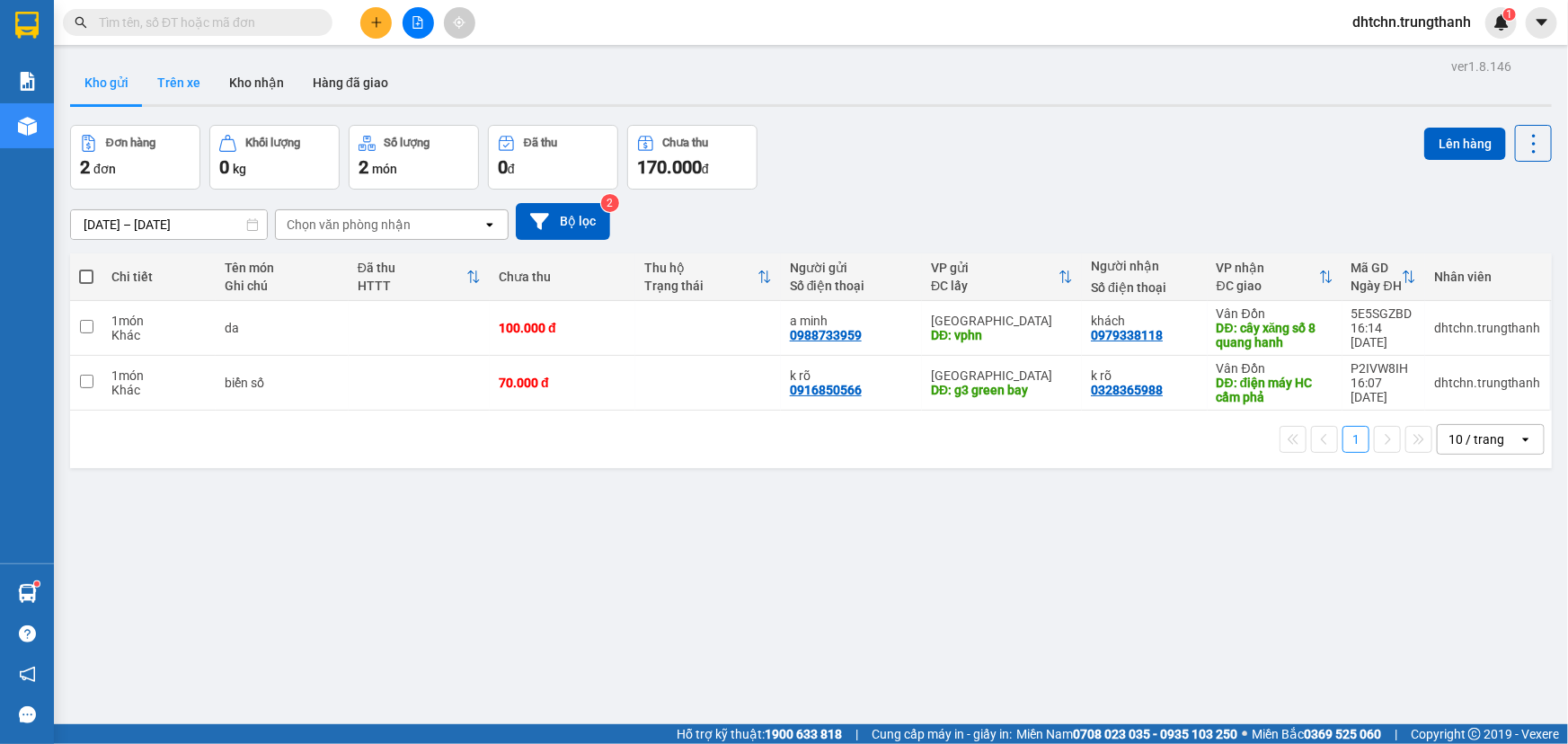
click at [178, 87] on button "Trên xe" at bounding box center [179, 83] width 72 height 43
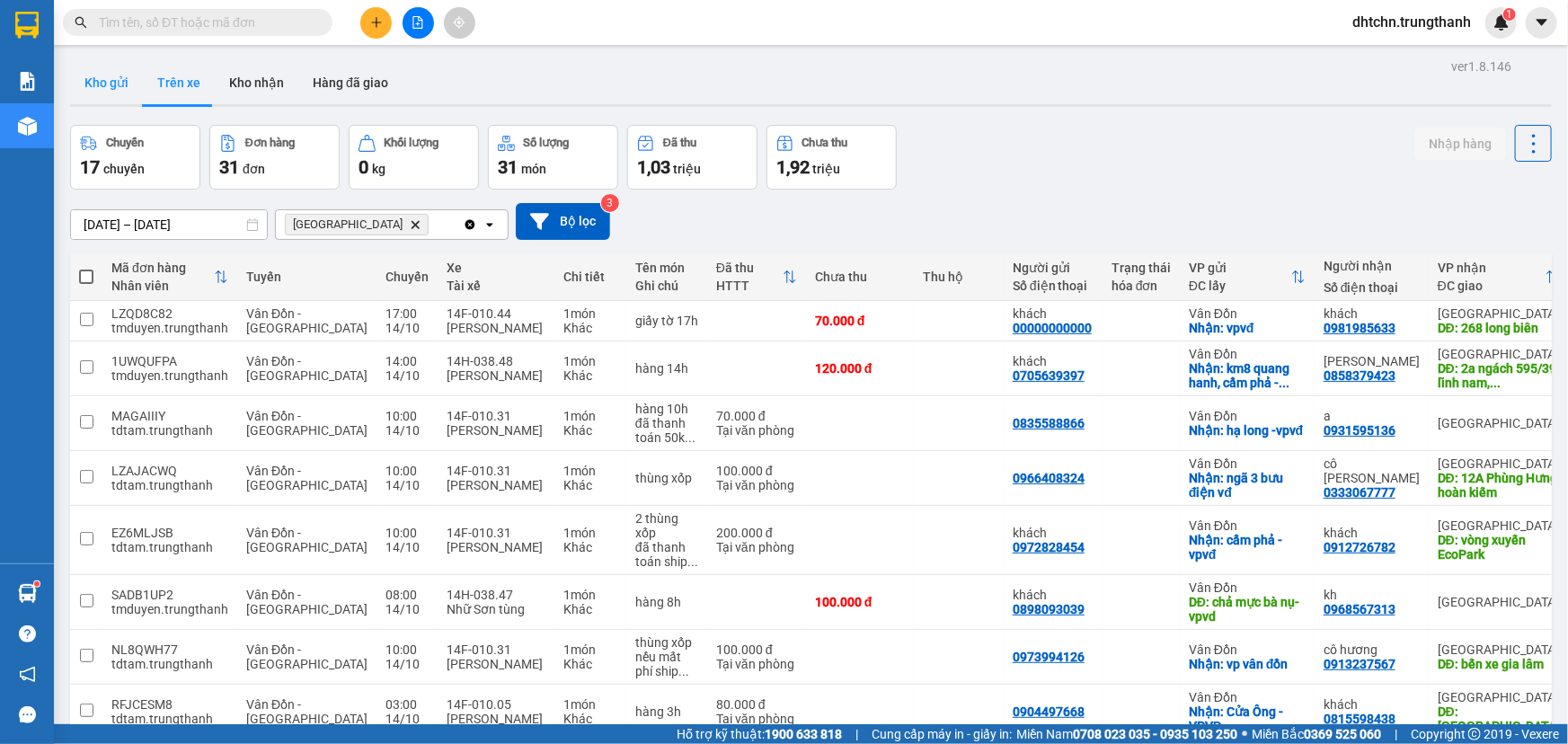
click at [114, 85] on button "Kho gửi" at bounding box center [107, 83] width 73 height 43
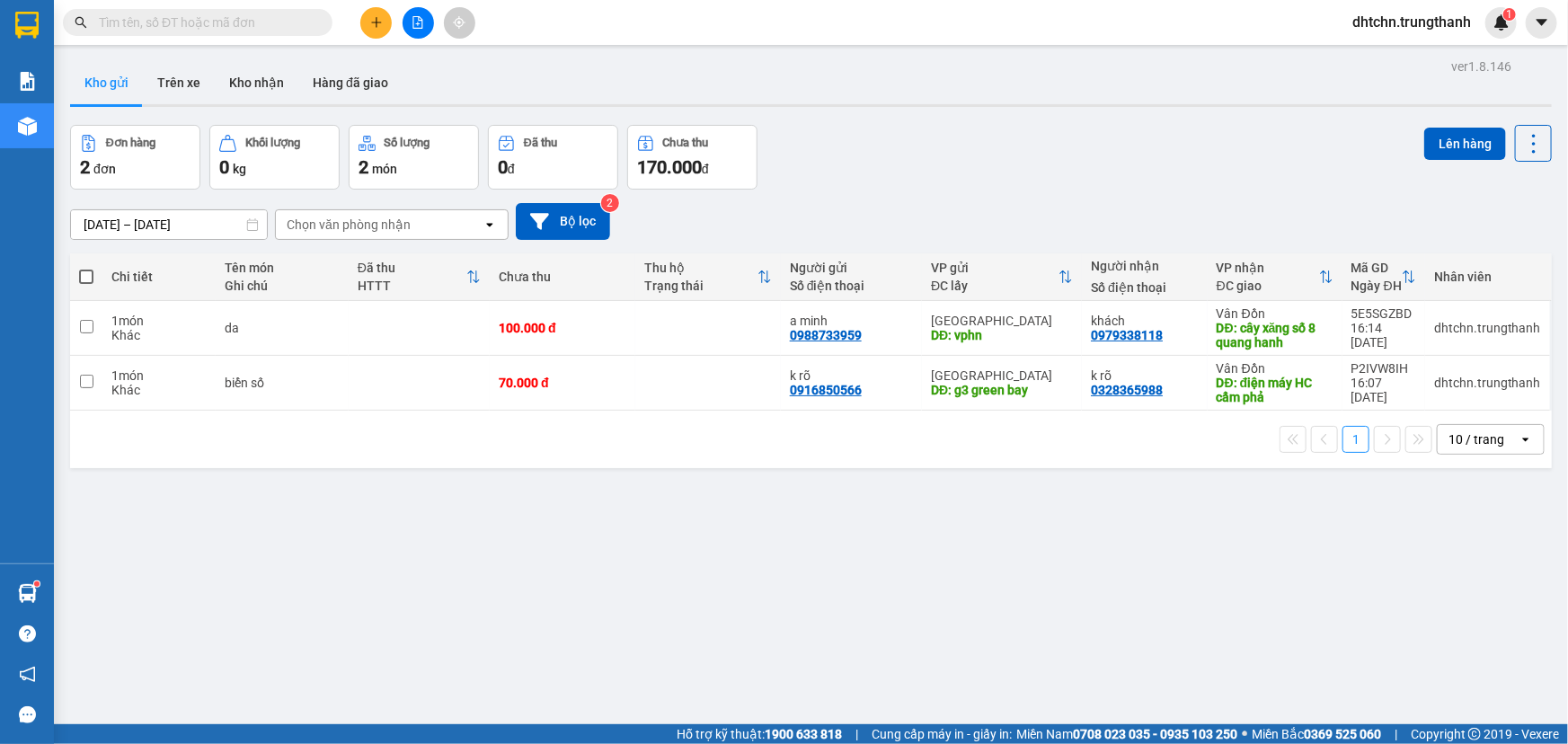
click at [374, 19] on icon "plus" at bounding box center [376, 22] width 13 height 13
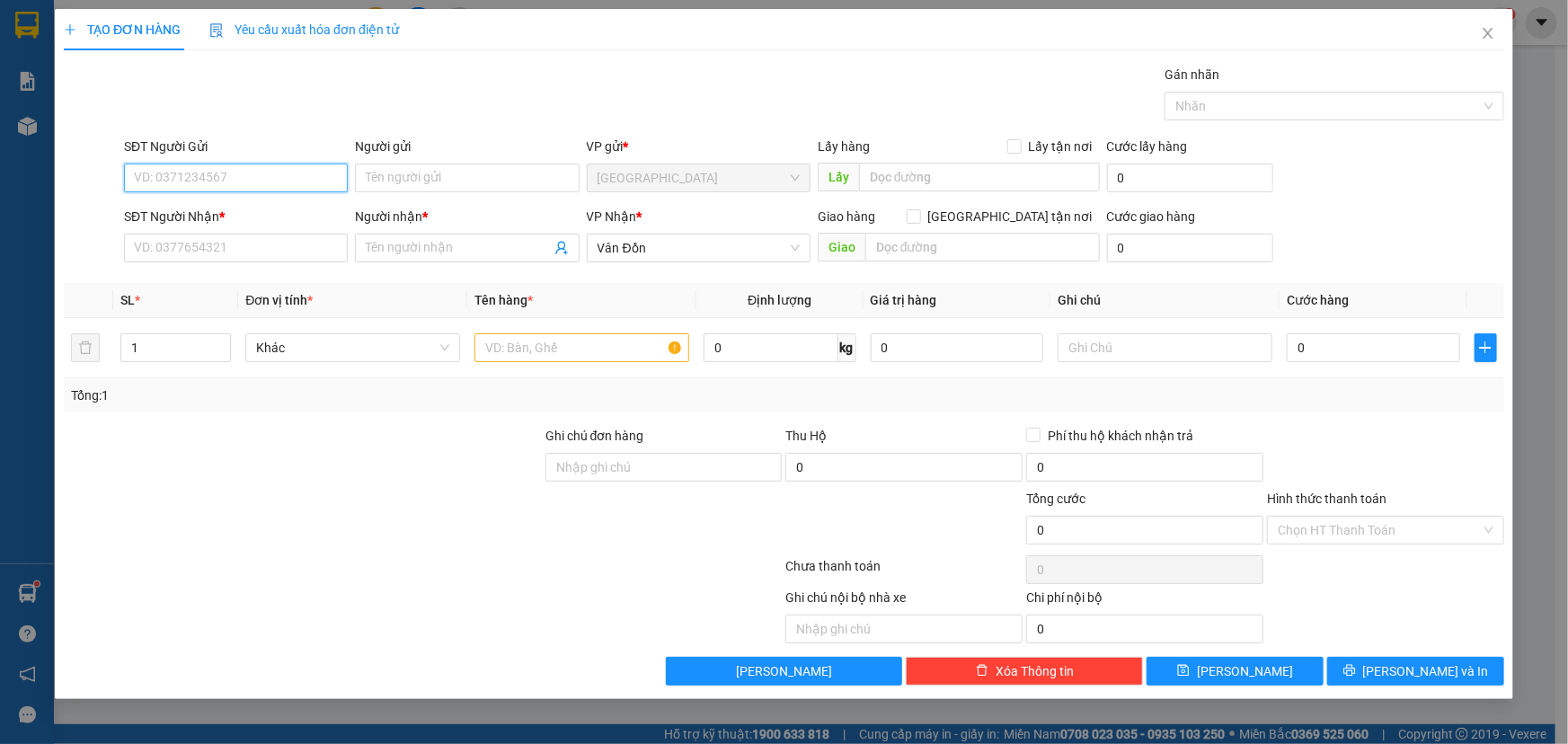
click at [256, 183] on input "SĐT Người Gửi" at bounding box center [236, 178] width 224 height 29
paste input "0338336388"
type input "0338336388"
click at [434, 183] on input "Người gửi" at bounding box center [466, 178] width 224 height 29
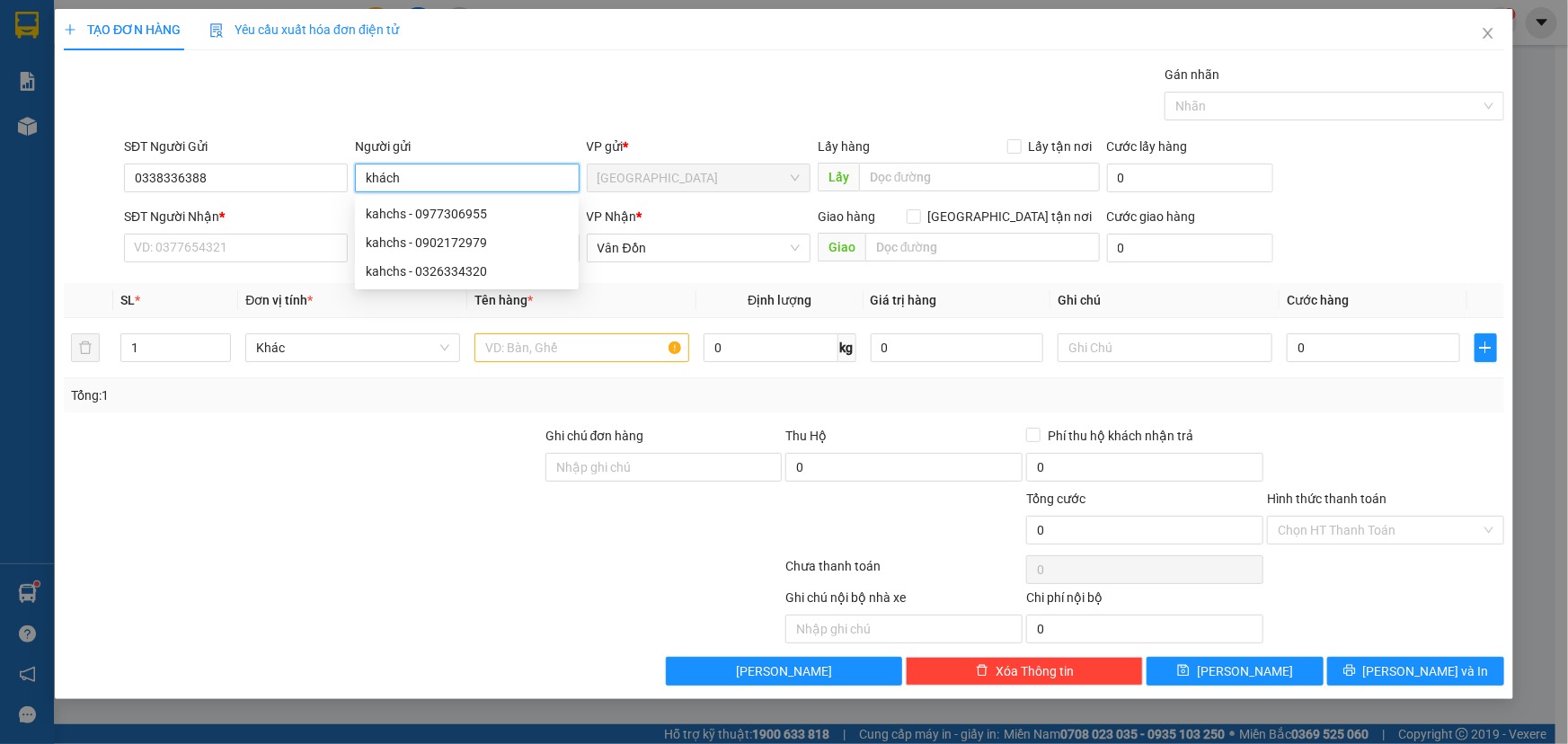
type input "khách"
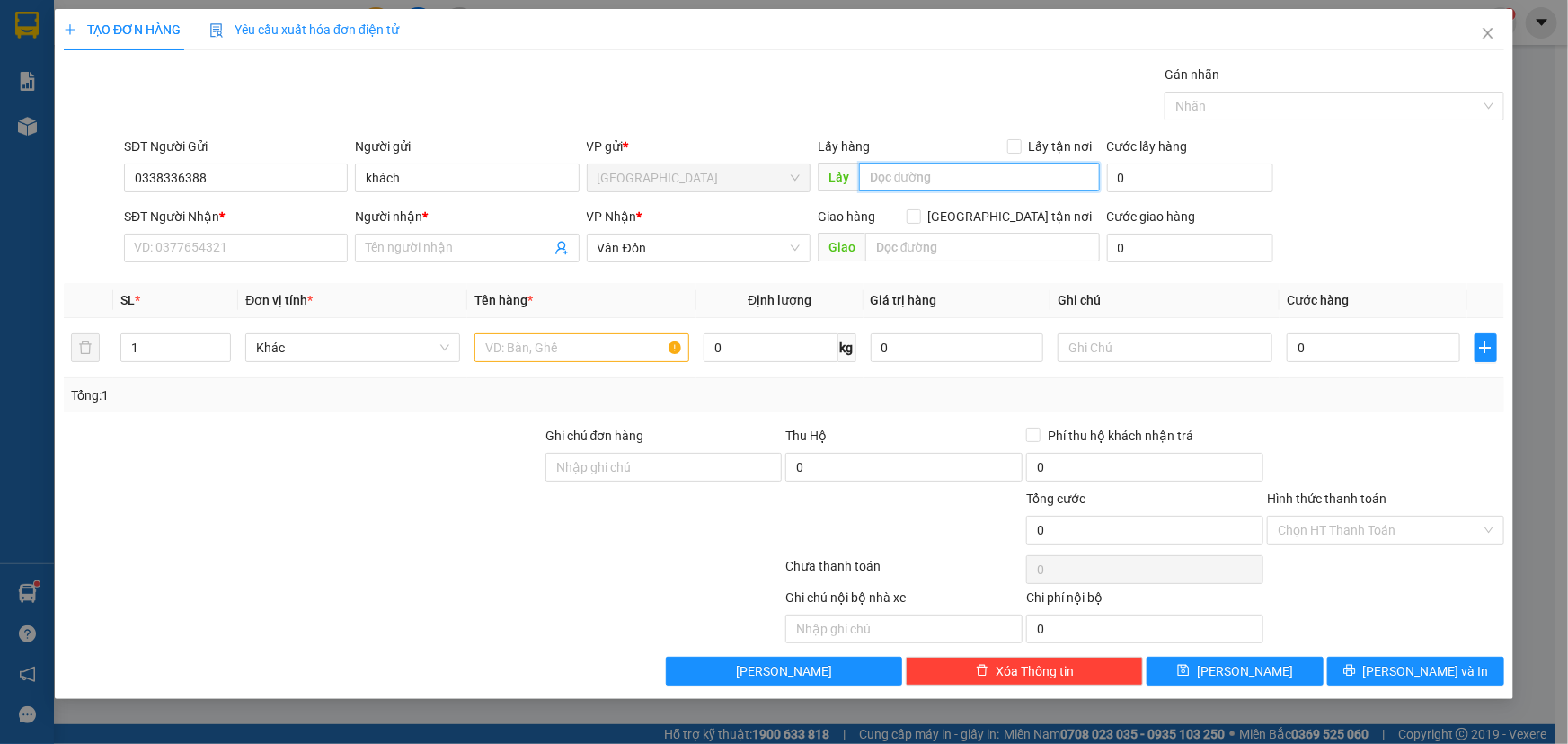
click at [982, 185] on input "text" at bounding box center [980, 177] width 241 height 29
type input "vphn"
click at [211, 243] on input "SĐT Người Nhận *" at bounding box center [236, 248] width 224 height 29
click at [224, 252] on input "SĐT Người Nhận *" at bounding box center [236, 248] width 224 height 29
click at [228, 244] on input "SĐT Người Nhận *" at bounding box center [236, 248] width 224 height 29
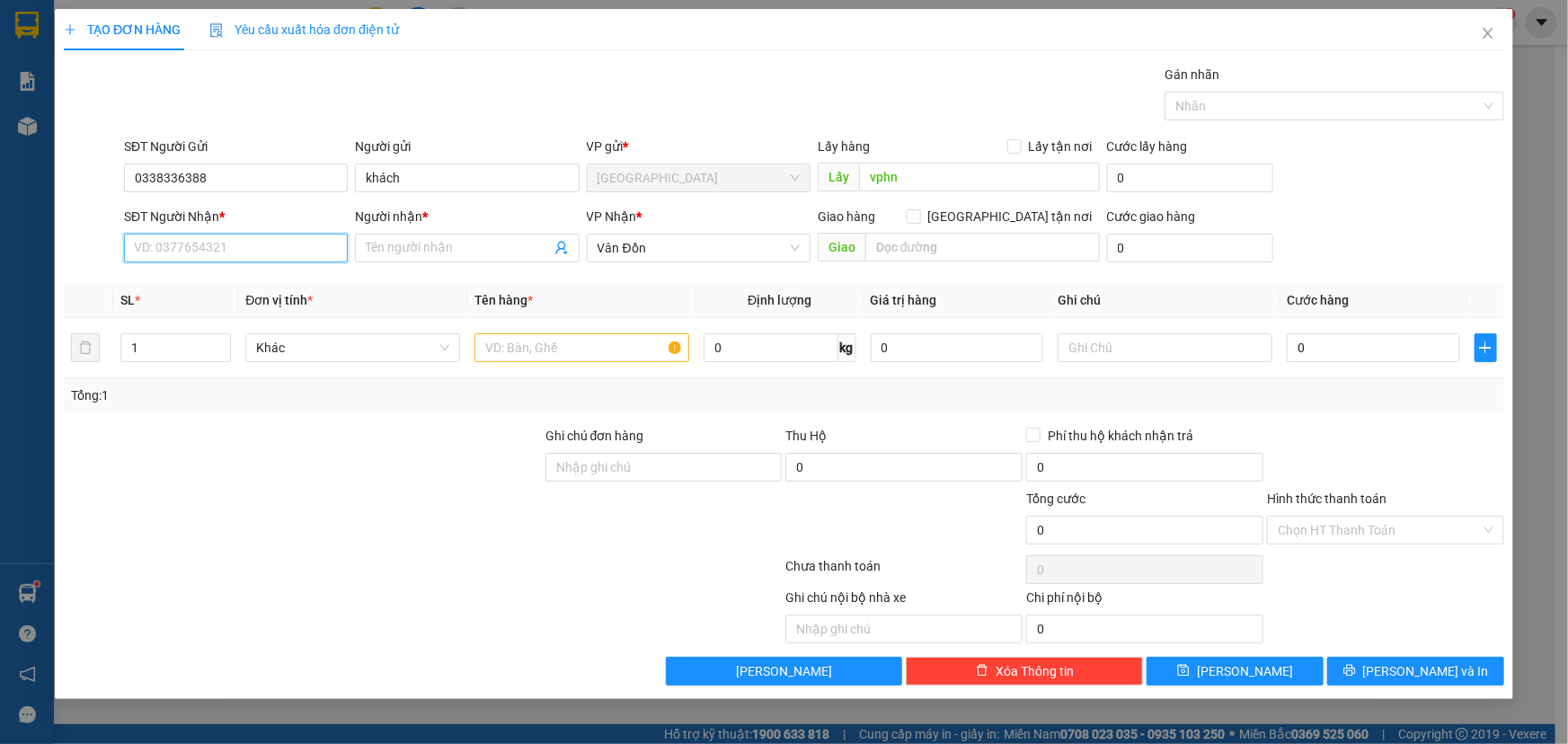
paste input "035 4011567"
type input "035 4011567"
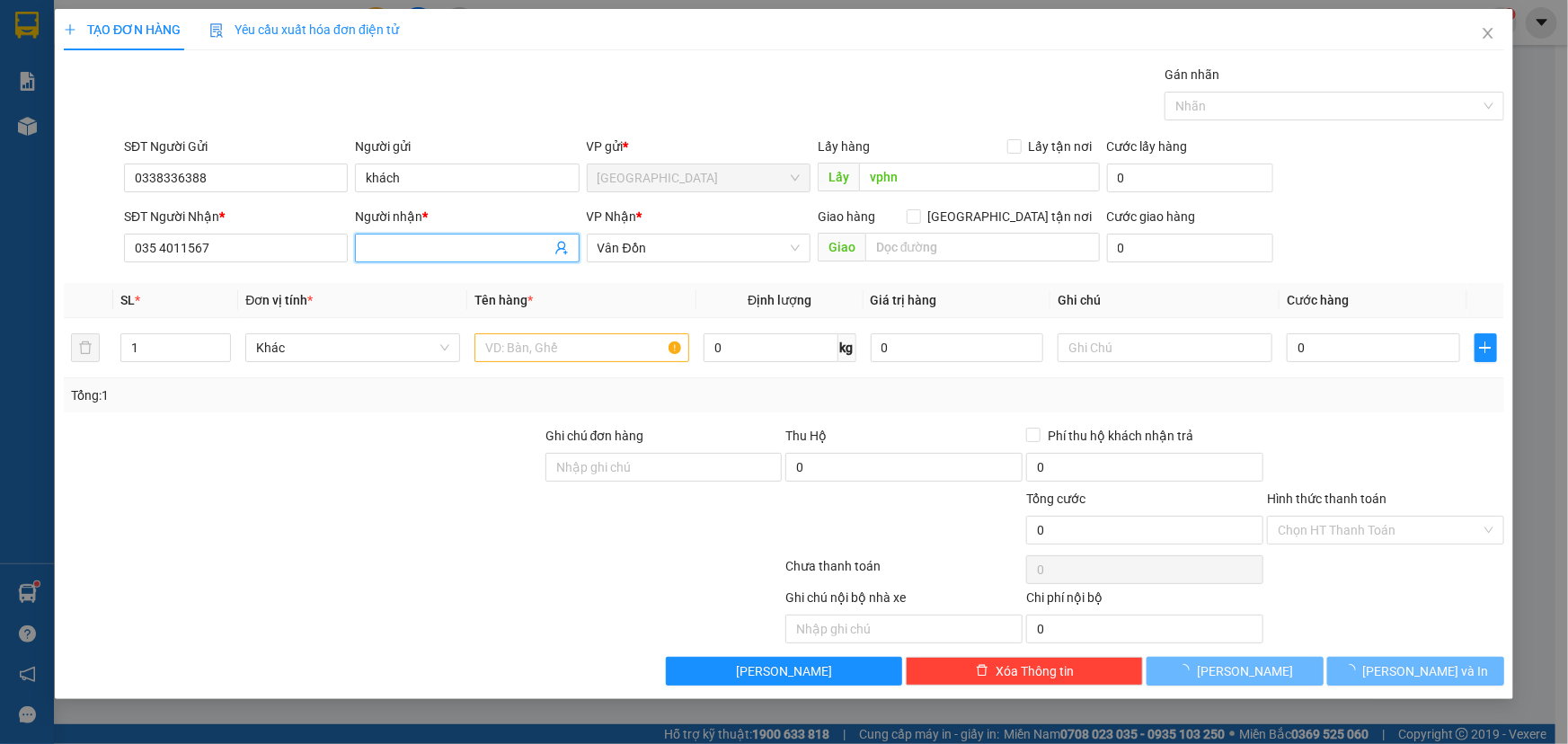
click at [533, 250] on input "Người nhận *" at bounding box center [457, 248] width 185 height 20
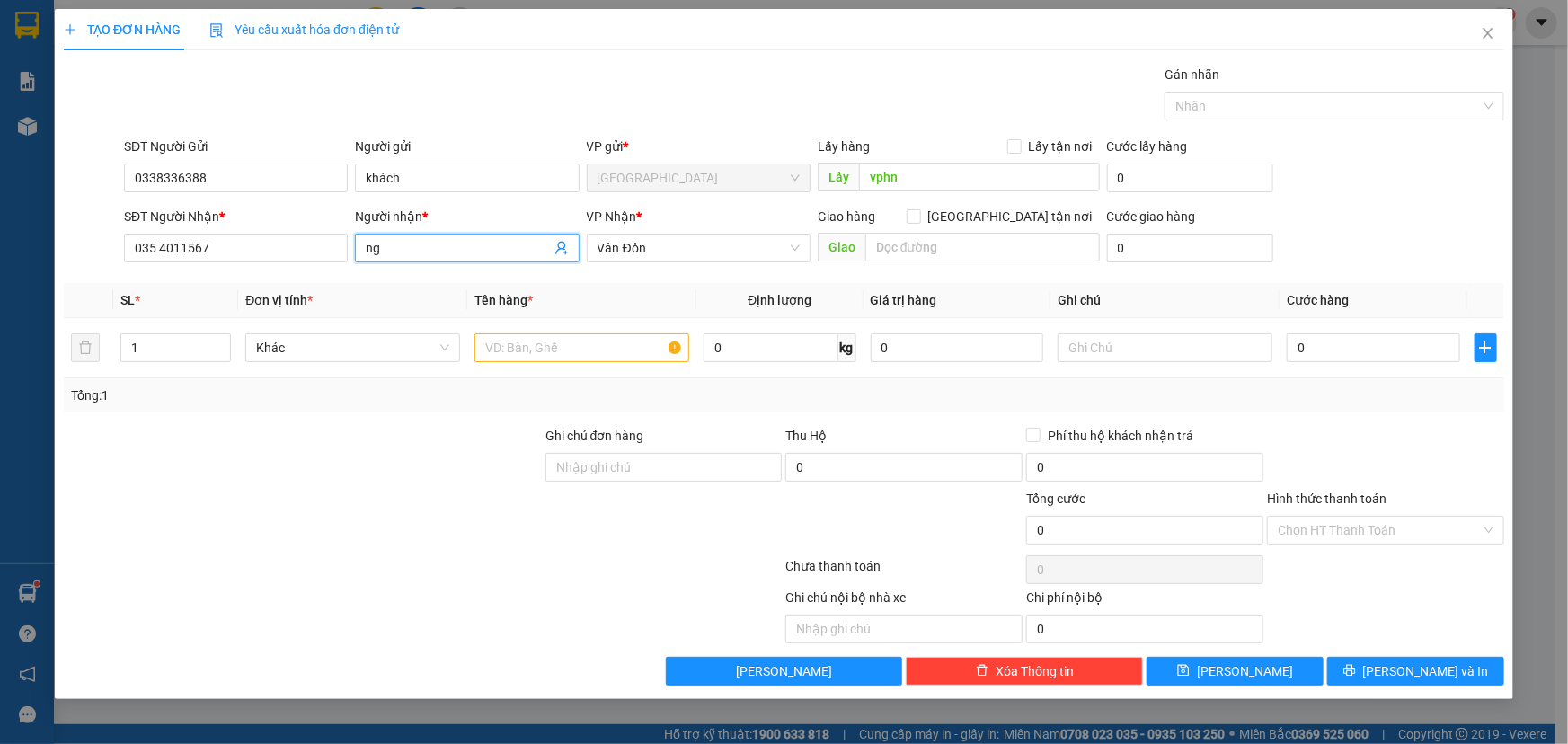
type input "n"
type input "khách"
type input "cẩm phả"
click at [542, 349] on input "text" at bounding box center [581, 348] width 214 height 29
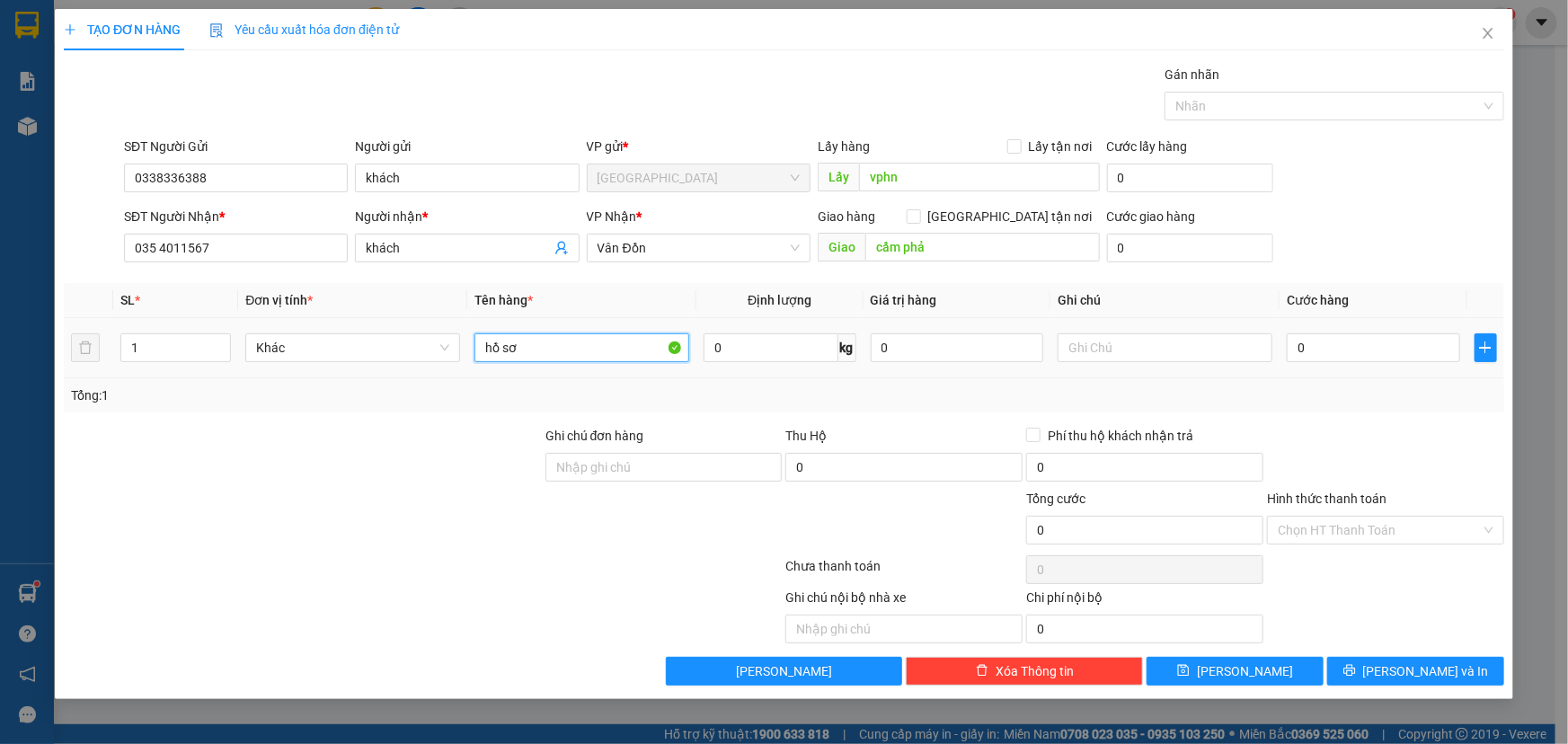
type input "hồ sơ"
type input "7"
type input "70"
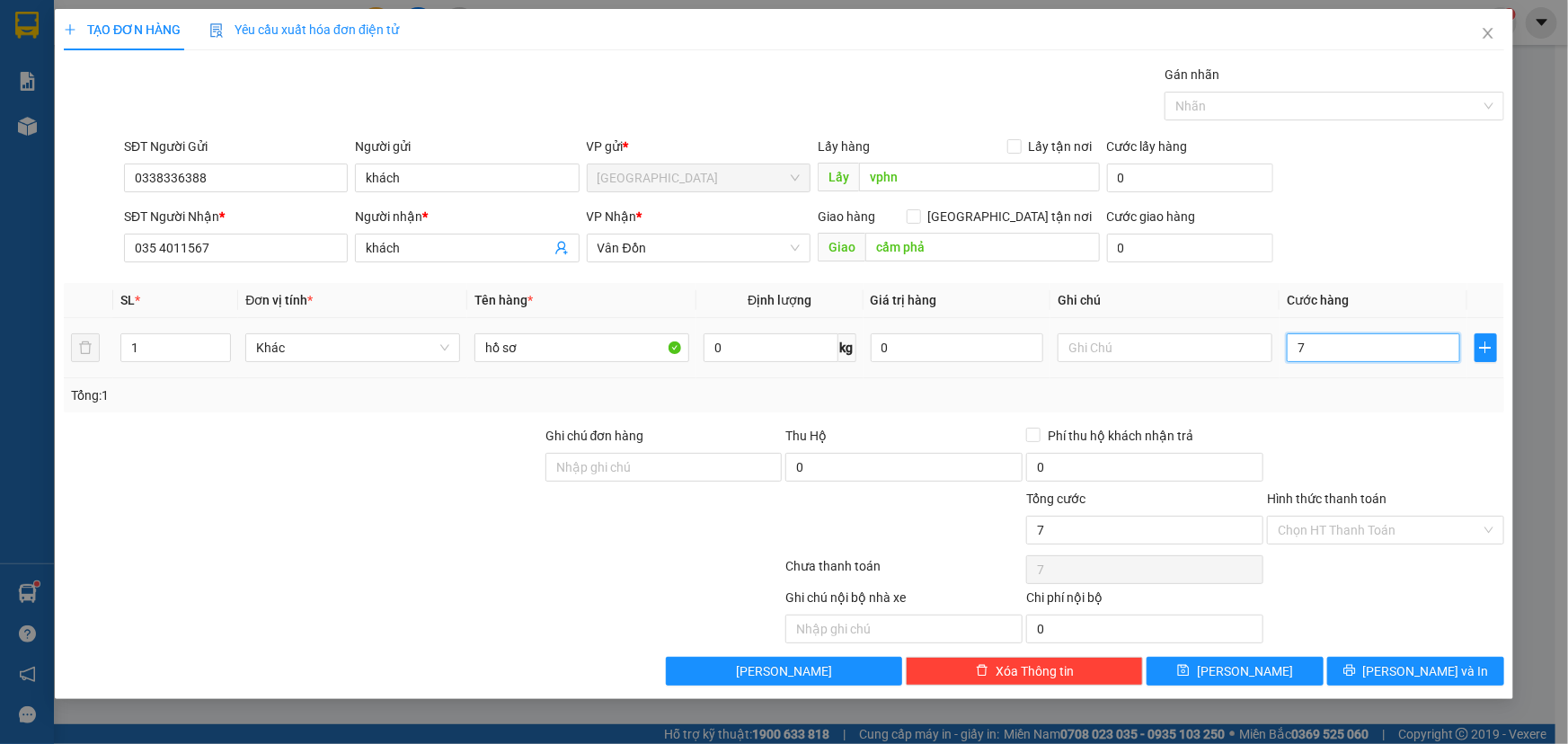
type input "70"
type input "700"
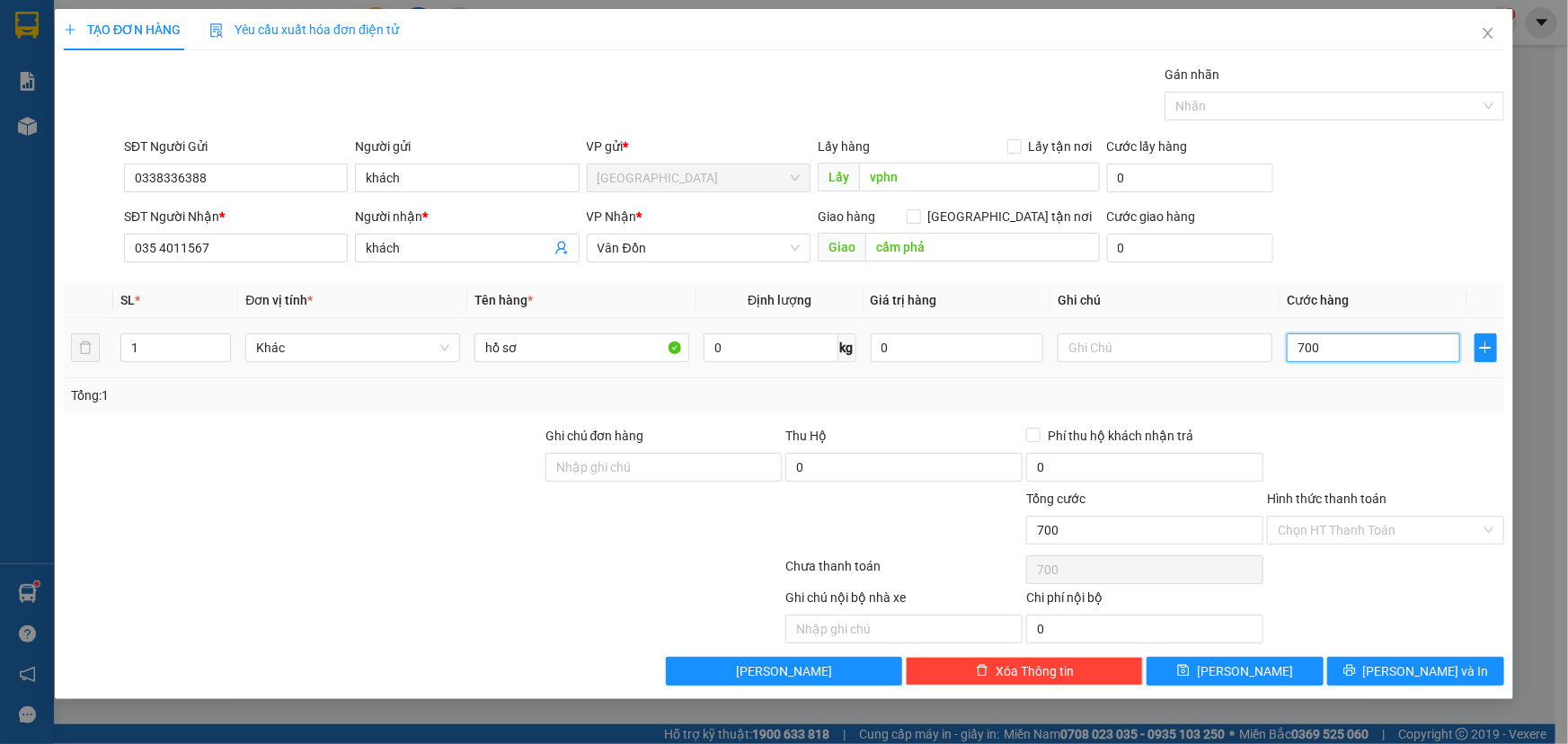
type input "7.000"
type input "70.000"
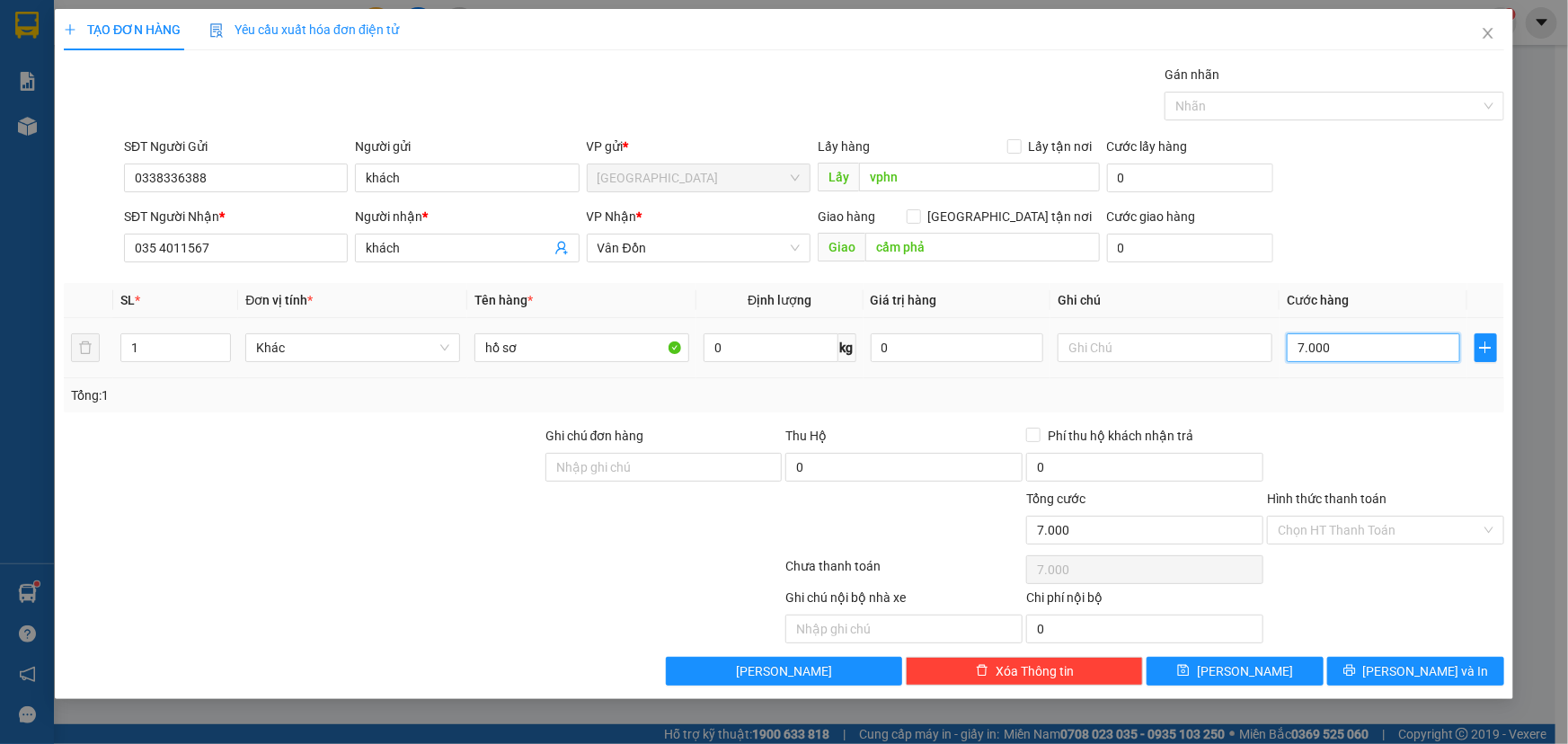
type input "70.000"
click at [1249, 672] on span "[PERSON_NAME]" at bounding box center [1244, 672] width 96 height 20
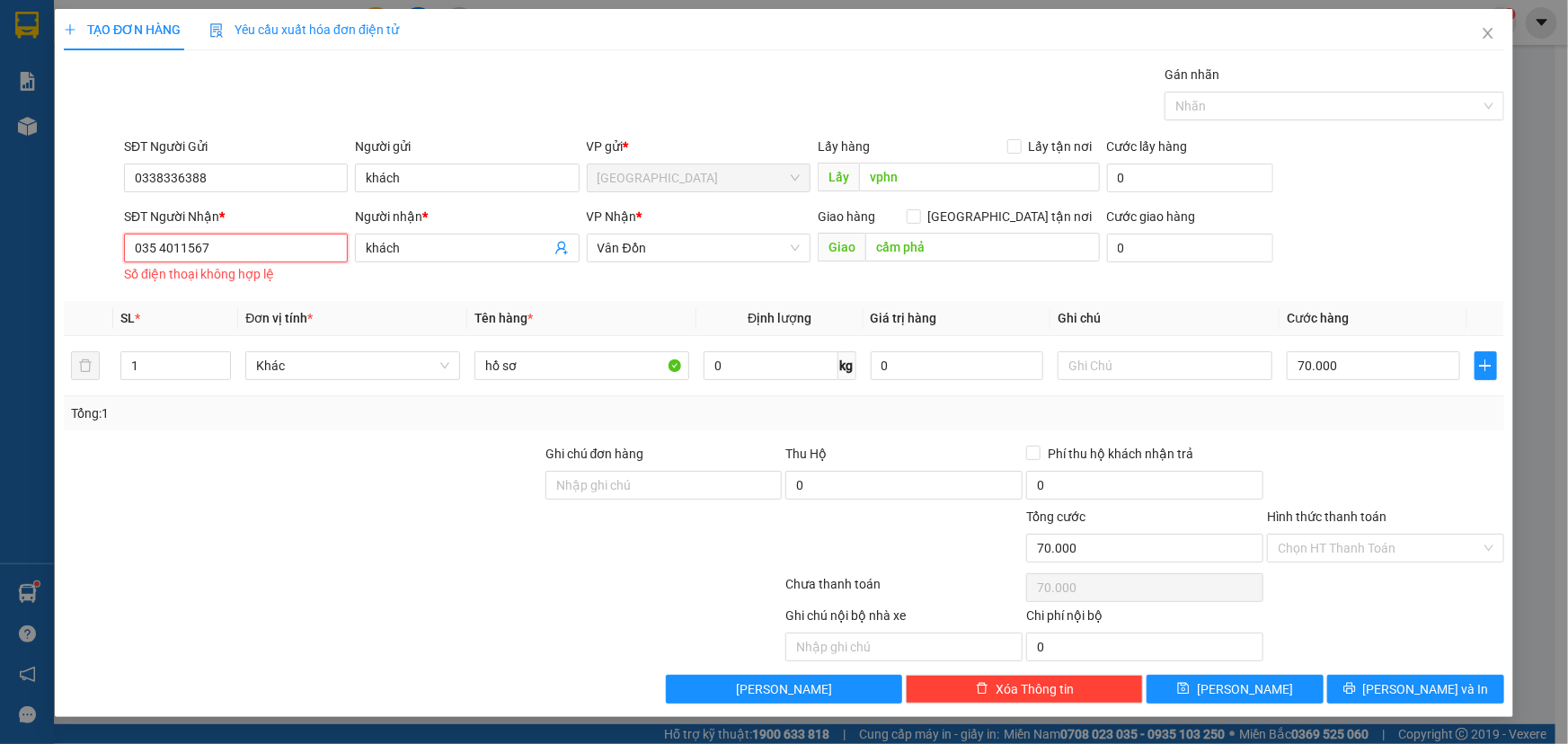
click at [140, 246] on input "035 4011567" at bounding box center [236, 248] width 224 height 29
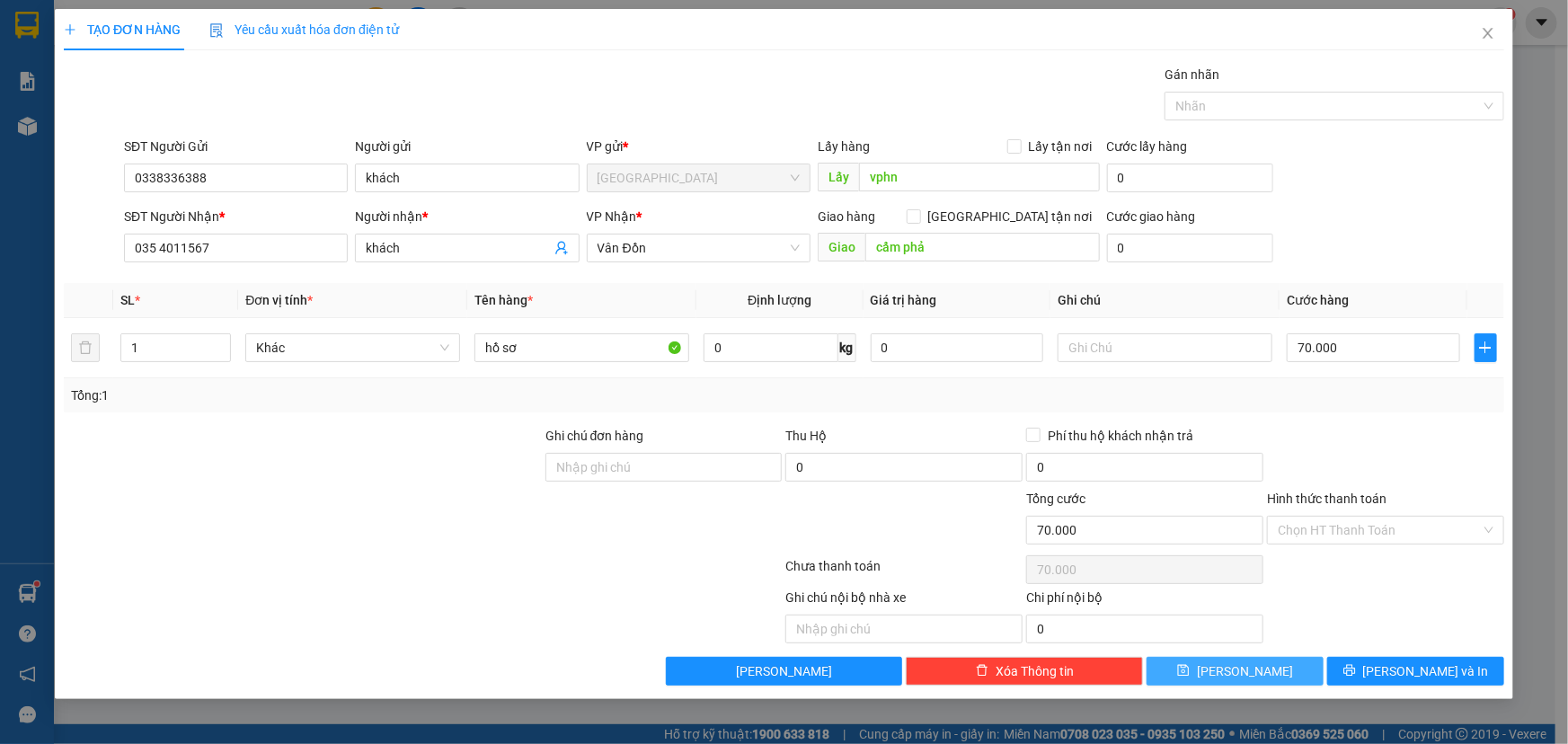
click at [1254, 677] on span "[PERSON_NAME]" at bounding box center [1244, 672] width 96 height 20
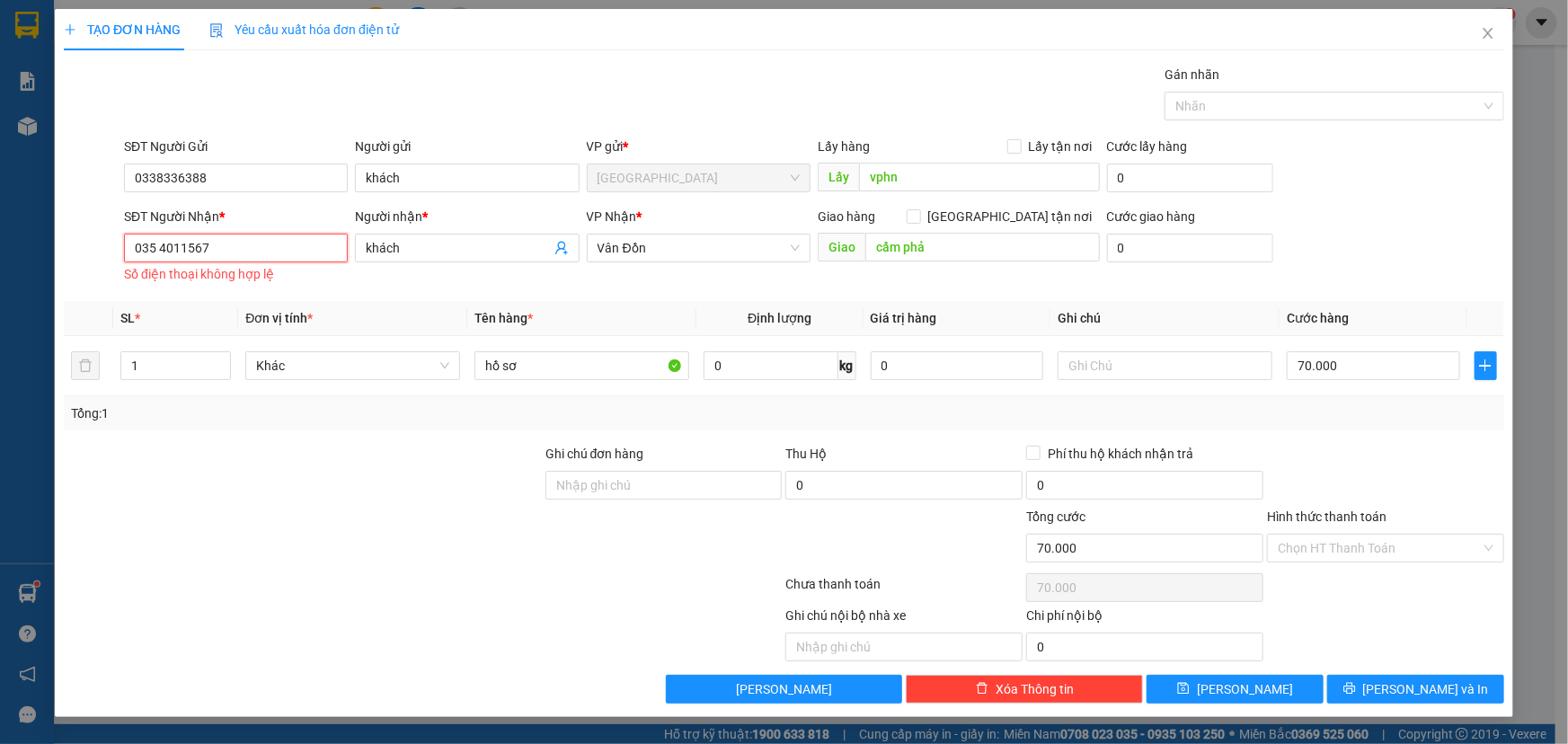
click at [155, 248] on input "035 4011567" at bounding box center [236, 248] width 224 height 29
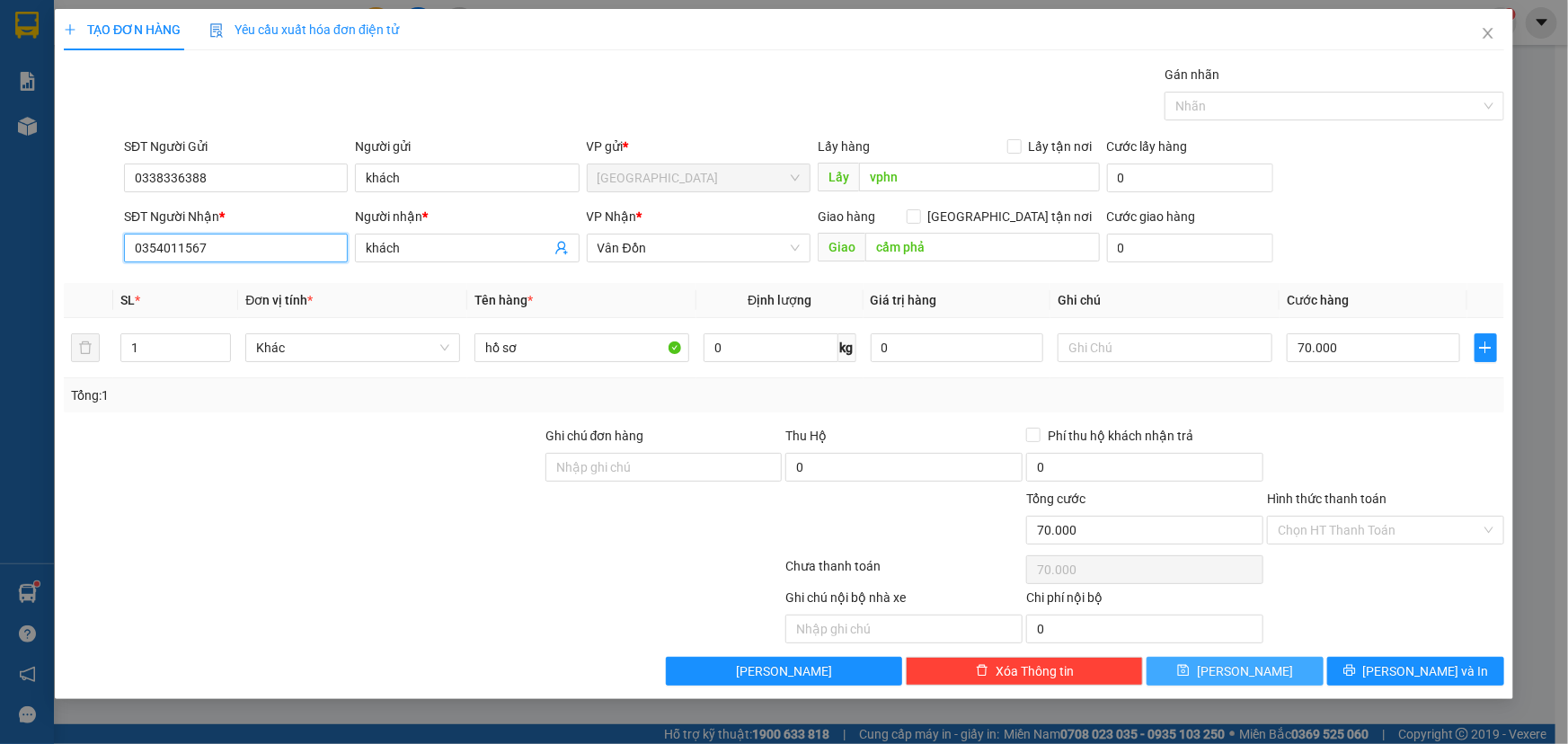
type input "0354011567"
click at [1246, 663] on span "[PERSON_NAME]" at bounding box center [1244, 672] width 96 height 20
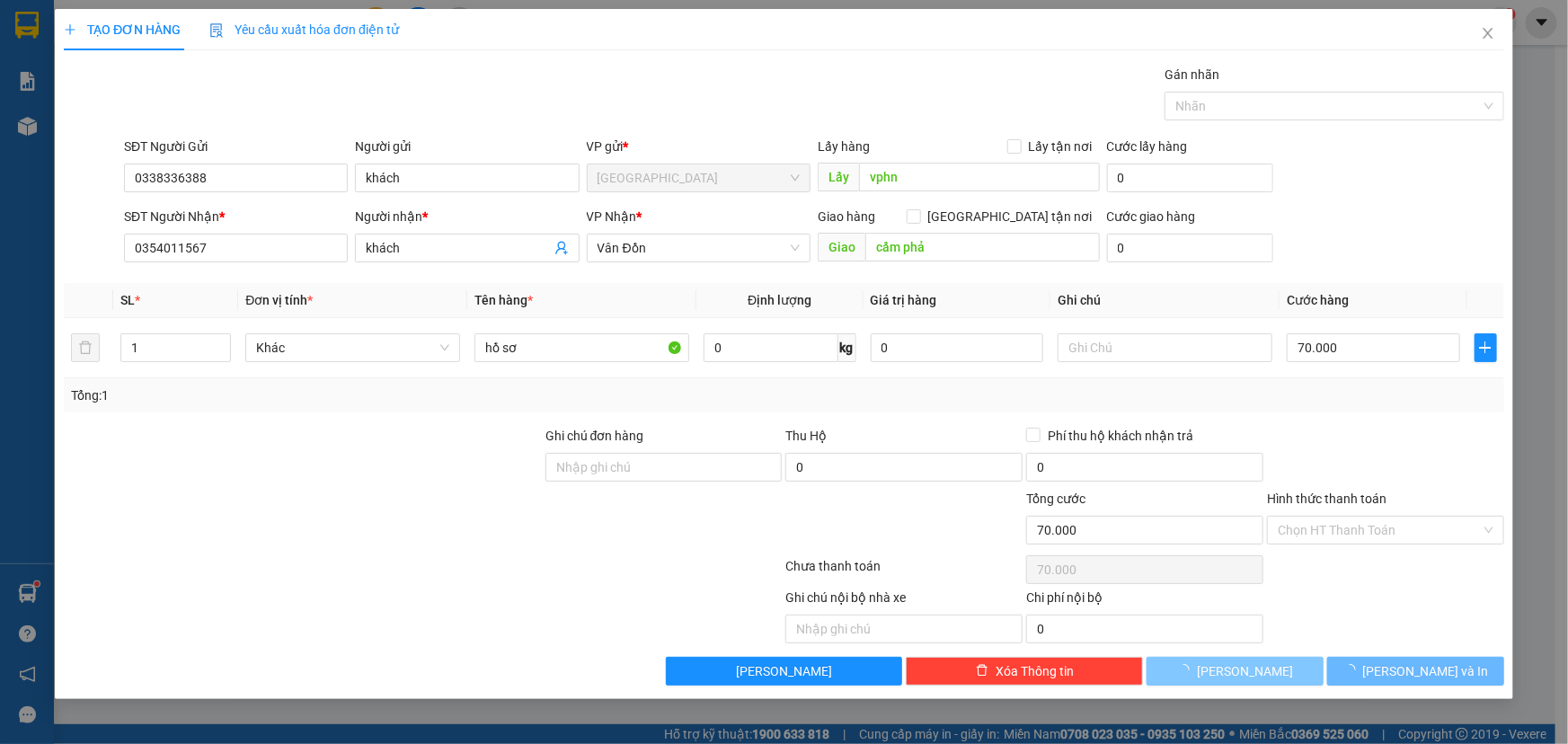
type input "0"
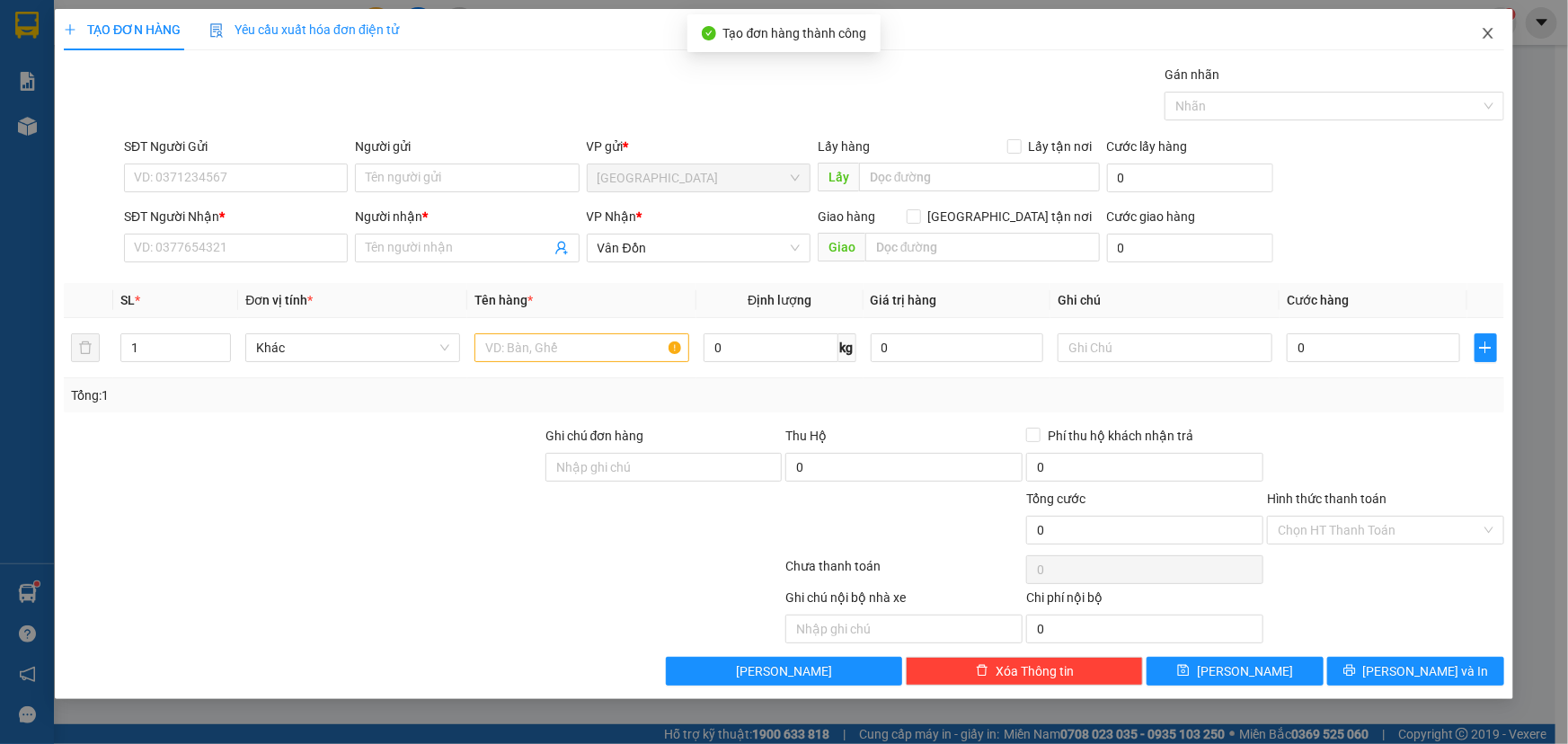
click at [1482, 37] on icon "close" at bounding box center [1487, 33] width 15 height 15
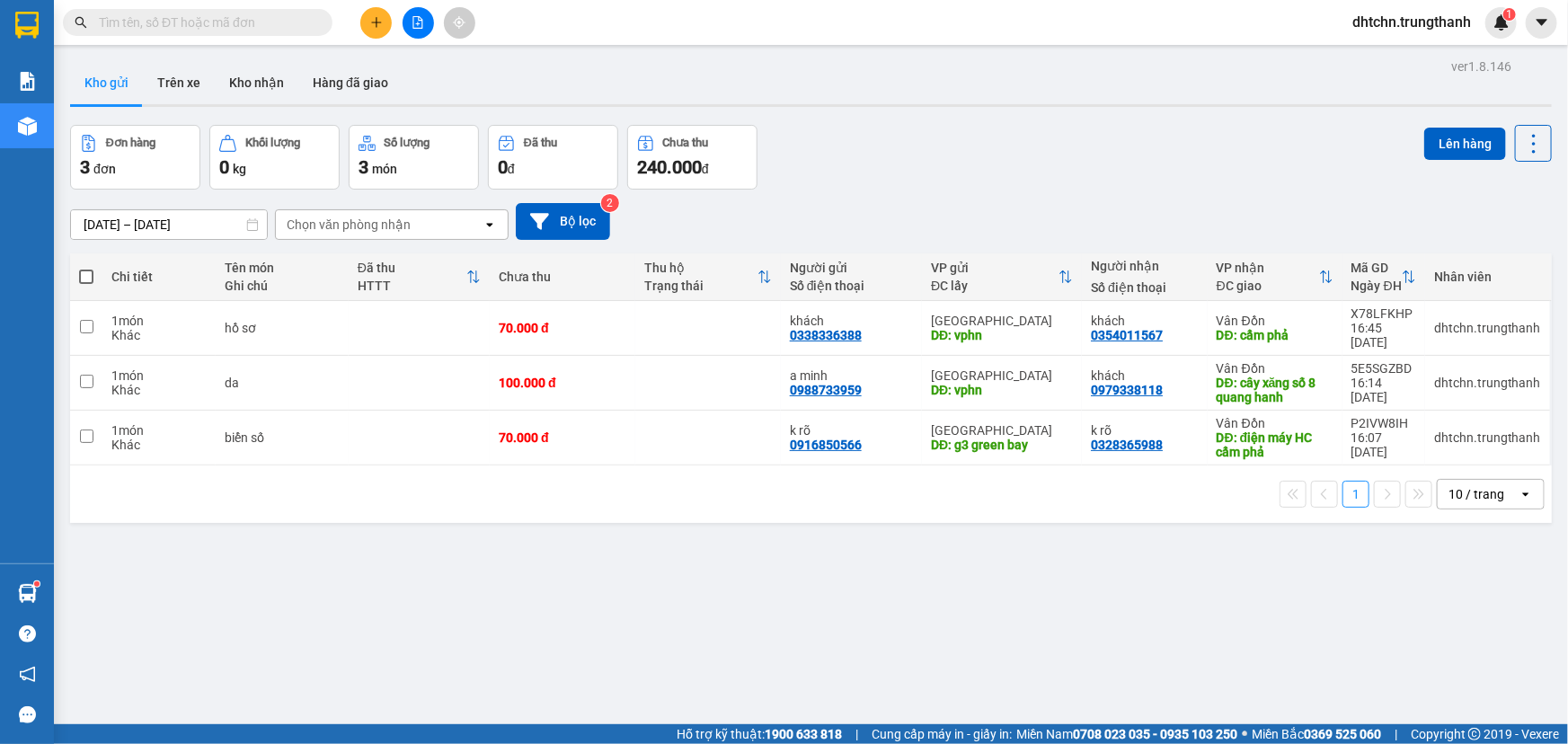
click at [86, 283] on span at bounding box center [86, 277] width 15 height 15
click at [86, 268] on input "checkbox" at bounding box center [86, 268] width 0 height 0
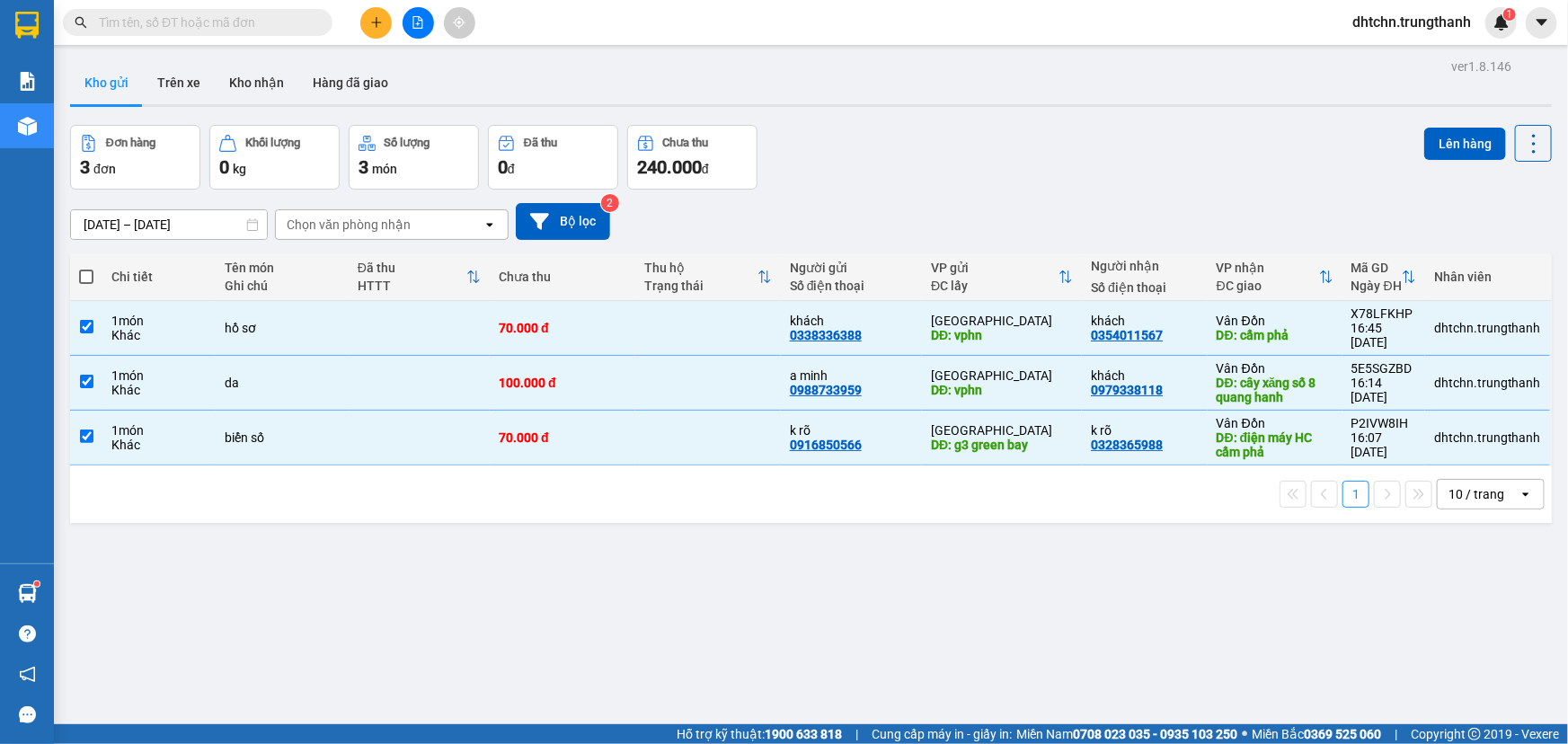
checkbox input "true"
click at [1447, 137] on button "Lên hàng" at bounding box center [1464, 143] width 82 height 33
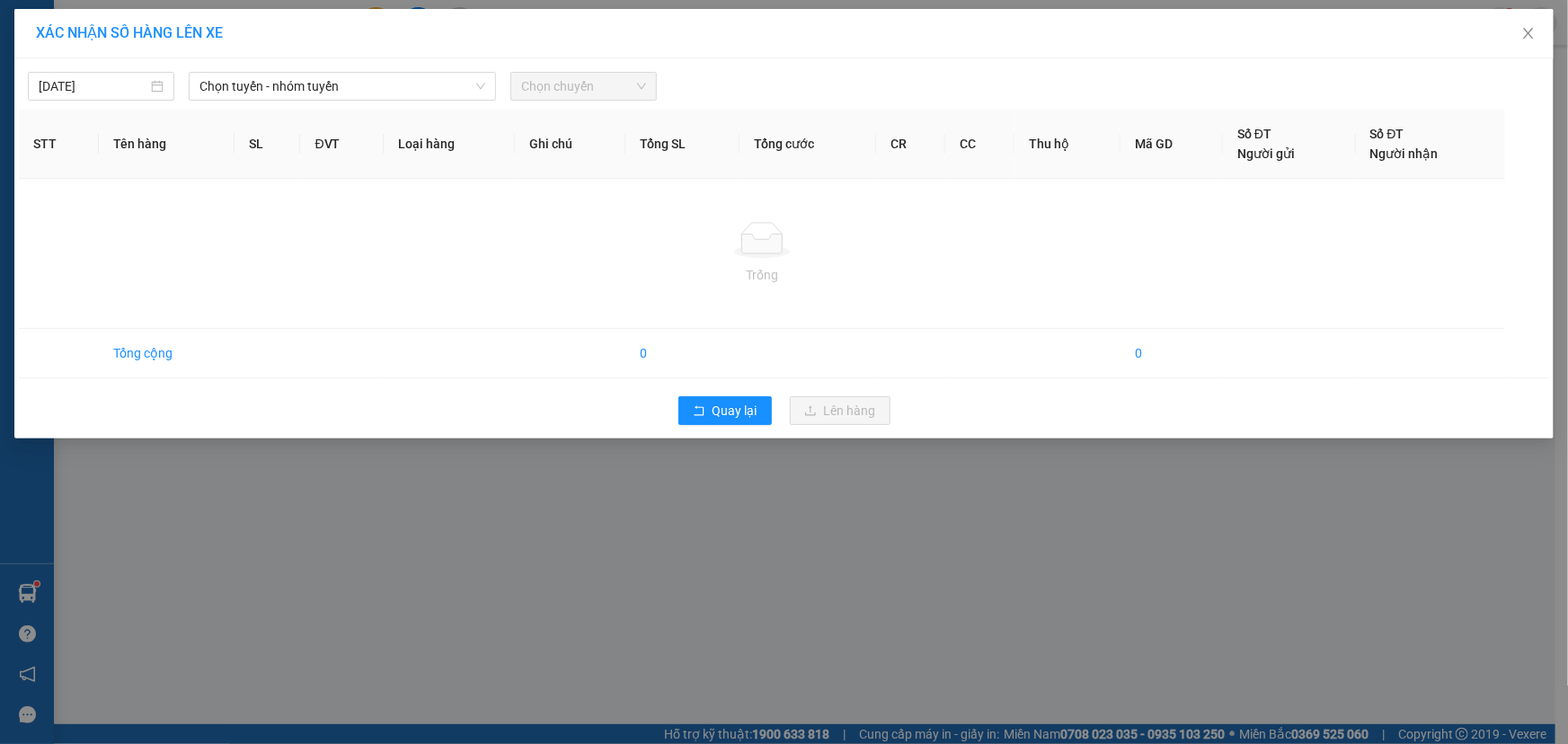
click at [305, 107] on div "[DATE] Chọn tuyến - nhóm tuyến Chọn chuyến STT Tên hàng SL ĐVT Loại hàng Ghi ch…" at bounding box center [784, 248] width 1539 height 380
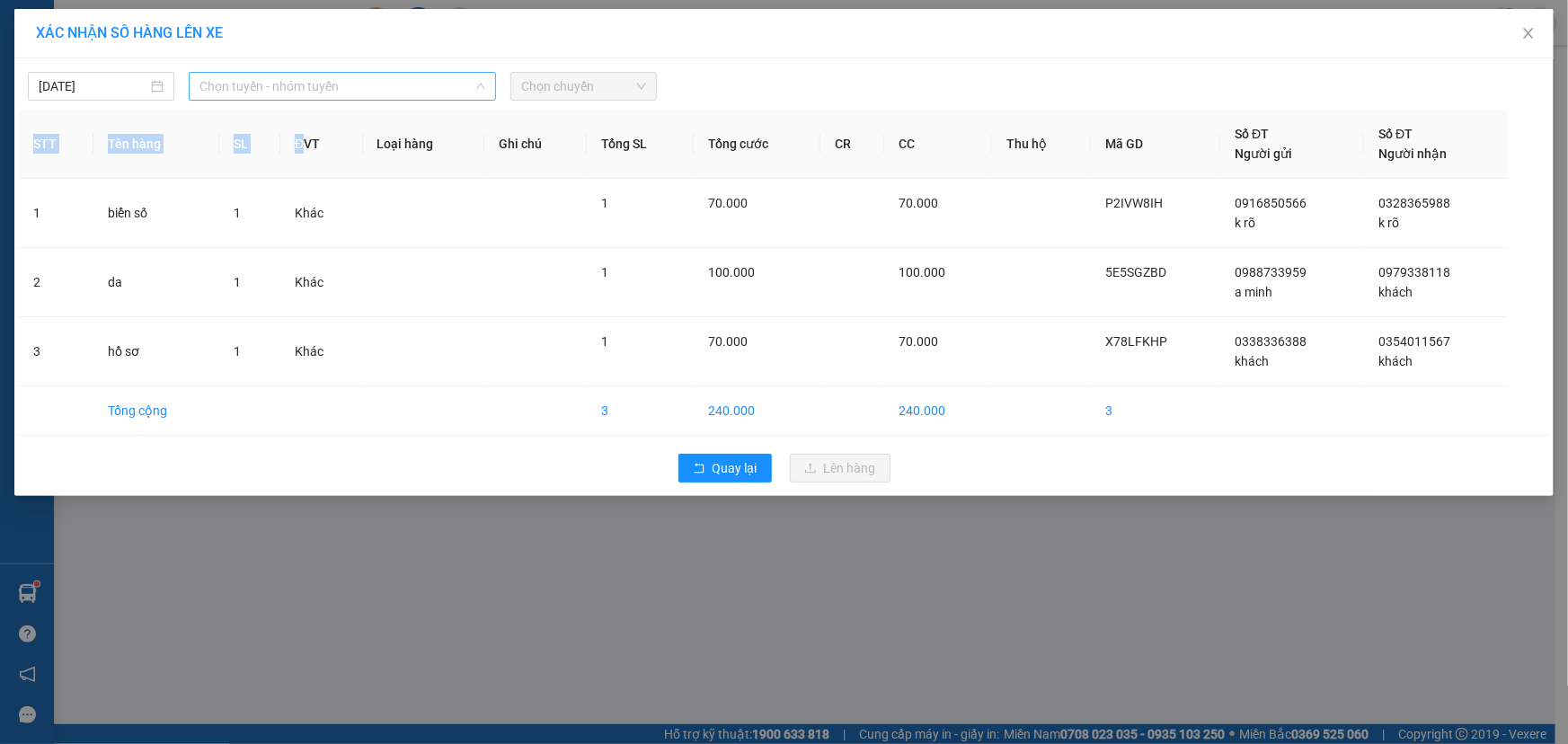
click at [307, 92] on span "Chọn tuyến - nhóm tuyến" at bounding box center [342, 86] width 285 height 27
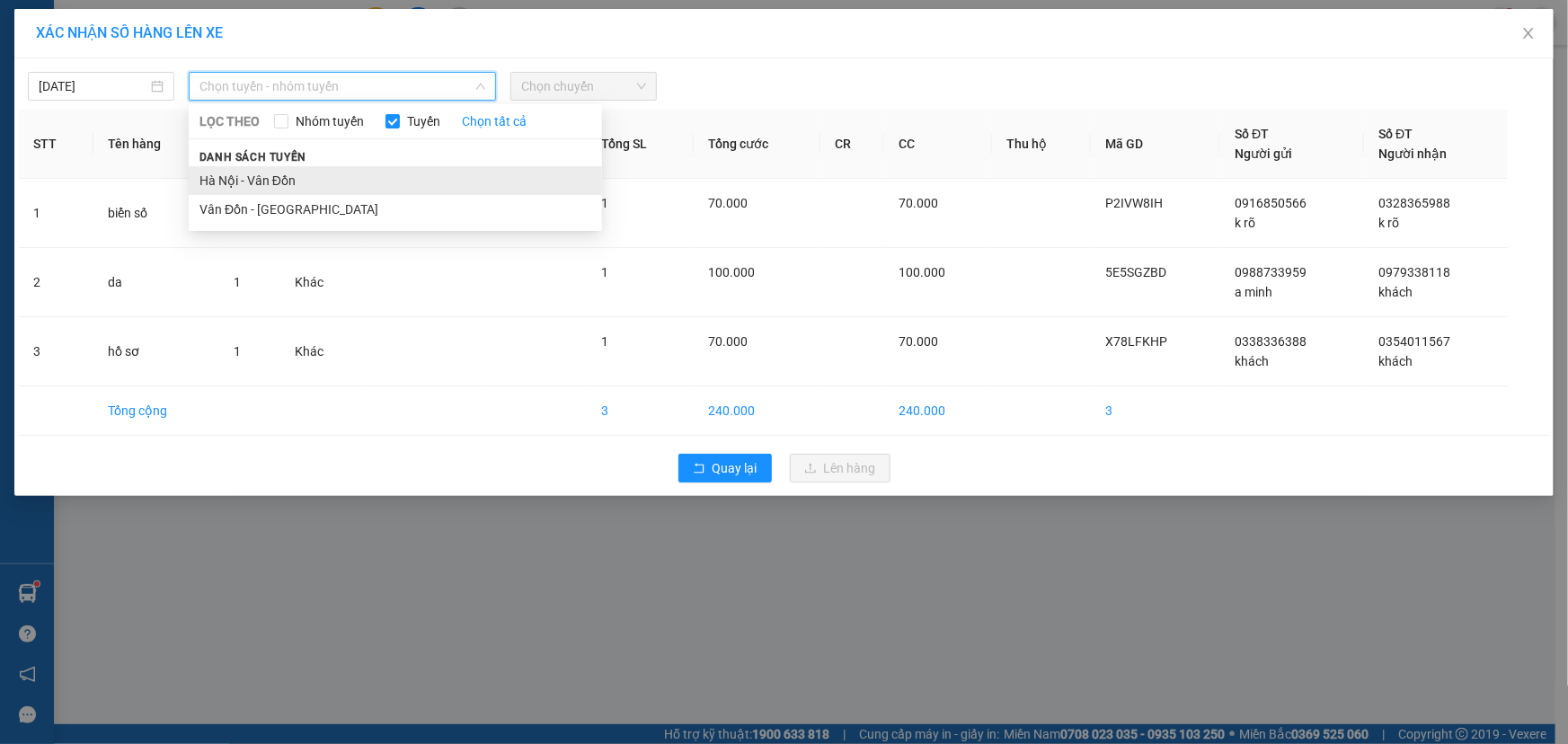
click at [277, 181] on li "Hà Nội - Vân Đồn" at bounding box center [395, 180] width 414 height 29
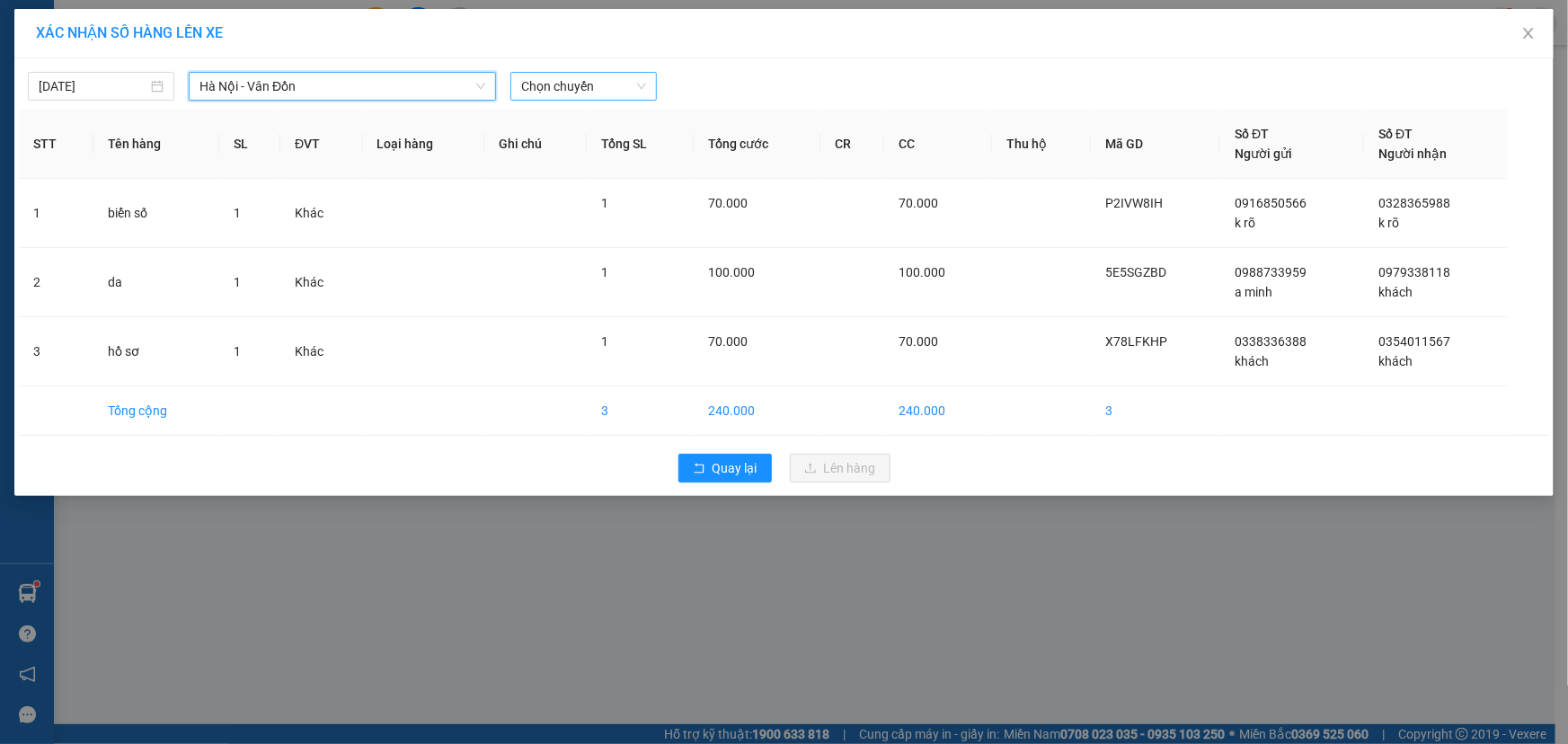
click at [588, 82] on span "Chọn chuyến" at bounding box center [584, 86] width 124 height 27
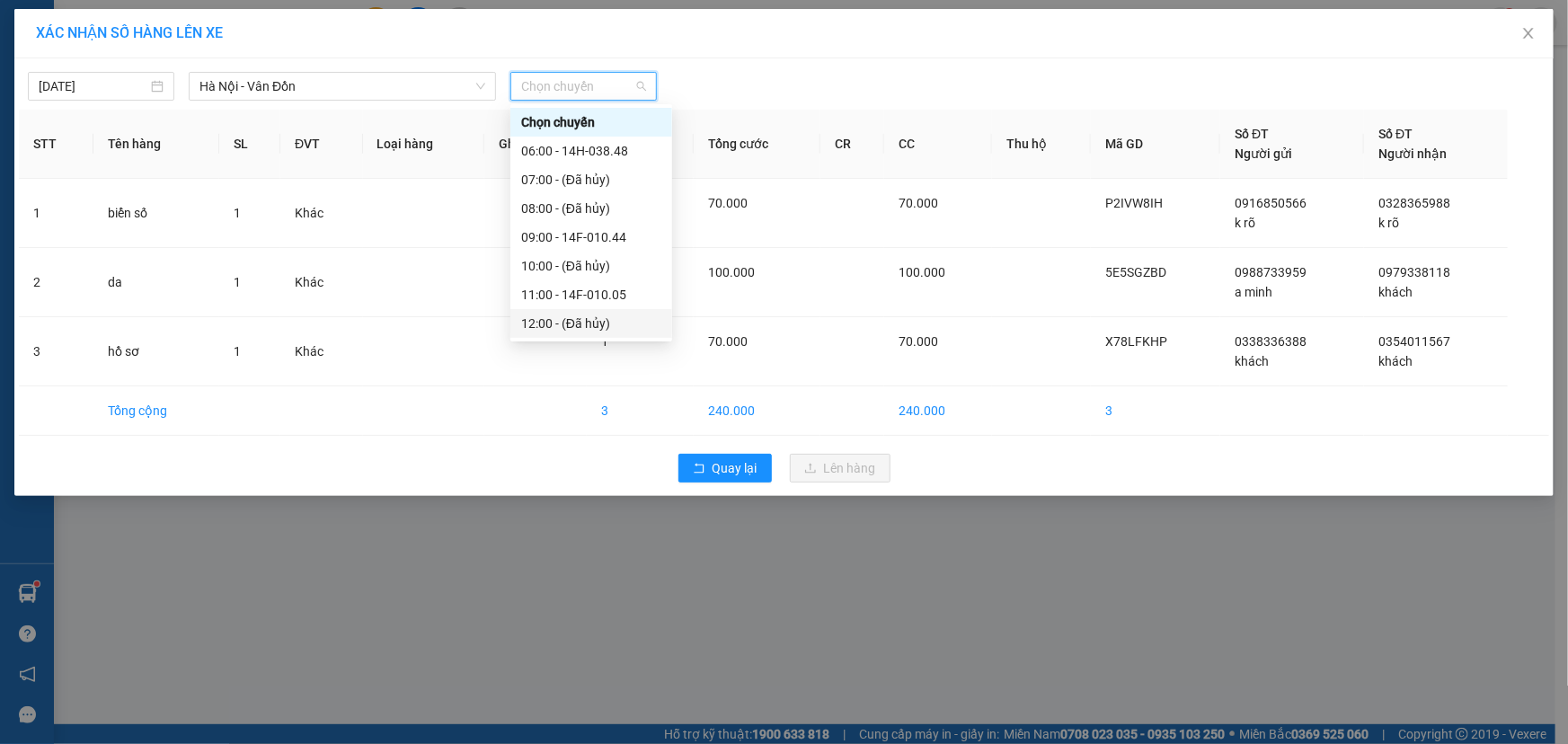
scroll to position [258, 0]
click at [596, 202] on div "17:00 - 14F-010.31" at bounding box center [591, 209] width 140 height 20
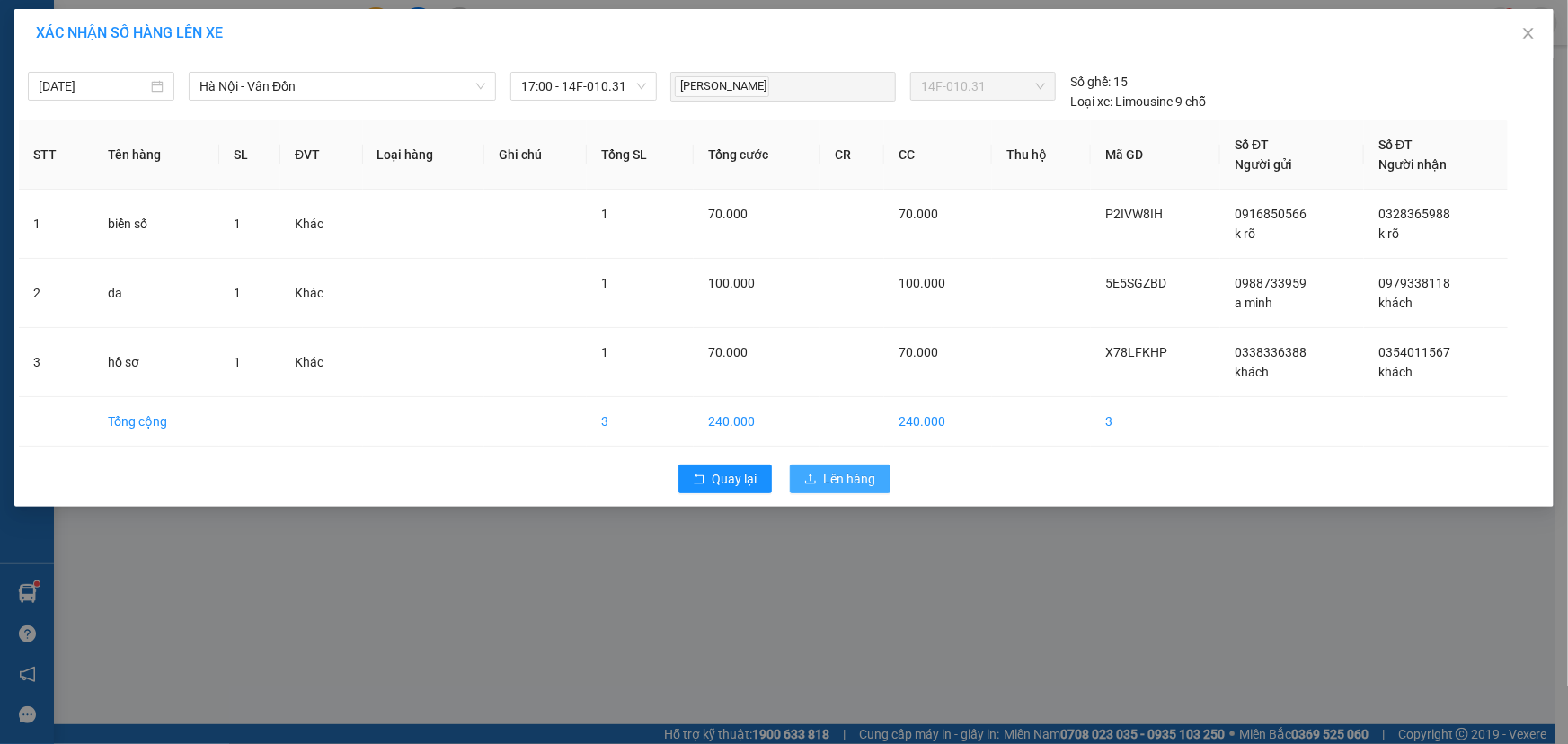
click at [841, 484] on span "Lên hàng" at bounding box center [849, 479] width 52 height 20
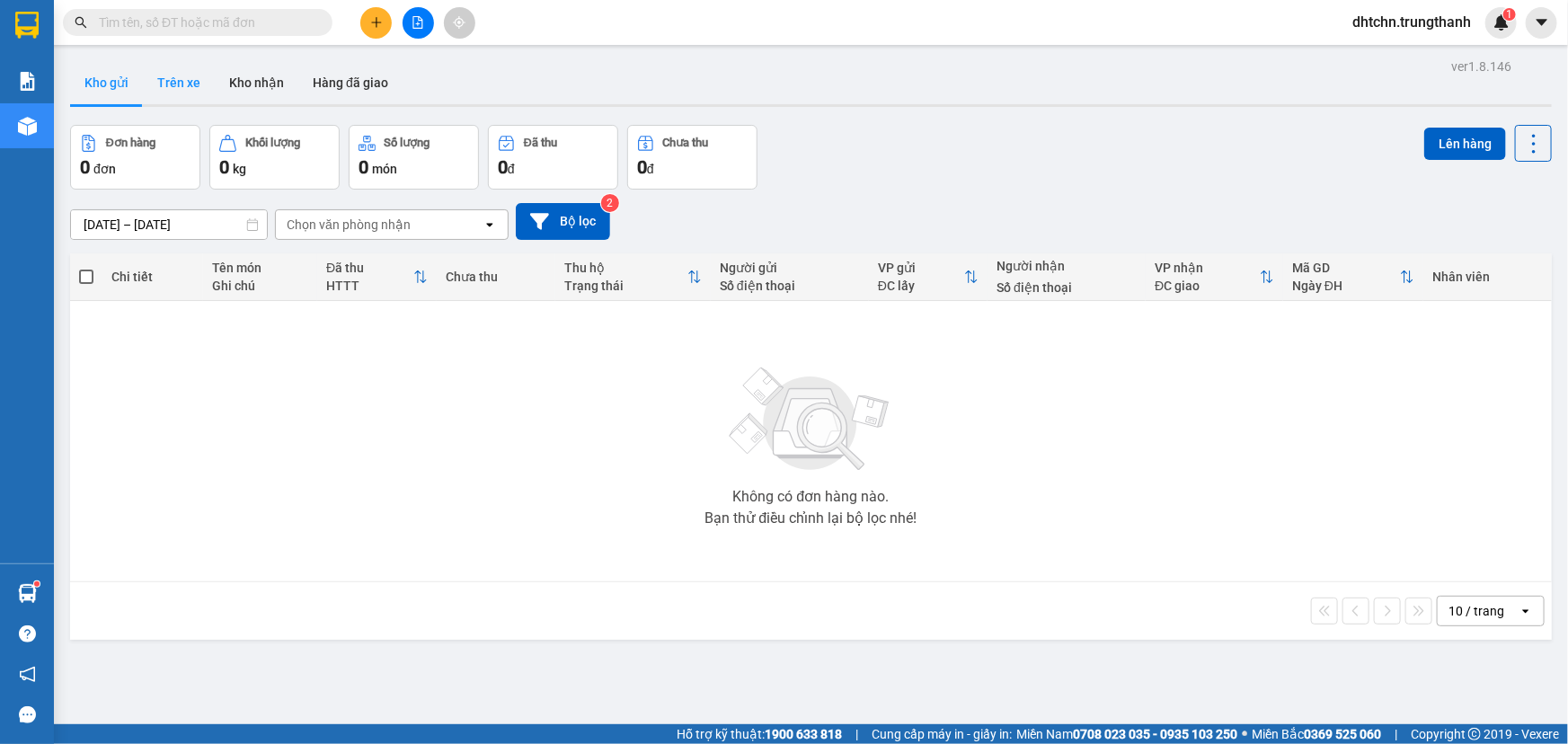
click at [194, 85] on button "Trên xe" at bounding box center [179, 83] width 72 height 43
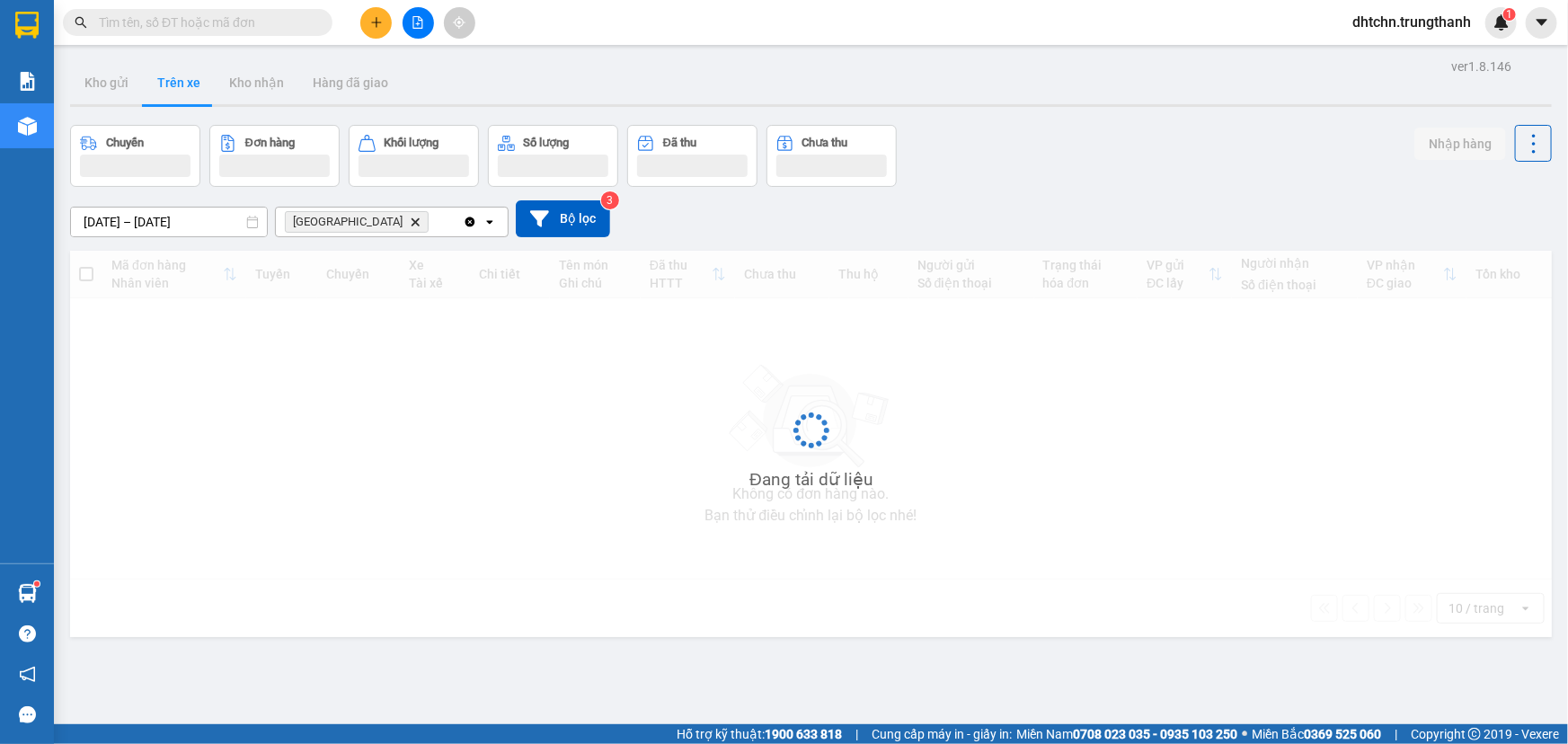
click at [180, 89] on button "Trên xe" at bounding box center [179, 83] width 72 height 43
click at [154, 82] on button "Trên xe" at bounding box center [179, 83] width 72 height 43
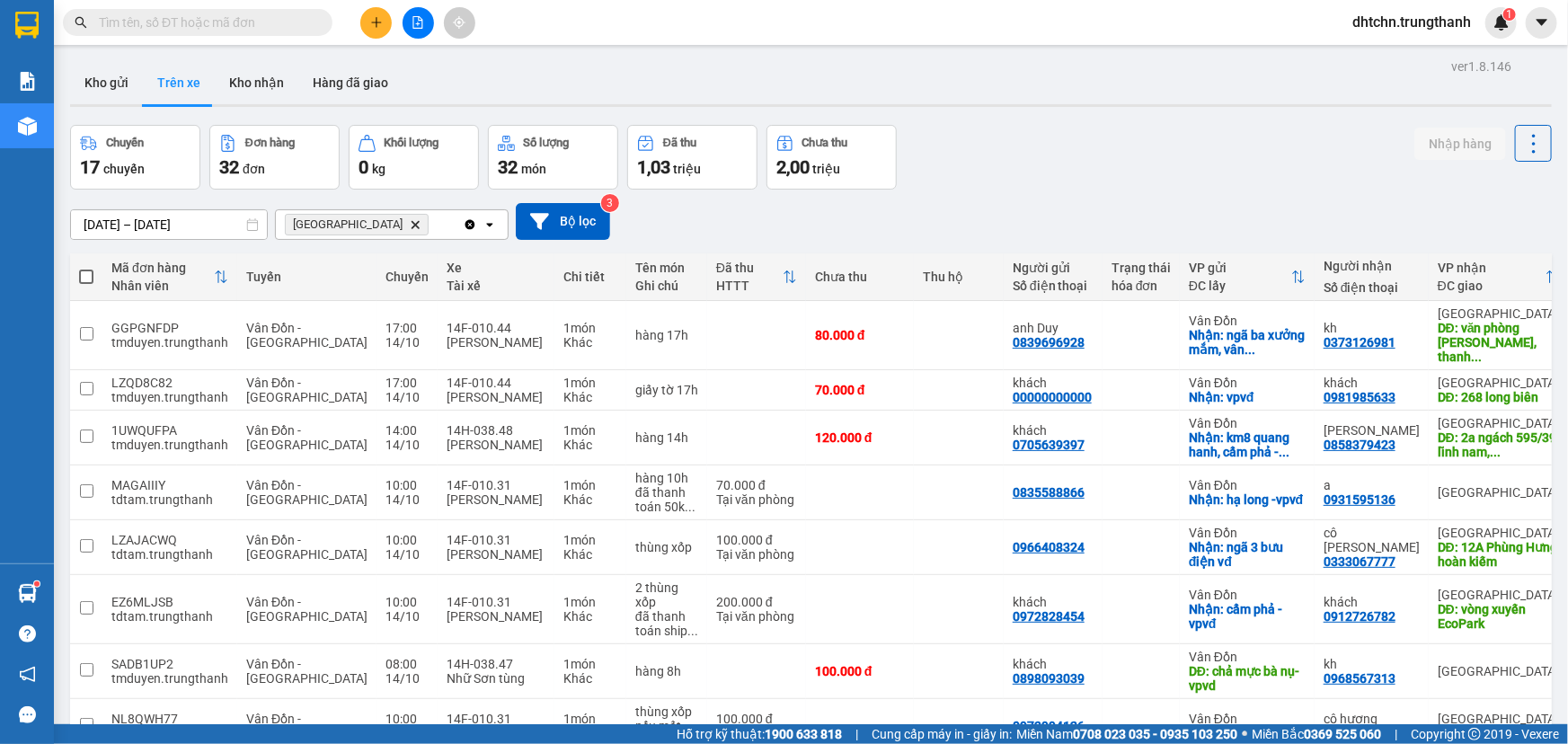
click at [181, 77] on button "Trên xe" at bounding box center [179, 83] width 72 height 43
click at [100, 86] on button "Kho gửi" at bounding box center [107, 83] width 73 height 43
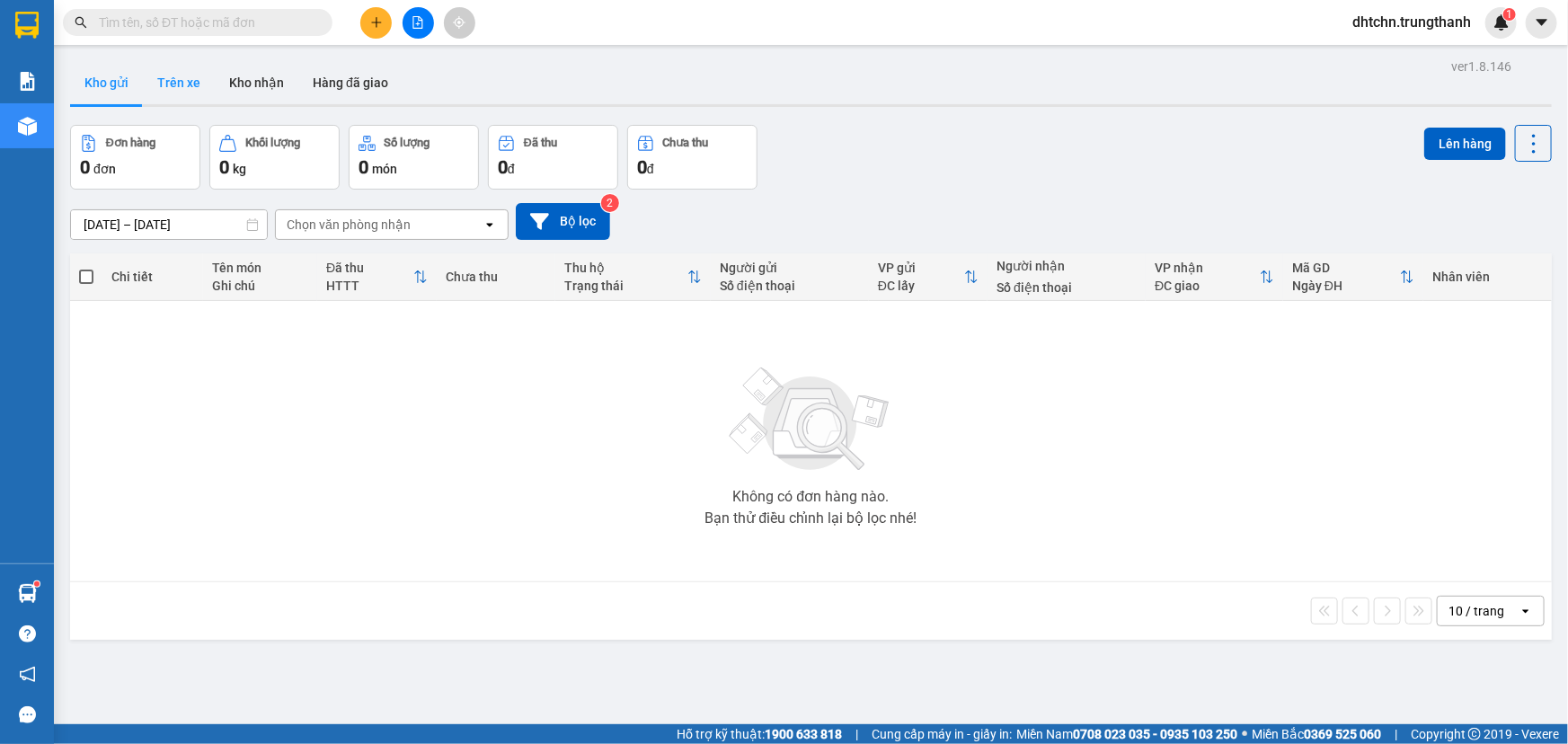
click at [188, 87] on button "Trên xe" at bounding box center [179, 83] width 72 height 43
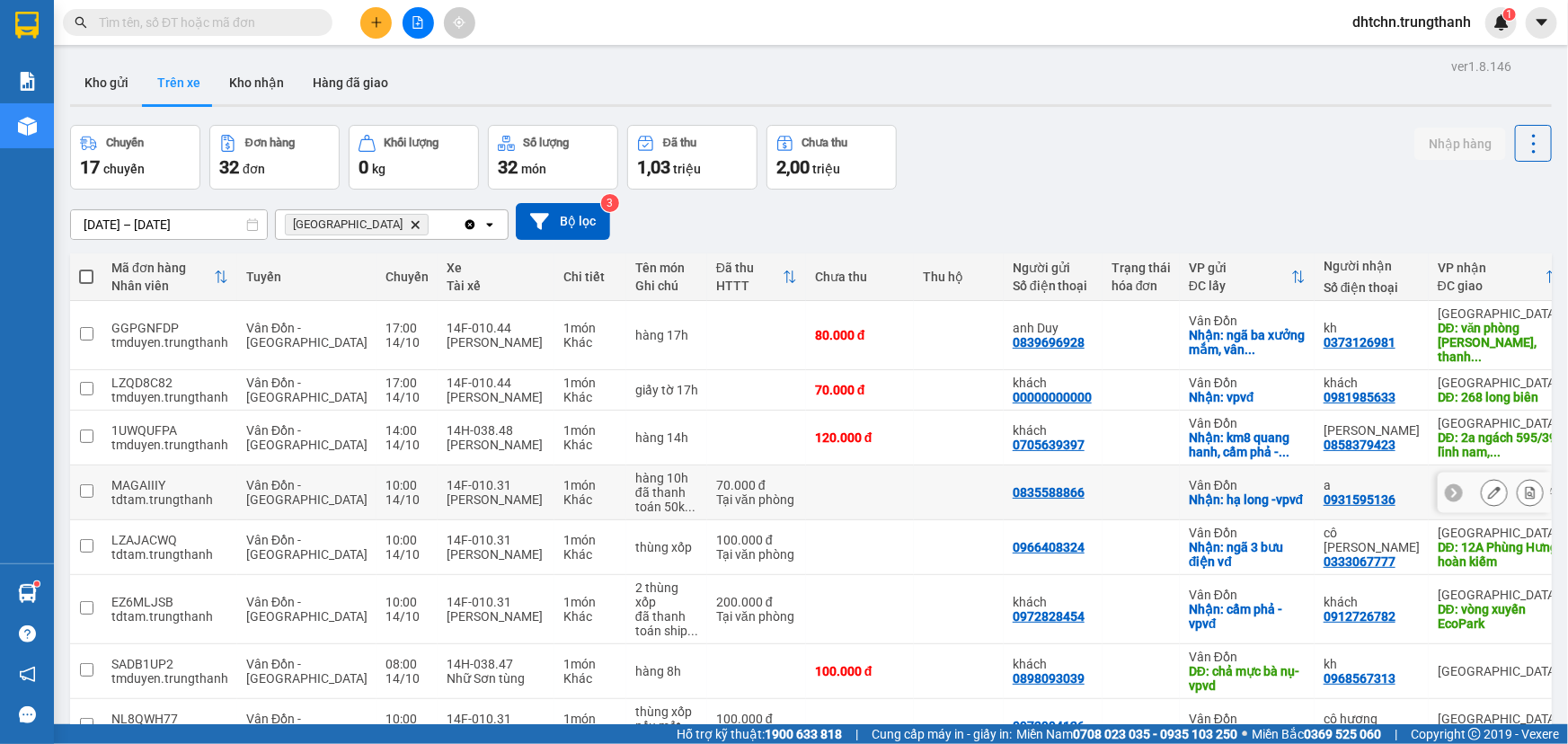
scroll to position [217, 0]
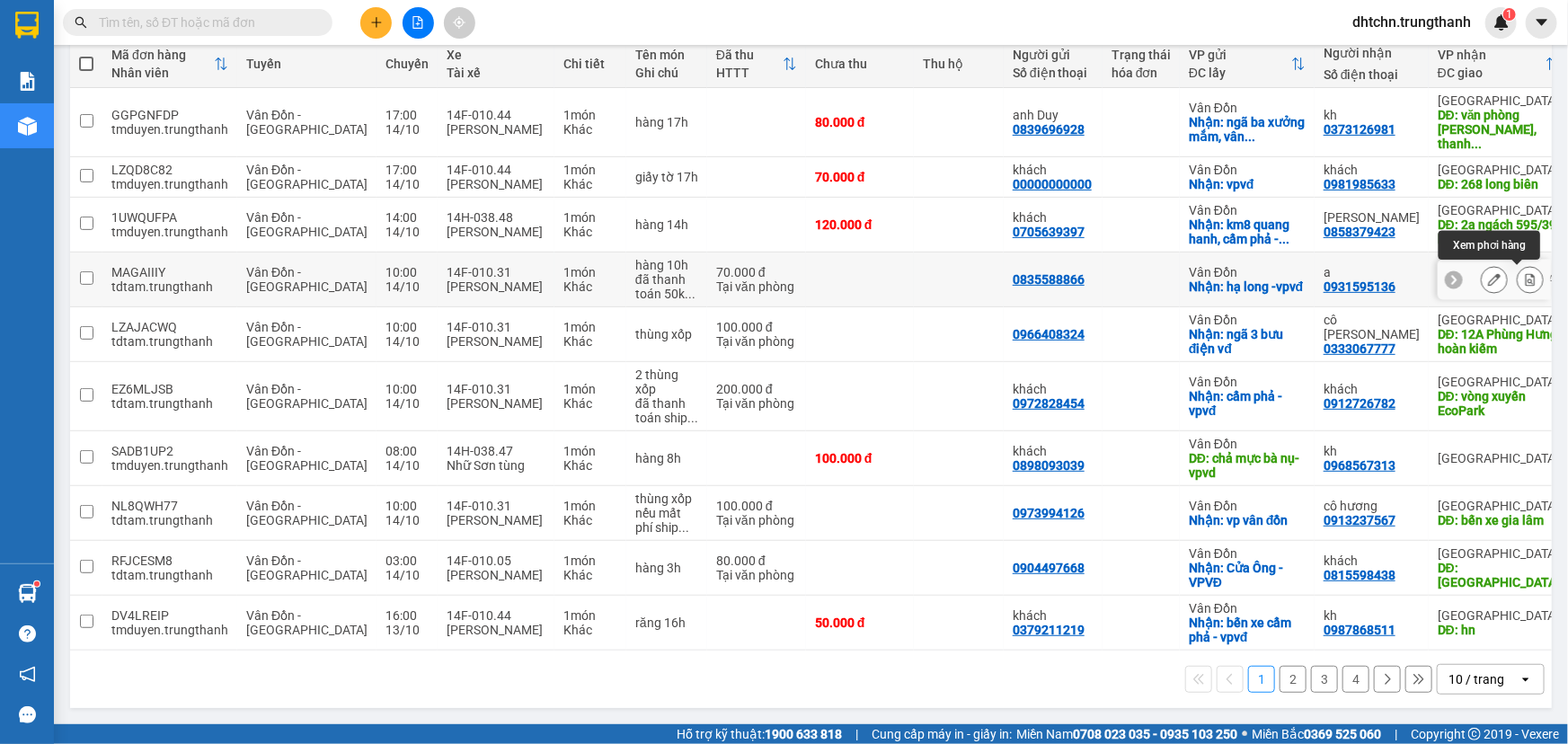
click at [1526, 279] on icon at bounding box center [1530, 280] width 10 height 13
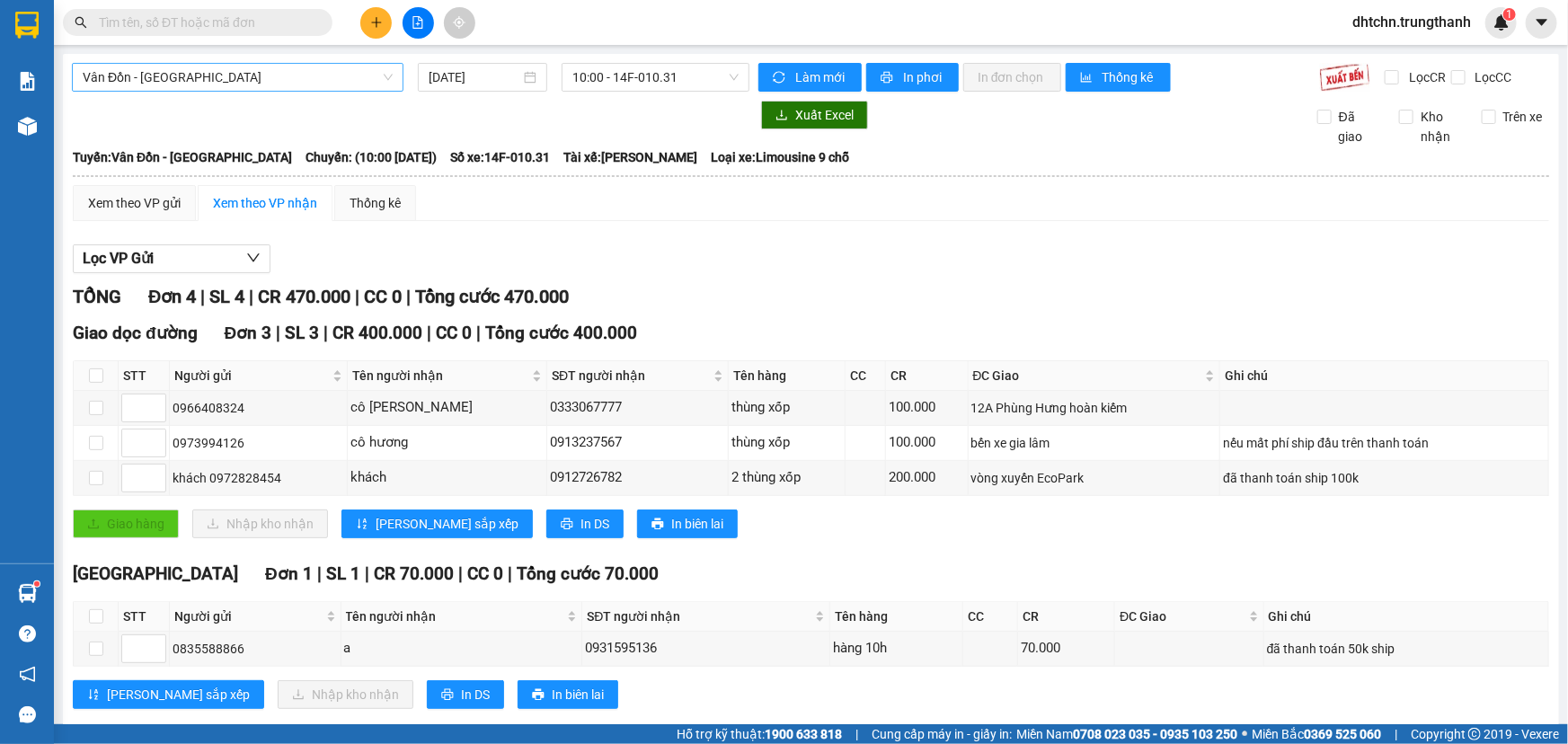
click at [268, 86] on span "Vân Đồn - [GEOGRAPHIC_DATA]" at bounding box center [238, 77] width 310 height 27
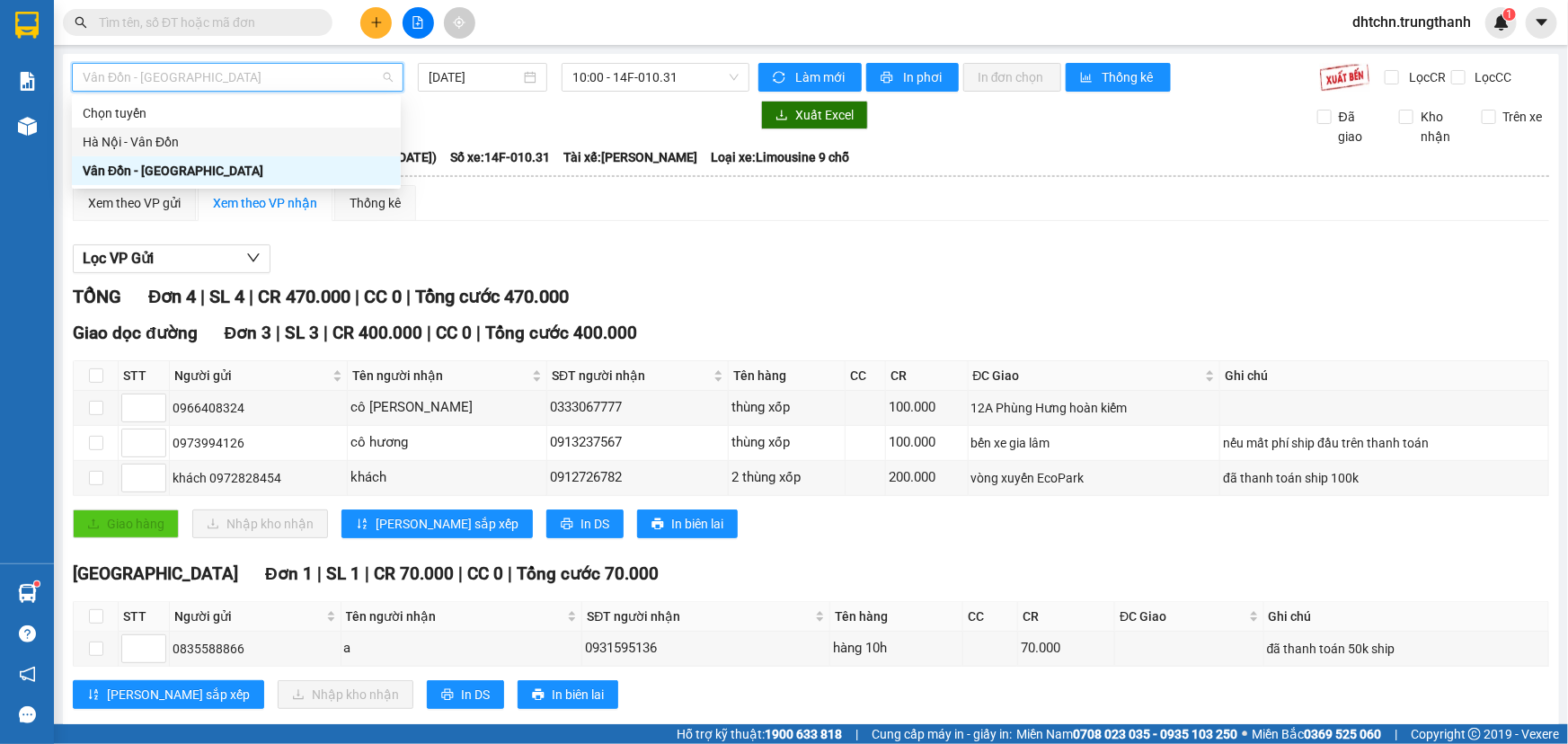
click at [154, 153] on div "Hà Nội - Vân Đồn" at bounding box center [236, 141] width 329 height 29
type input "[DATE]"
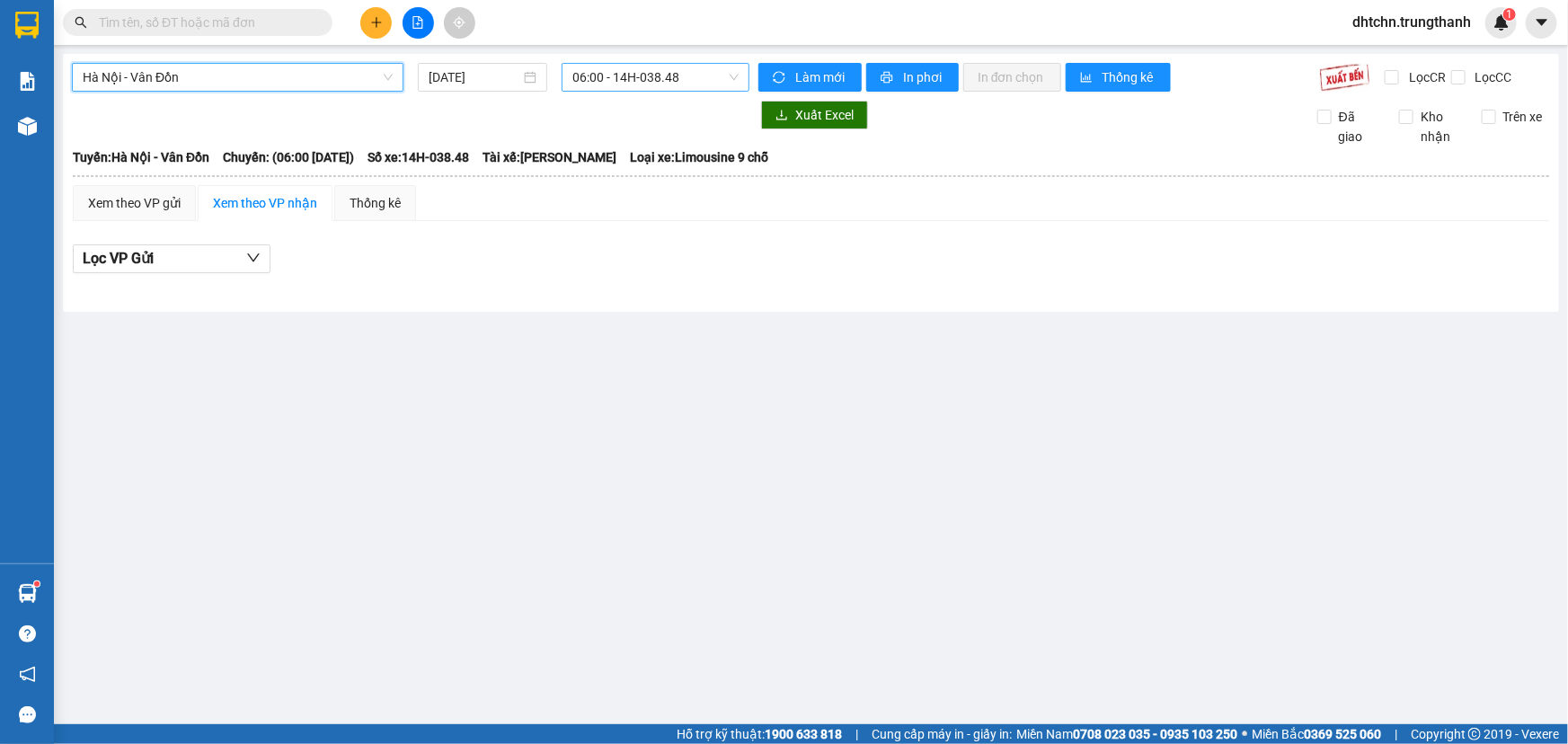
click at [663, 80] on span "06:00 - 14H-038.48" at bounding box center [656, 77] width 166 height 27
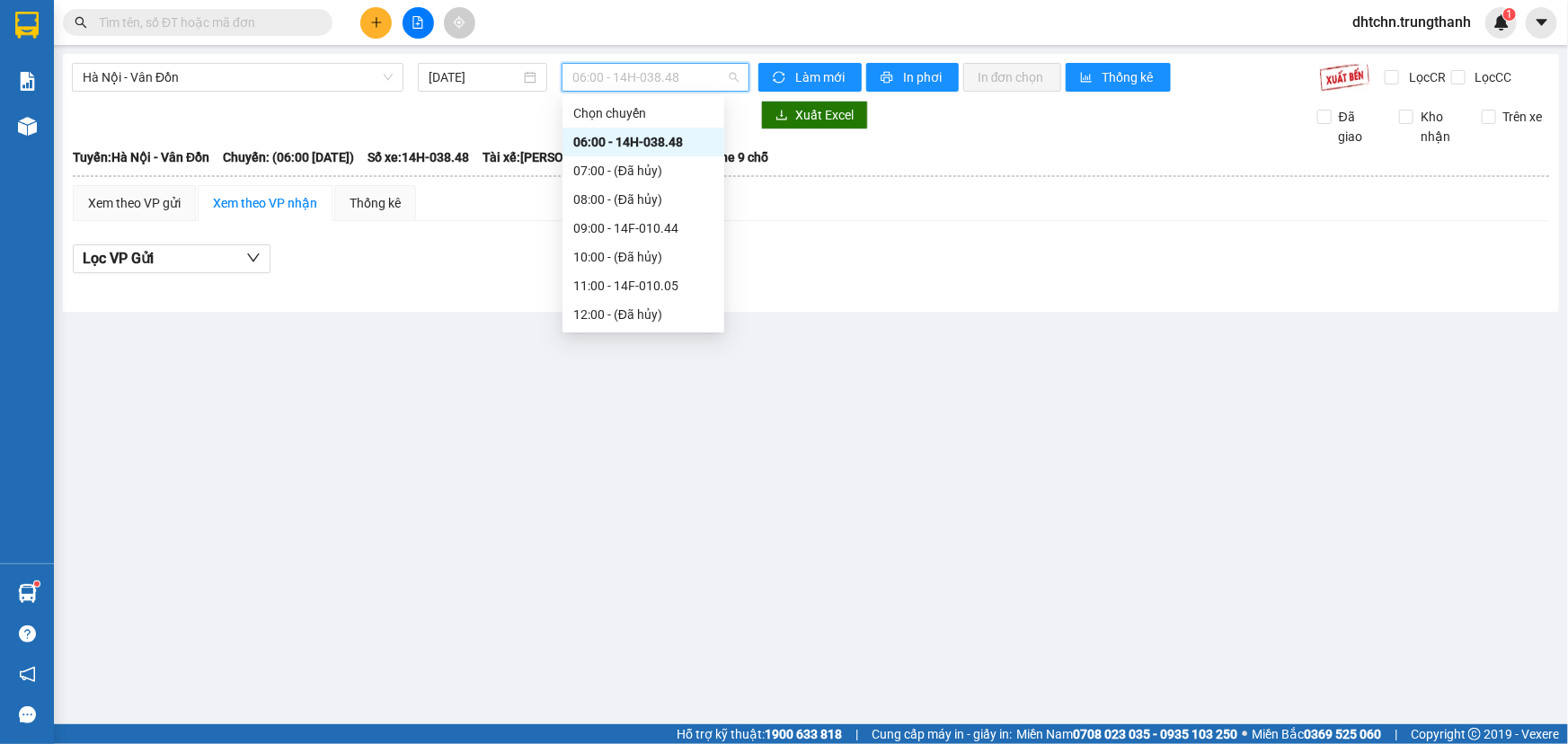
scroll to position [258, 0]
click at [648, 192] on div "17:00 - 14F-010.31" at bounding box center [644, 201] width 140 height 20
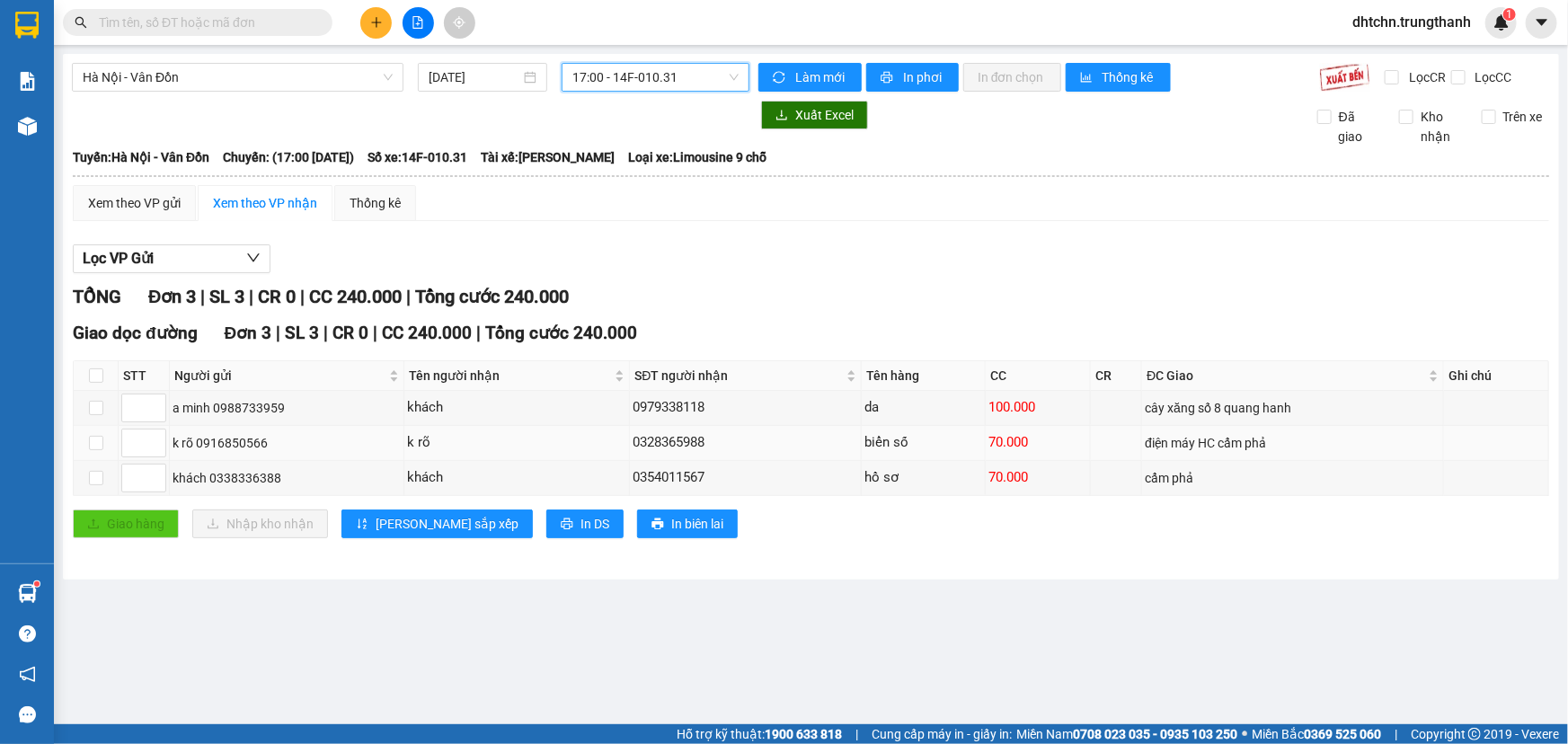
click at [1289, 447] on div "điện máy HC cẩm phả" at bounding box center [1292, 444] width 295 height 20
drag, startPoint x: 1289, startPoint y: 444, endPoint x: 587, endPoint y: 441, distance: 702.0
click at [602, 443] on tr "k rõ 0916850566 k rõ 0328365988 biển số 70.000 điện máy HC cẩm phả" at bounding box center [812, 443] width 1475 height 35
click at [476, 433] on div "k rõ" at bounding box center [516, 444] width 219 height 22
click at [663, 435] on tr "k rõ 0916850566 k rõ 0328365988 biển số 70.000 điện máy HC cẩm phả" at bounding box center [812, 443] width 1475 height 35
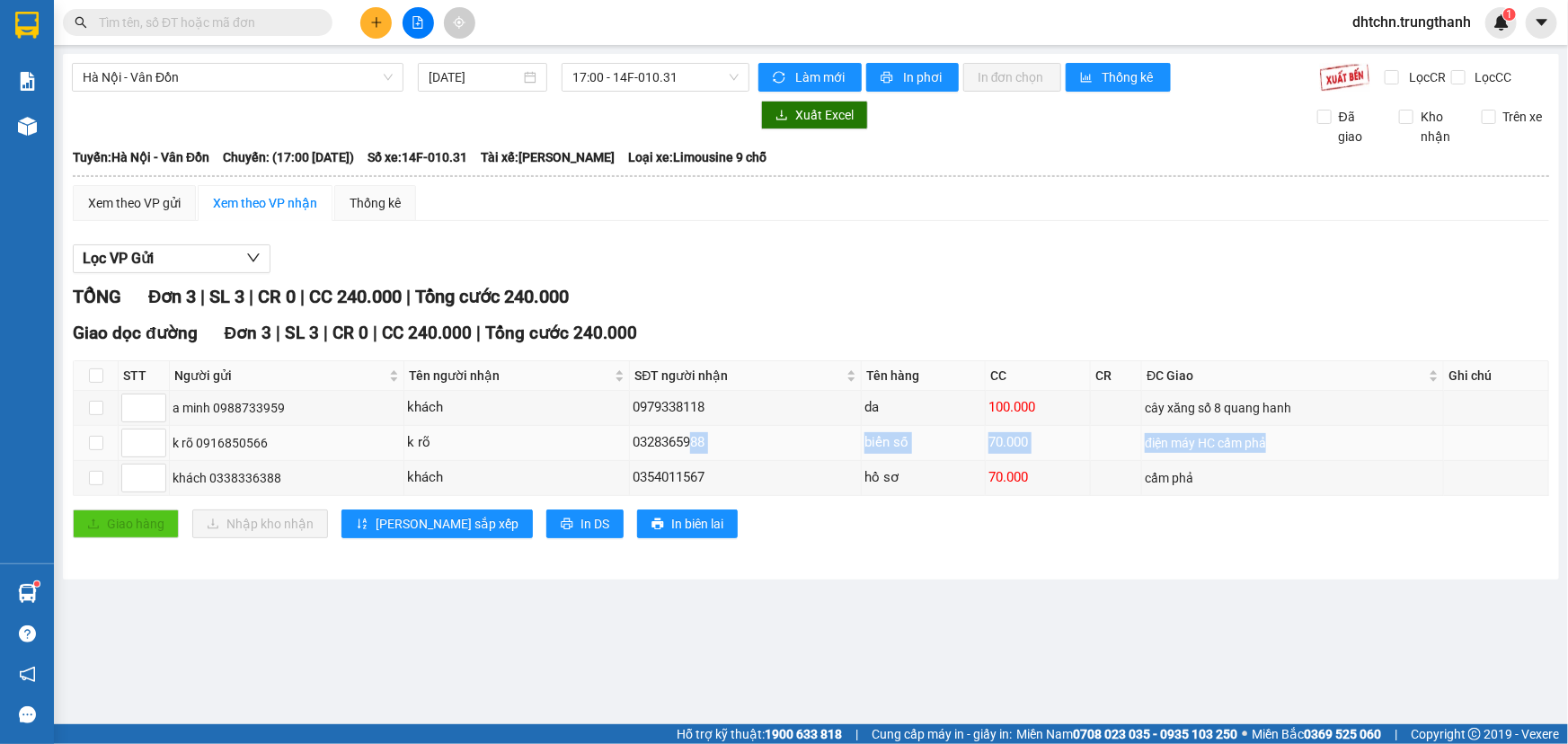
drag, startPoint x: 723, startPoint y: 435, endPoint x: 1294, endPoint y: 436, distance: 571.0
click at [1285, 436] on tr "k rõ 0916850566 k rõ 0328365988 biển số 70.000 điện máy HC cẩm phả" at bounding box center [812, 443] width 1475 height 35
click at [1311, 436] on div "điện máy HC cẩm phả" at bounding box center [1292, 444] width 295 height 20
drag, startPoint x: 1324, startPoint y: 434, endPoint x: 974, endPoint y: 434, distance: 350.0
click at [979, 434] on tr "k rõ 0916850566 k rõ 0328365988 biển số 70.000 điện máy HC cẩm phả" at bounding box center [812, 443] width 1475 height 35
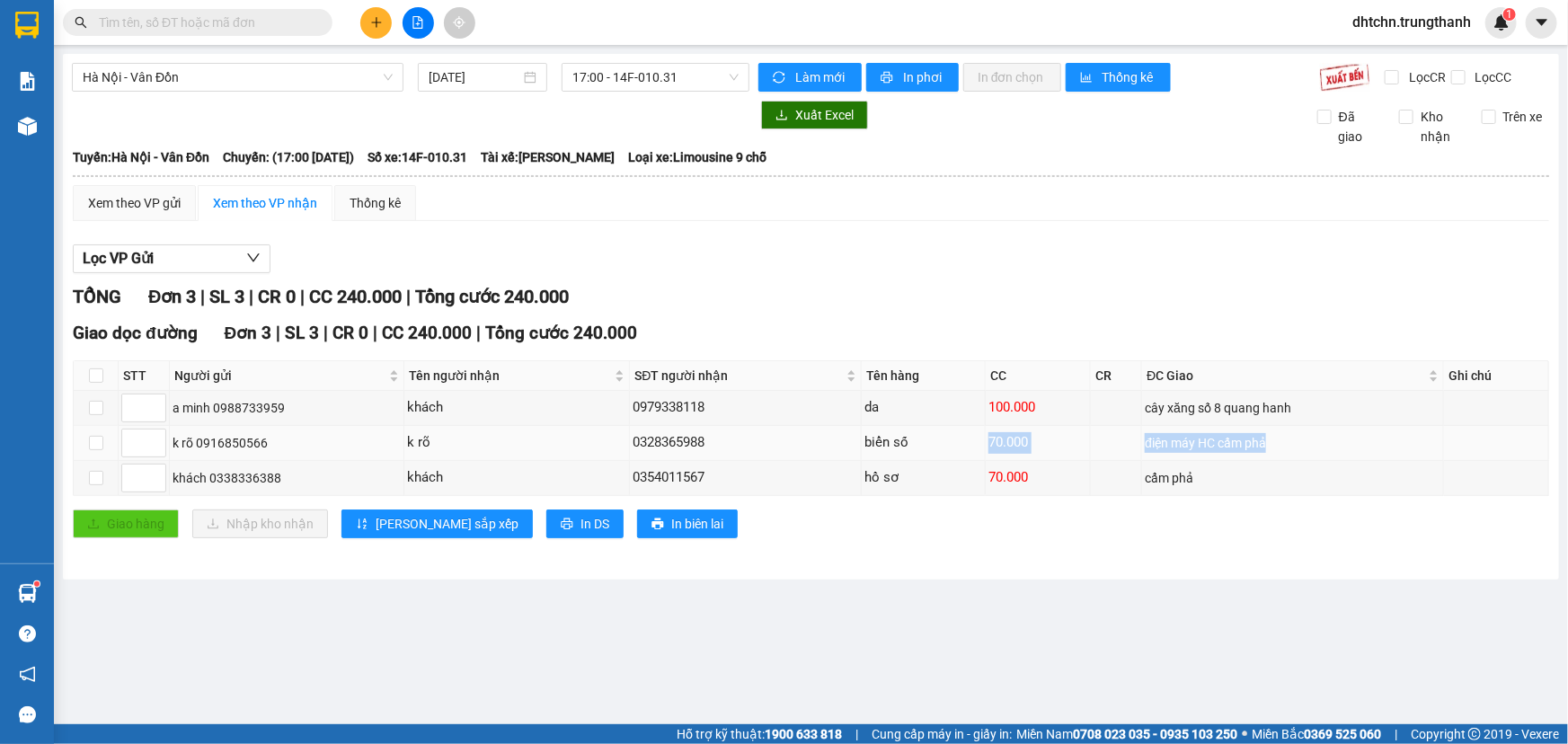
click at [971, 434] on div "biển số" at bounding box center [922, 444] width 118 height 22
drag, startPoint x: 901, startPoint y: 434, endPoint x: 426, endPoint y: 431, distance: 475.0
click at [439, 431] on tr "k rõ 0916850566 k rõ 0328365988 biển số 70.000 điện máy HC cẩm phả" at bounding box center [812, 443] width 1475 height 35
drag, startPoint x: 423, startPoint y: 431, endPoint x: 377, endPoint y: 431, distance: 46.0
click at [422, 431] on td "k rõ" at bounding box center [516, 443] width 225 height 35
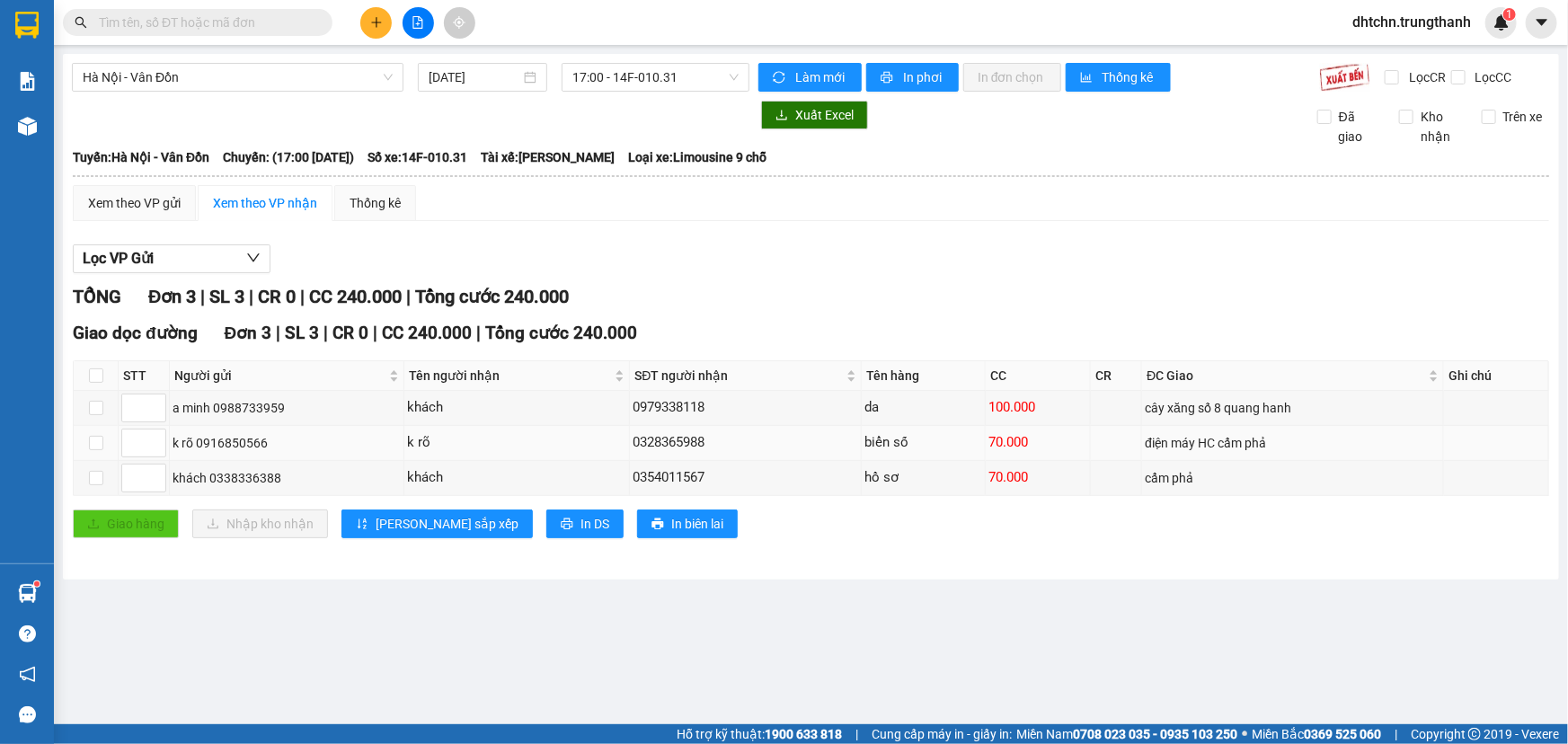
click at [374, 431] on td "k rõ 0916850566" at bounding box center [286, 443] width 234 height 35
drag, startPoint x: 381, startPoint y: 432, endPoint x: 452, endPoint y: 458, distance: 75.6
click at [383, 434] on div "k rõ 0916850566" at bounding box center [286, 444] width 228 height 20
drag, startPoint x: 840, startPoint y: 477, endPoint x: 947, endPoint y: 477, distance: 107.0
click at [871, 477] on tr "khách 0338336388 khách 0354011567 hồ sơ 70.000 cẩm phả" at bounding box center [812, 478] width 1475 height 35
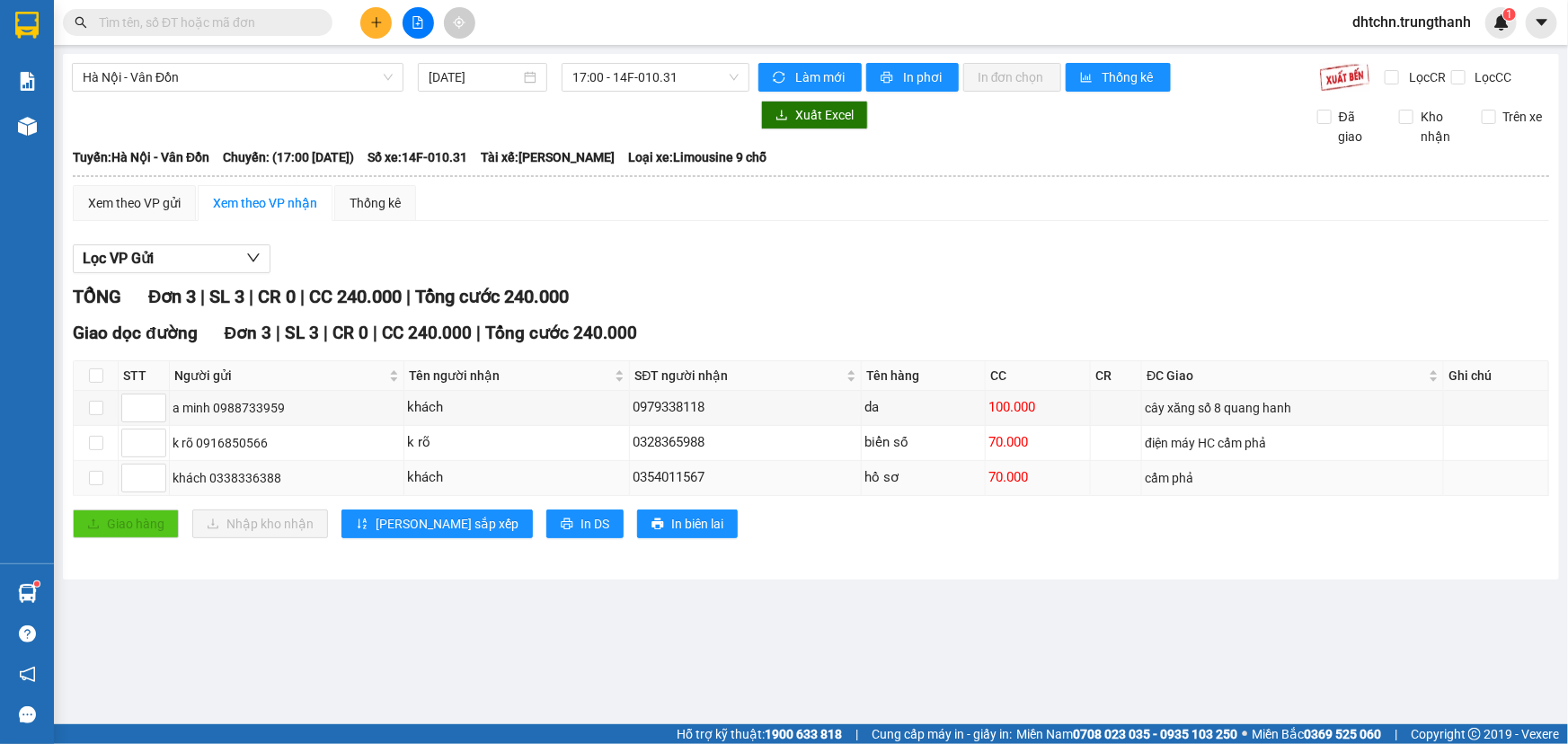
click at [973, 478] on div "hồ sơ" at bounding box center [922, 478] width 118 height 22
drag, startPoint x: 1025, startPoint y: 476, endPoint x: 388, endPoint y: 463, distance: 637.1
click at [482, 471] on tr "khách 0338336388 khách 0354011567 hồ sơ 70.000 cẩm phả" at bounding box center [812, 478] width 1475 height 35
drag, startPoint x: 387, startPoint y: 463, endPoint x: 373, endPoint y: 463, distance: 14.0
click at [384, 463] on td "khách 0338336388" at bounding box center [286, 478] width 234 height 35
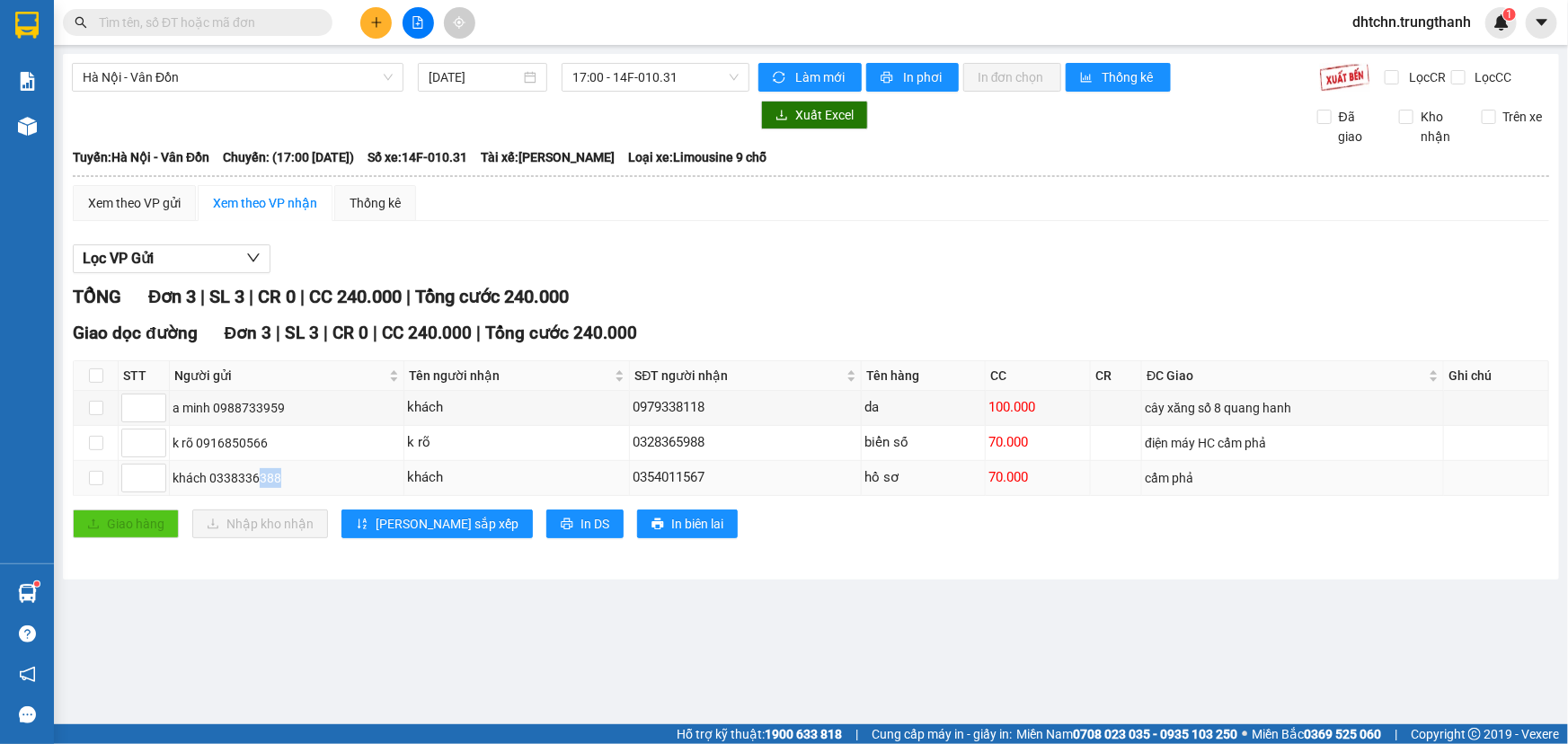
drag, startPoint x: 372, startPoint y: 476, endPoint x: 251, endPoint y: 476, distance: 121.0
click at [253, 476] on div "khách 0338336388" at bounding box center [286, 478] width 228 height 20
click at [251, 476] on div "khách 0338336388" at bounding box center [286, 478] width 228 height 20
drag, startPoint x: 280, startPoint y: 475, endPoint x: 204, endPoint y: 477, distance: 76.0
click at [204, 477] on div "khách 0338336388" at bounding box center [286, 478] width 228 height 20
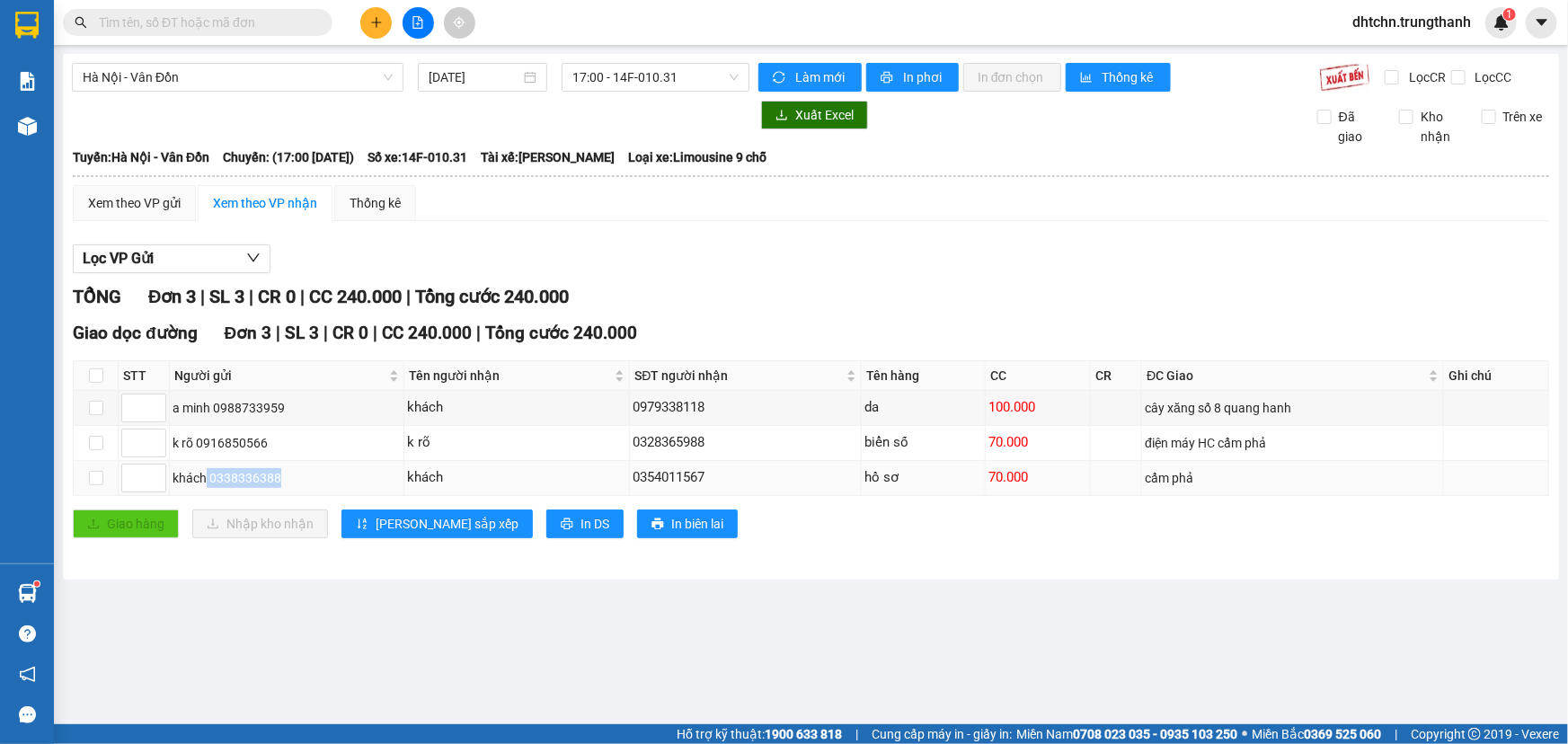
click at [348, 473] on div "khách 0338336388" at bounding box center [286, 478] width 228 height 20
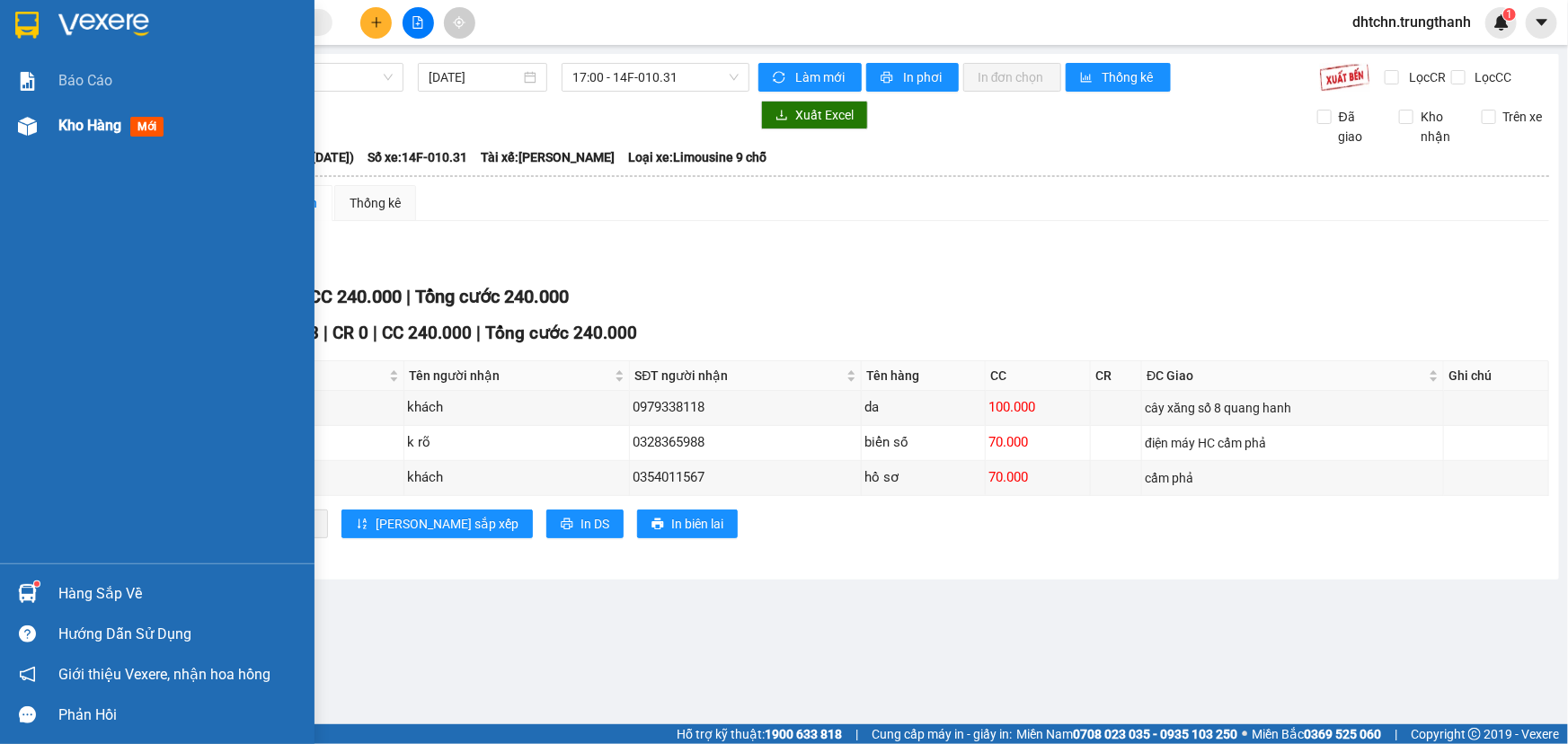
click at [23, 133] on img at bounding box center [27, 125] width 19 height 19
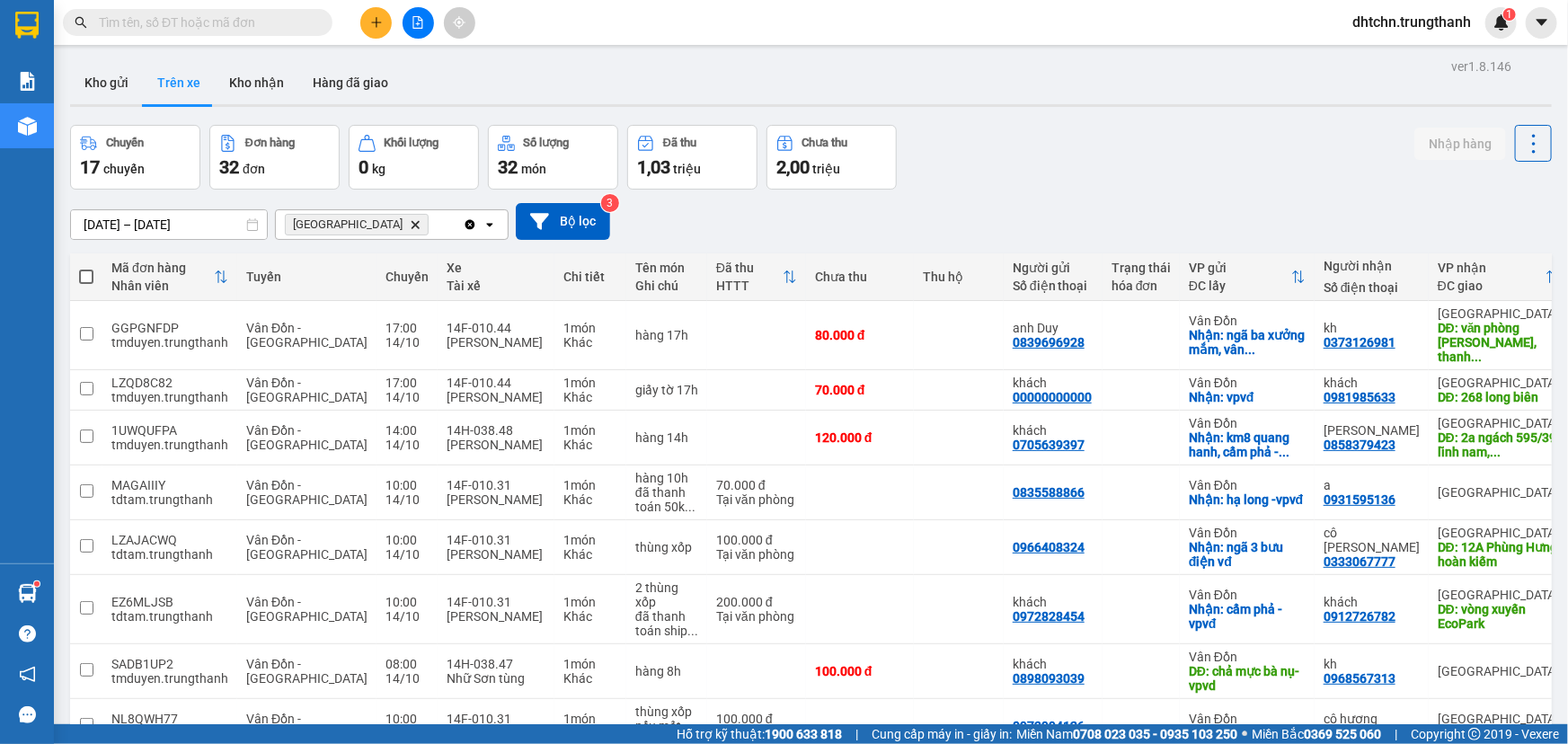
click at [185, 213] on input "[DATE] – [DATE]" at bounding box center [169, 224] width 196 height 29
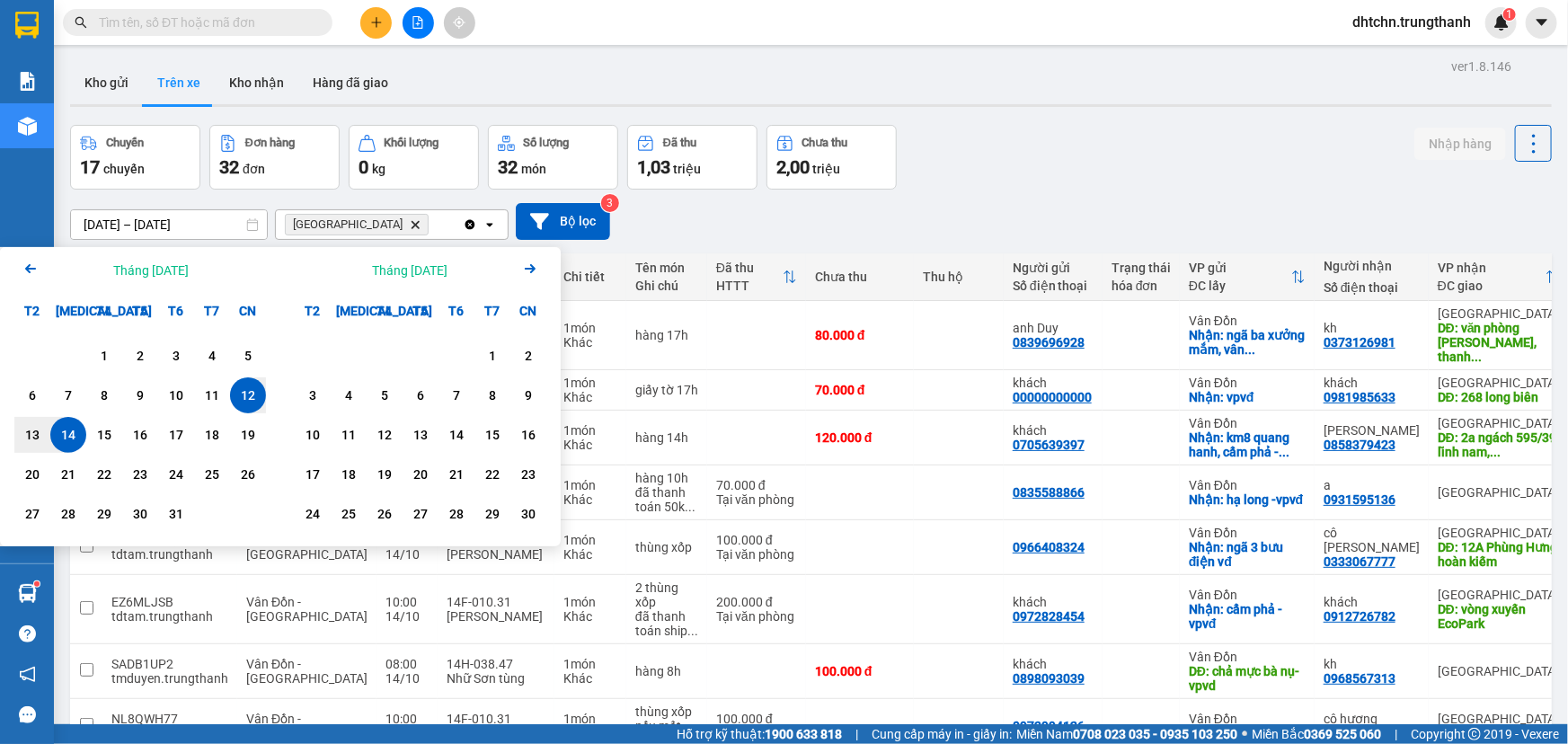
click at [61, 440] on div "14" at bounding box center [67, 435] width 25 height 22
type input "[DATE] – [DATE]"
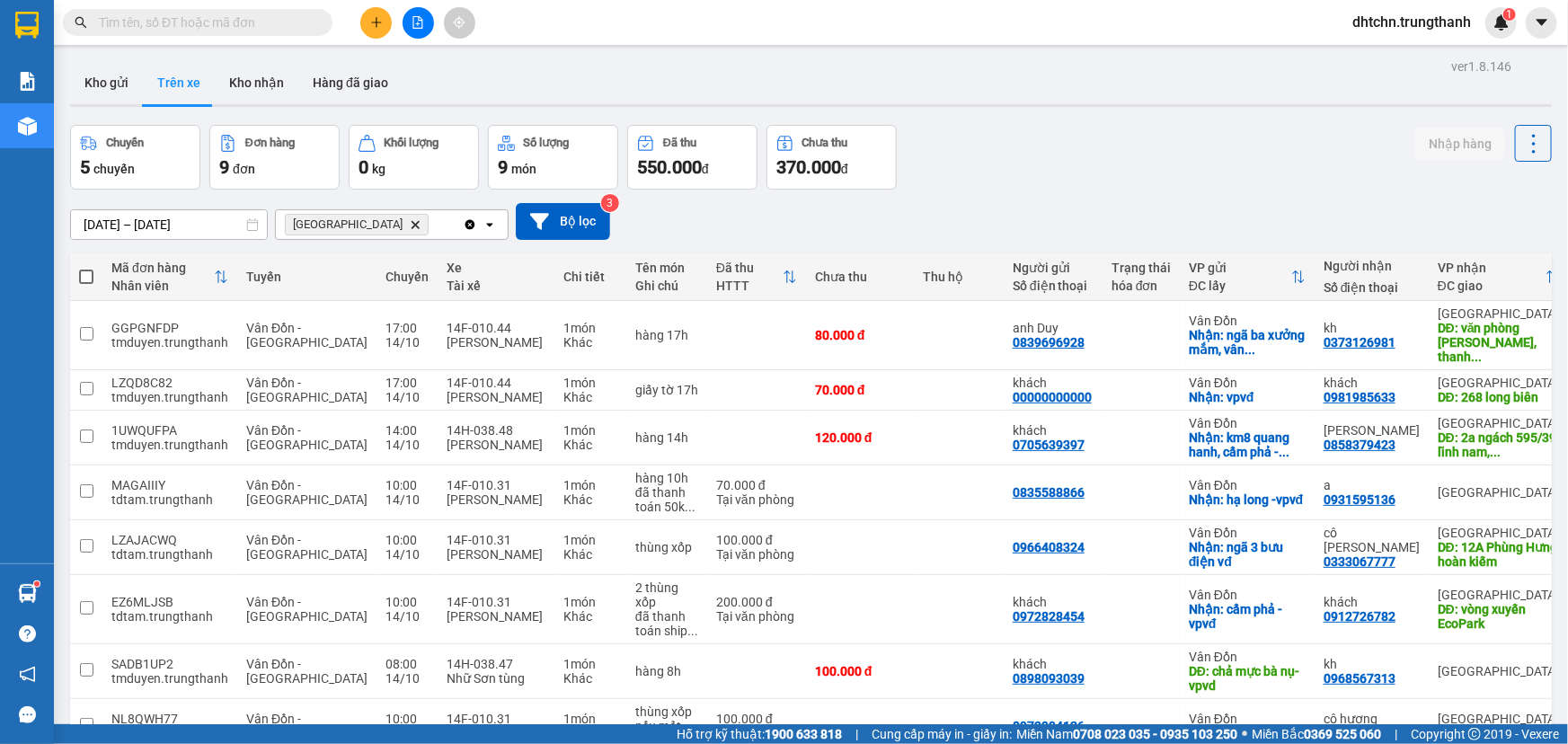
click at [412, 225] on icon "Hà Nội, close by backspace" at bounding box center [416, 224] width 8 height 8
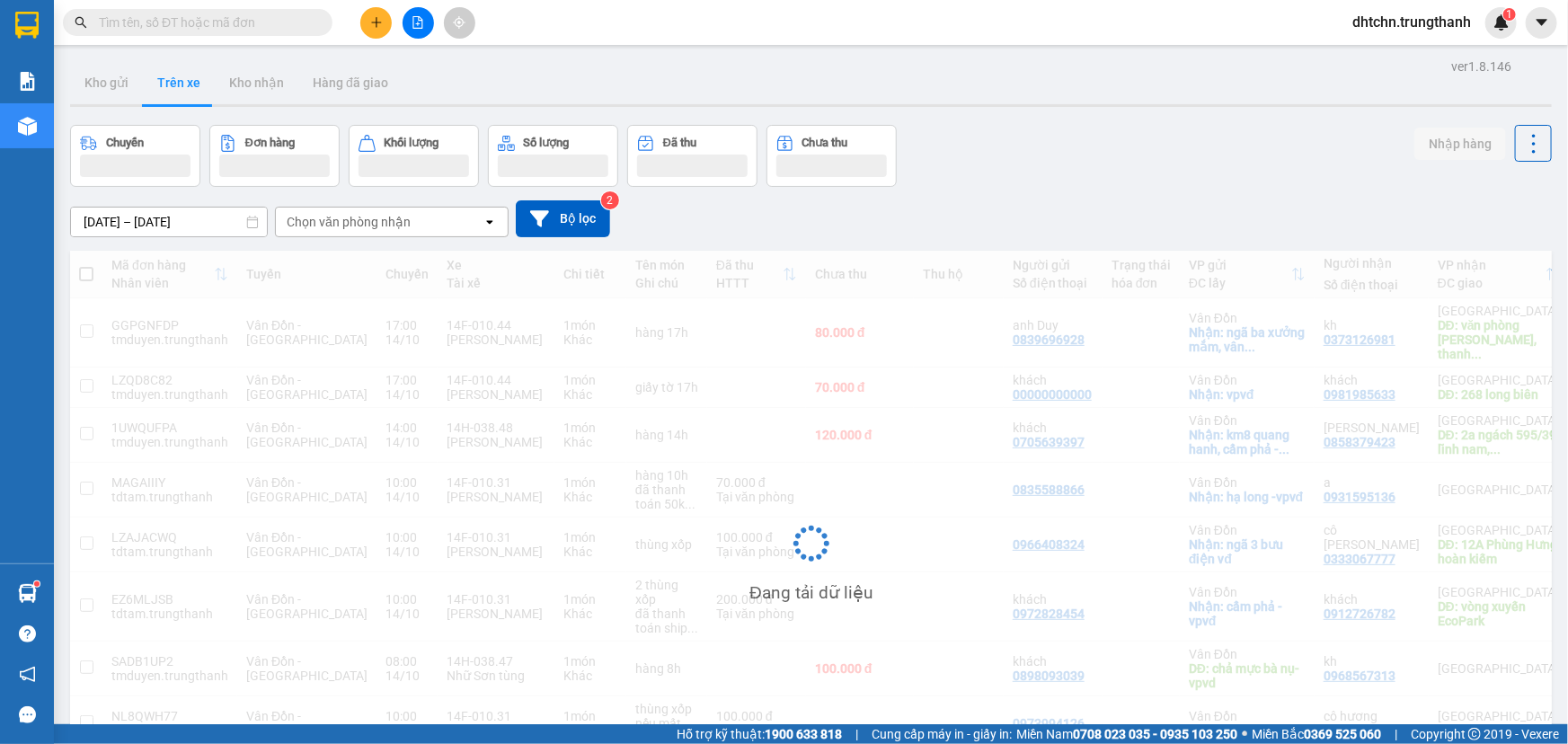
click at [367, 228] on div "Chọn văn phòng nhận" at bounding box center [349, 222] width 124 height 18
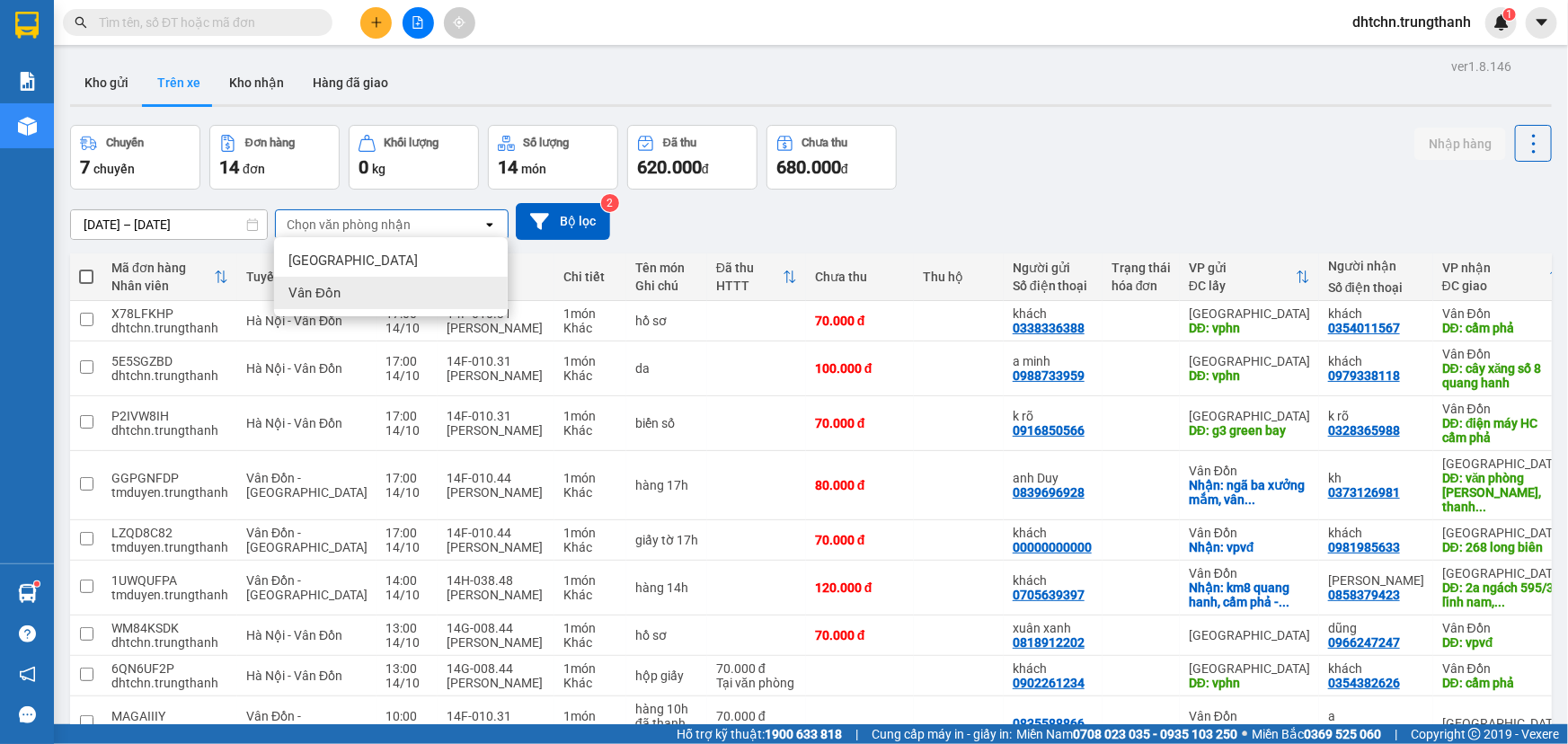
click at [343, 298] on div "Vân Đồn" at bounding box center [391, 292] width 234 height 33
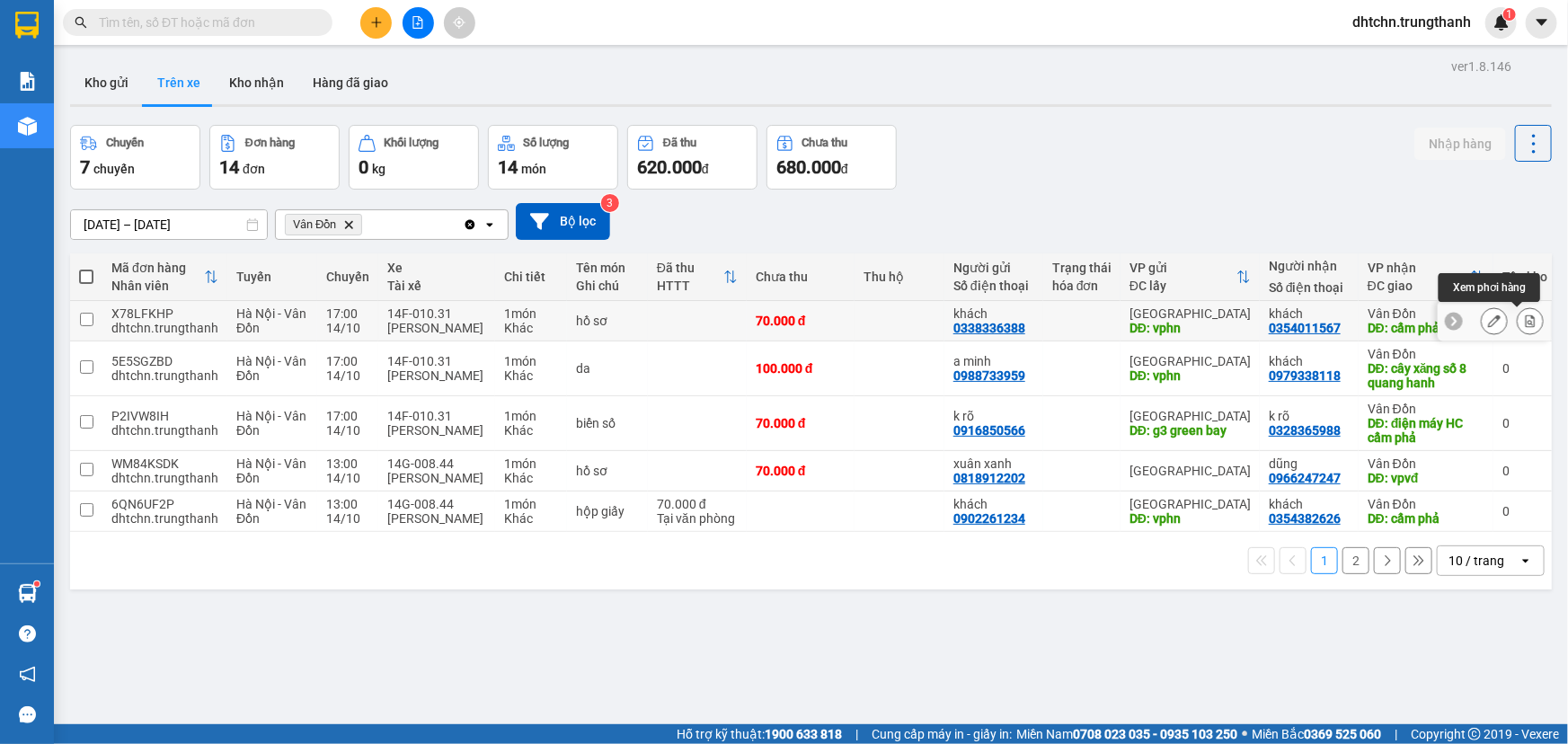
click at [1528, 323] on button at bounding box center [1529, 321] width 25 height 32
click at [1488, 323] on icon at bounding box center [1494, 320] width 13 height 13
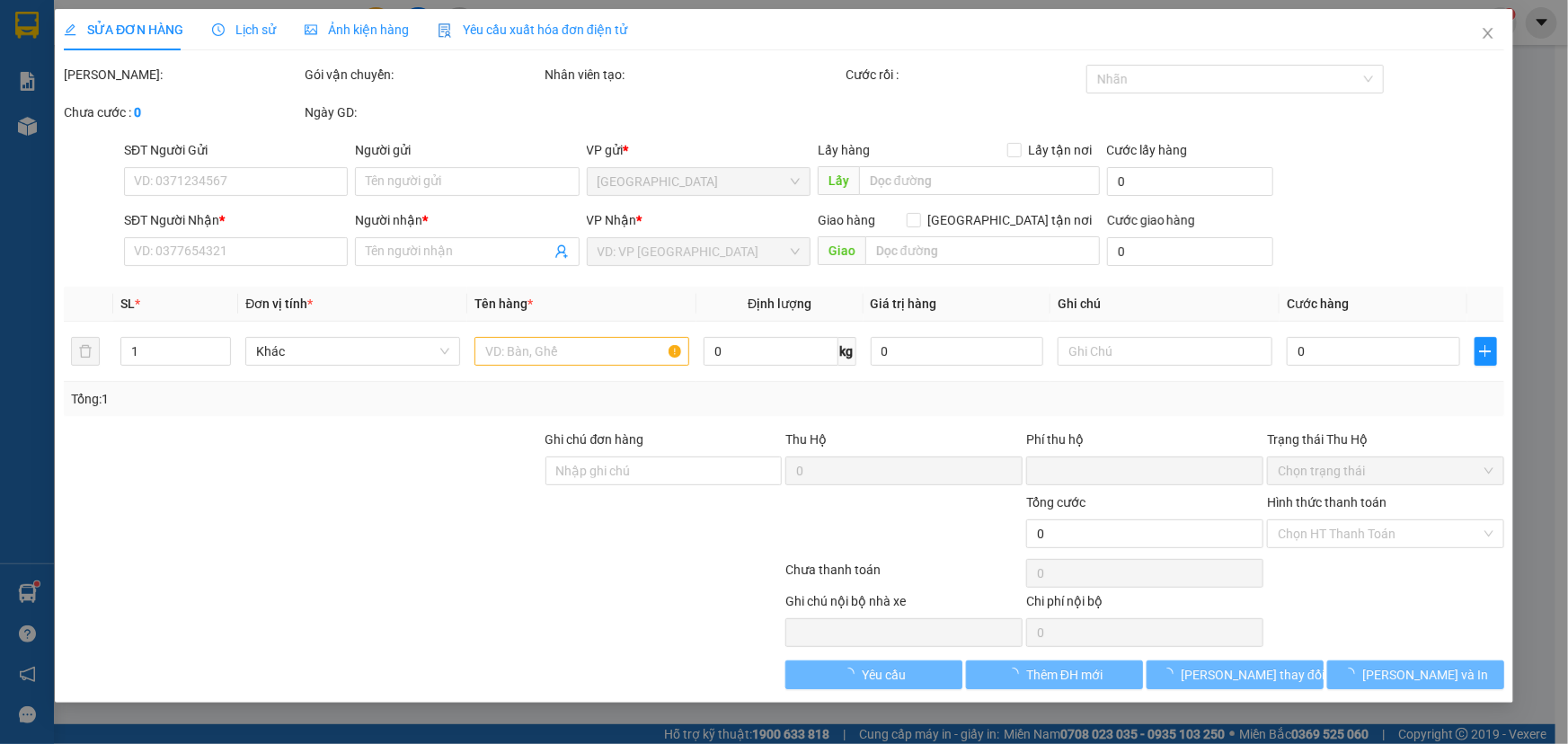
type input "0338336388"
type input "khách"
type input "vphn"
type input "0354011567"
type input "khách"
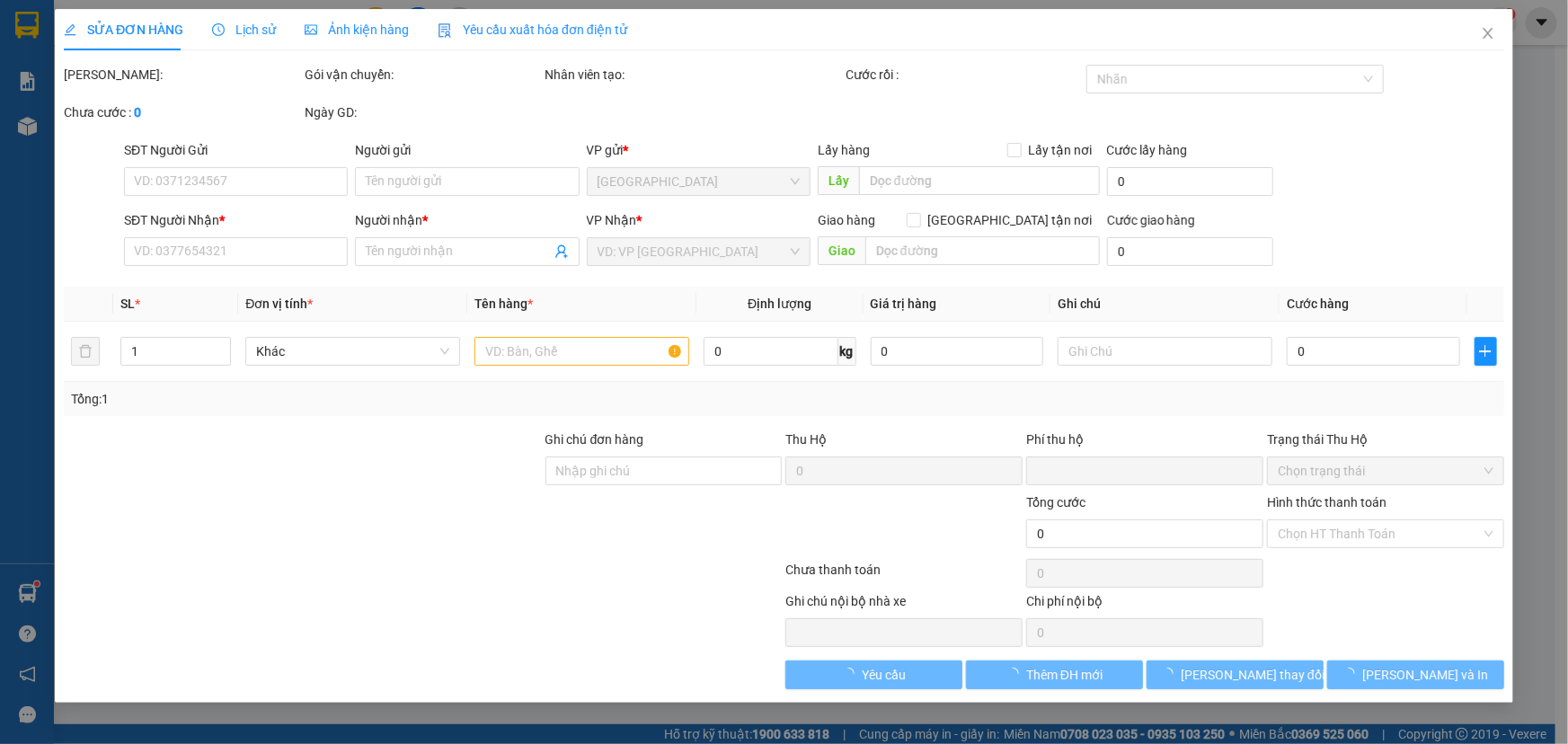
type input "cẩm phả"
type input "0"
type input "70.000"
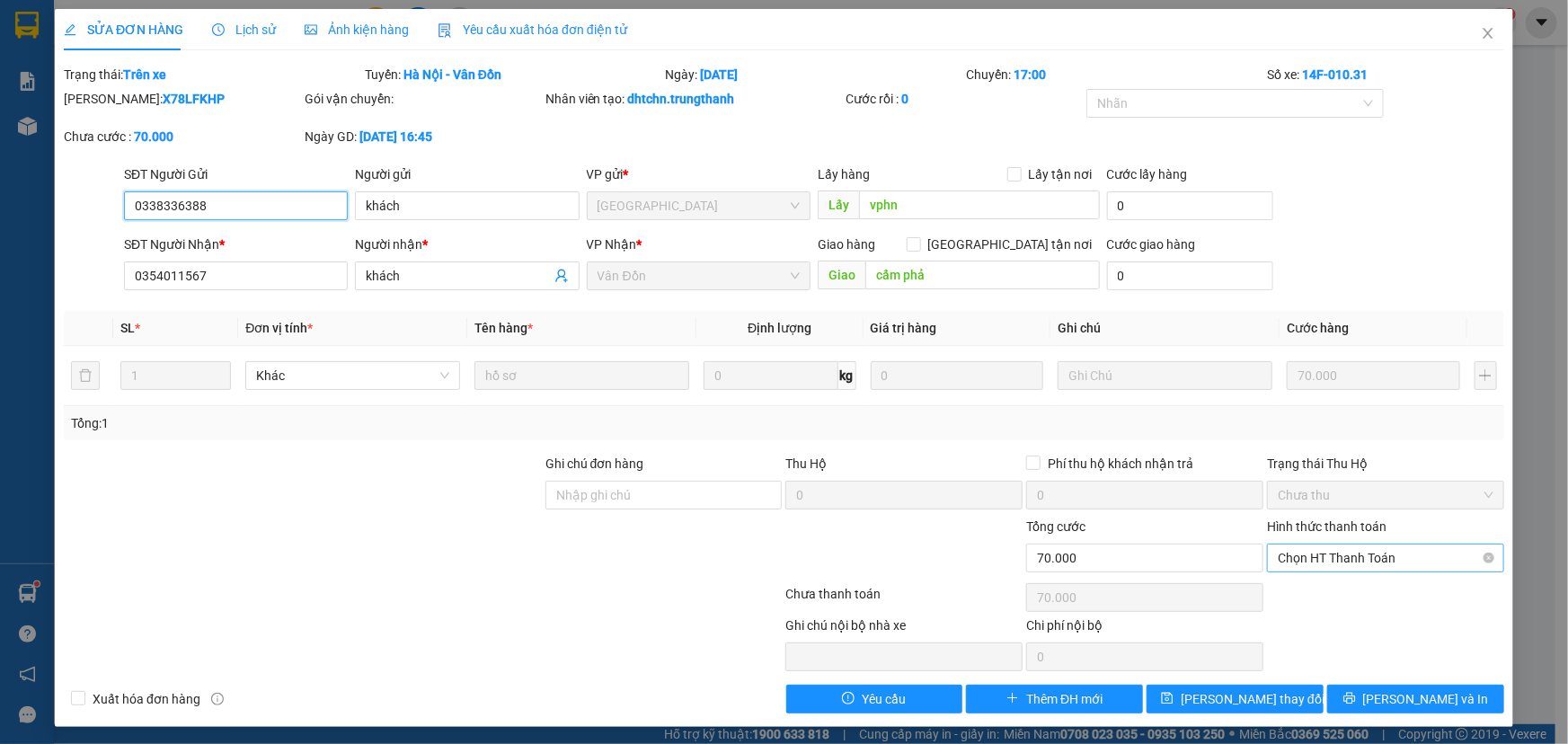
click at [1366, 553] on span "Chọn HT Thanh Toán" at bounding box center [1385, 557] width 215 height 27
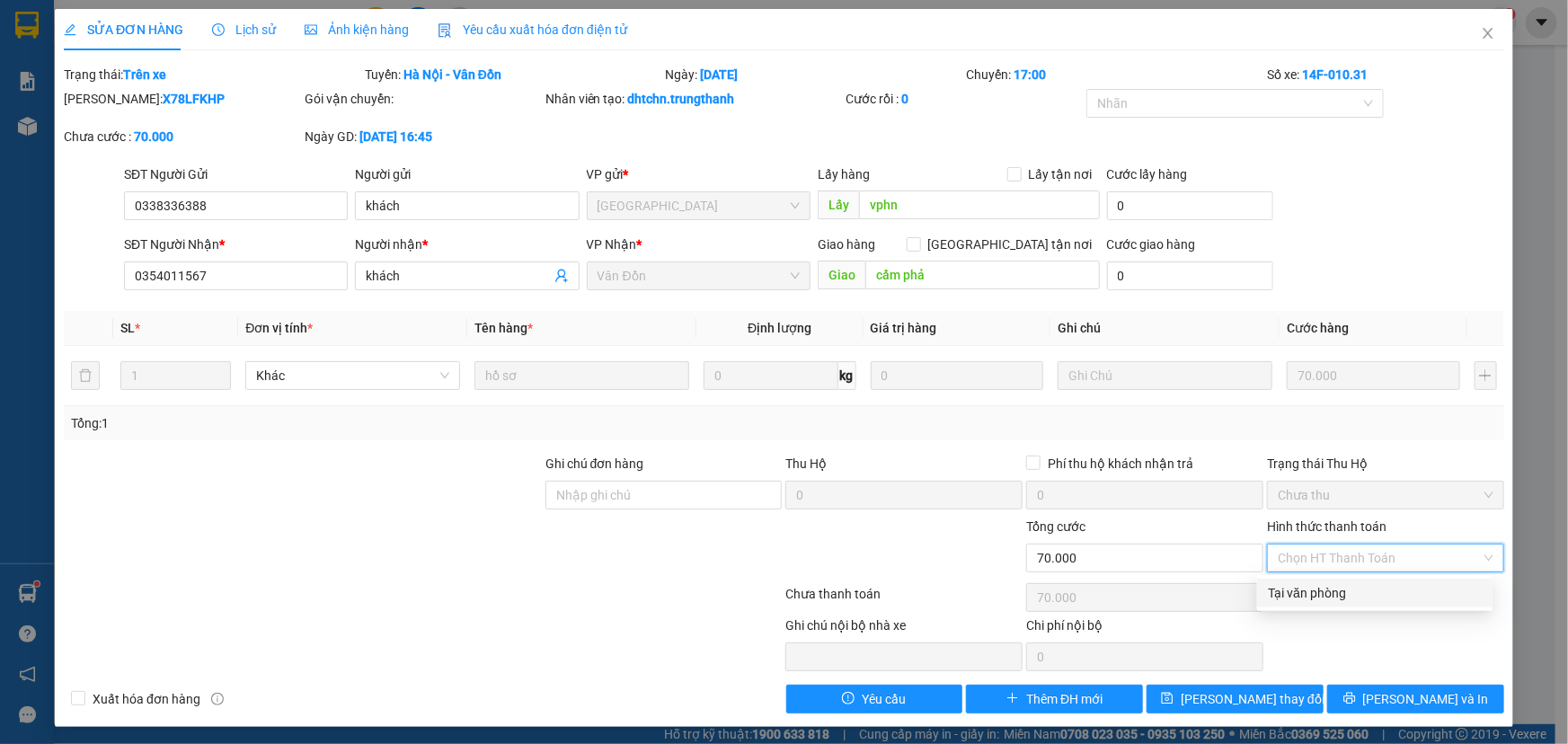
click at [1321, 596] on div "Tại văn phòng" at bounding box center [1374, 594] width 214 height 20
type input "0"
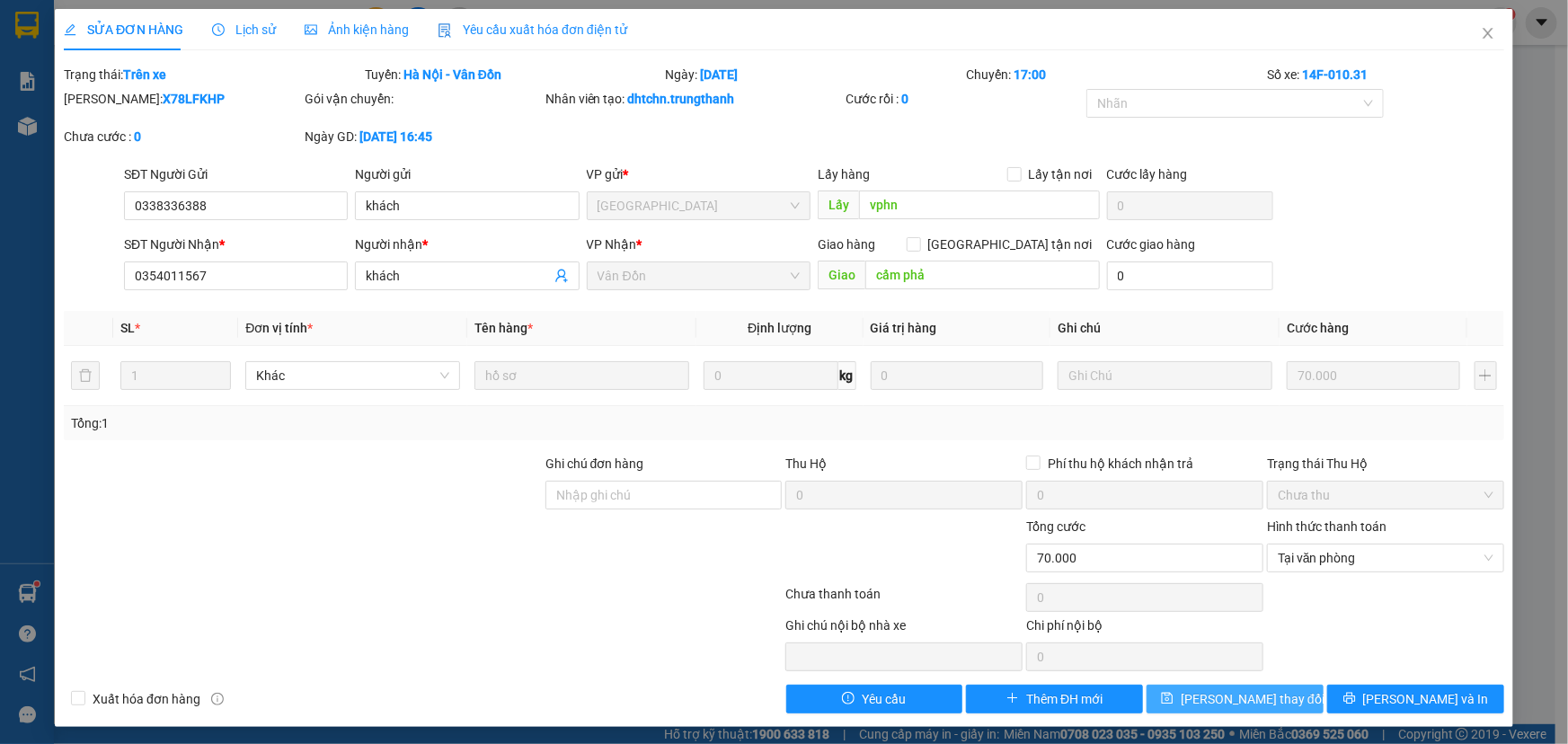
click at [1231, 703] on span "[PERSON_NAME] thay đổi" at bounding box center [1253, 700] width 144 height 20
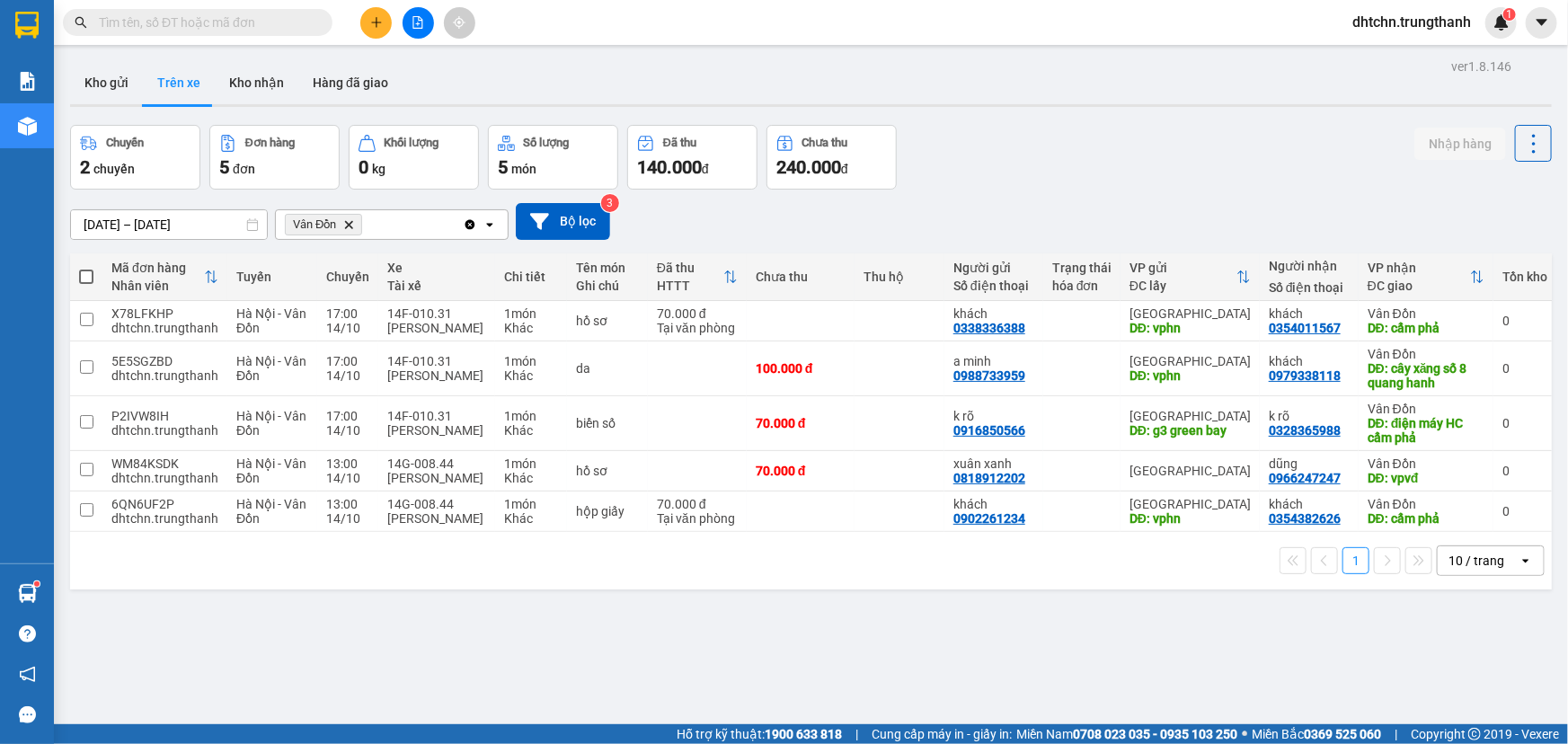
click at [344, 222] on icon "Delete" at bounding box center [349, 224] width 11 height 11
